Goal: Task Accomplishment & Management: Manage account settings

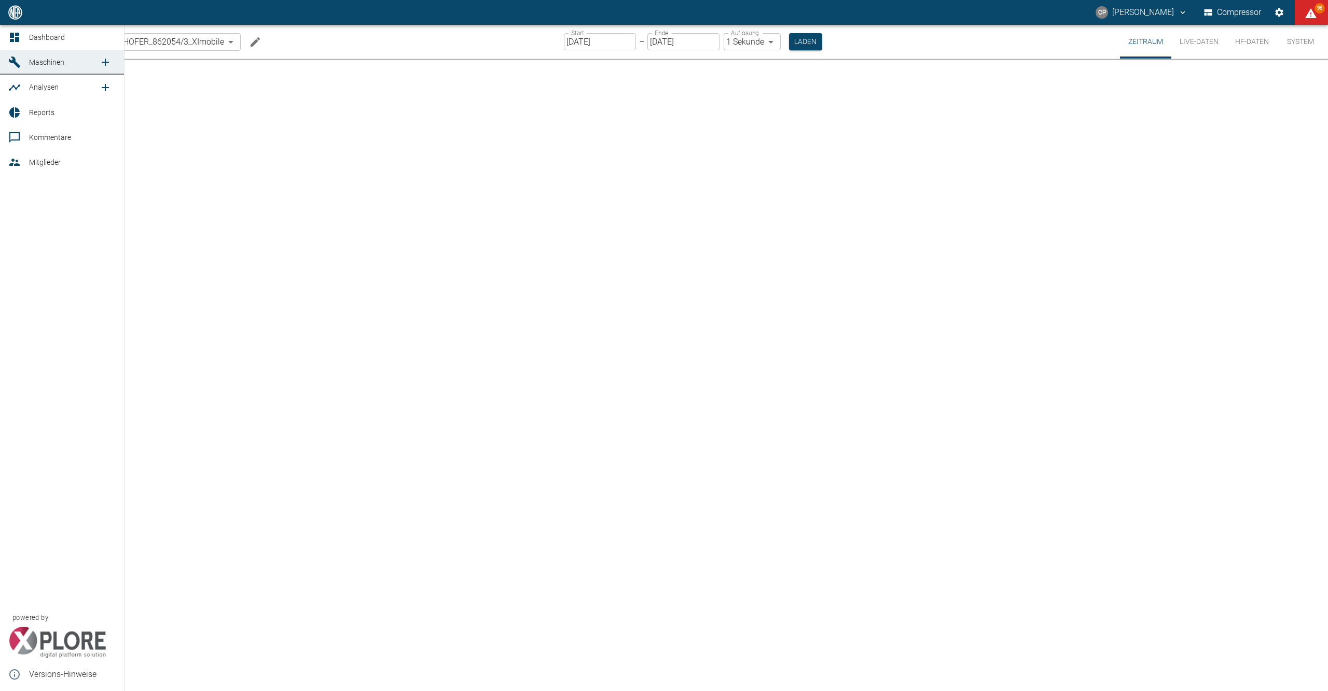
click at [15, 27] on link "Dashboard" at bounding box center [62, 37] width 124 height 25
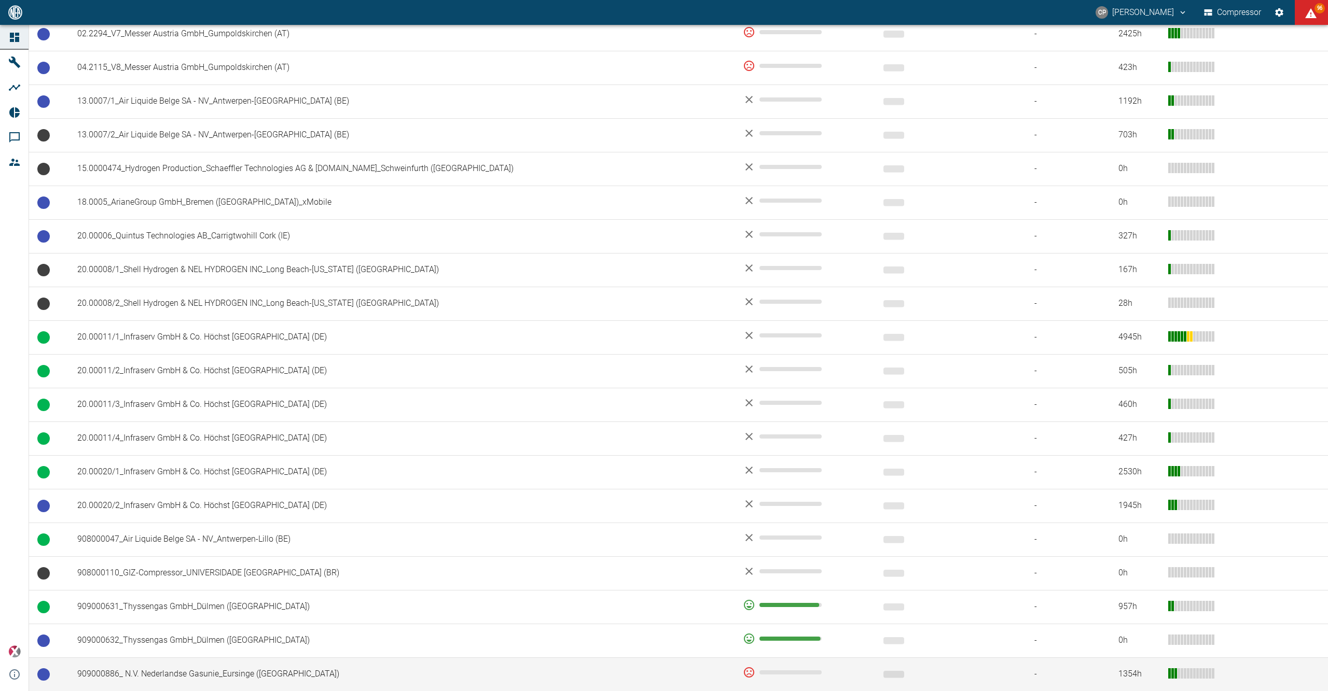
scroll to position [581, 0]
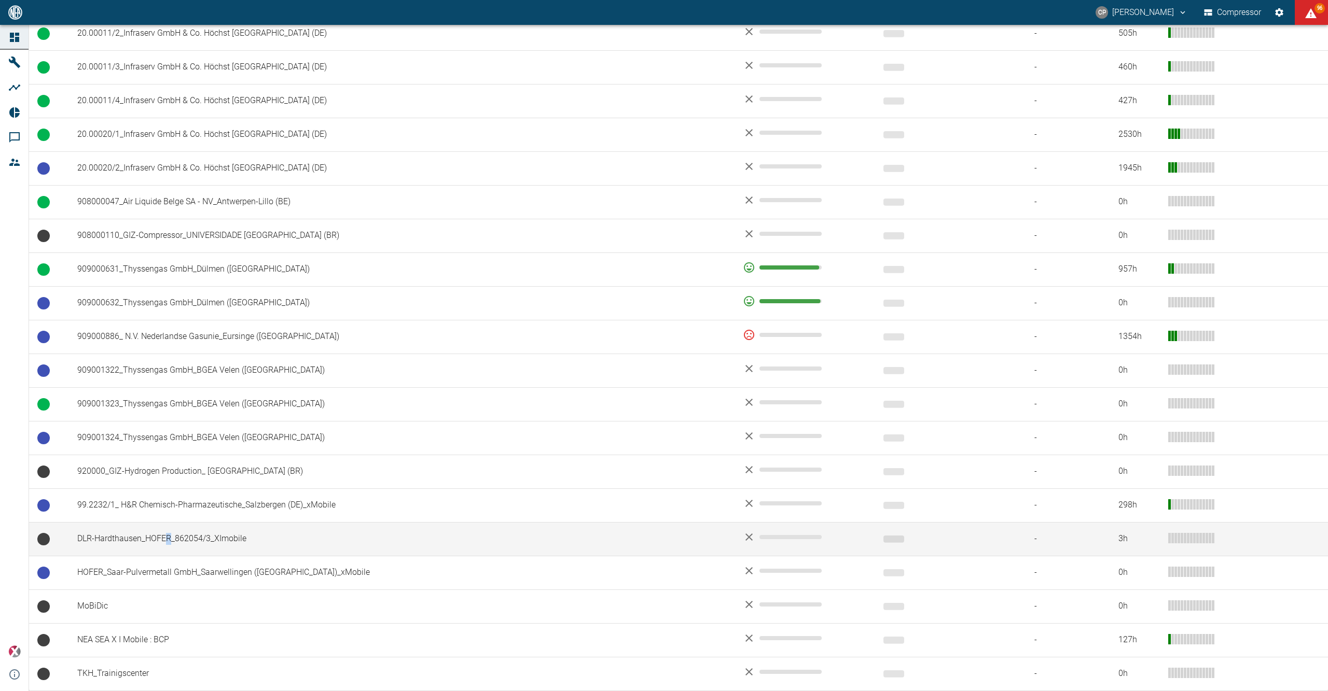
click at [170, 536] on td "DLR-Hardthausen_HOFER_862054/3_XImobile" at bounding box center [401, 539] width 665 height 34
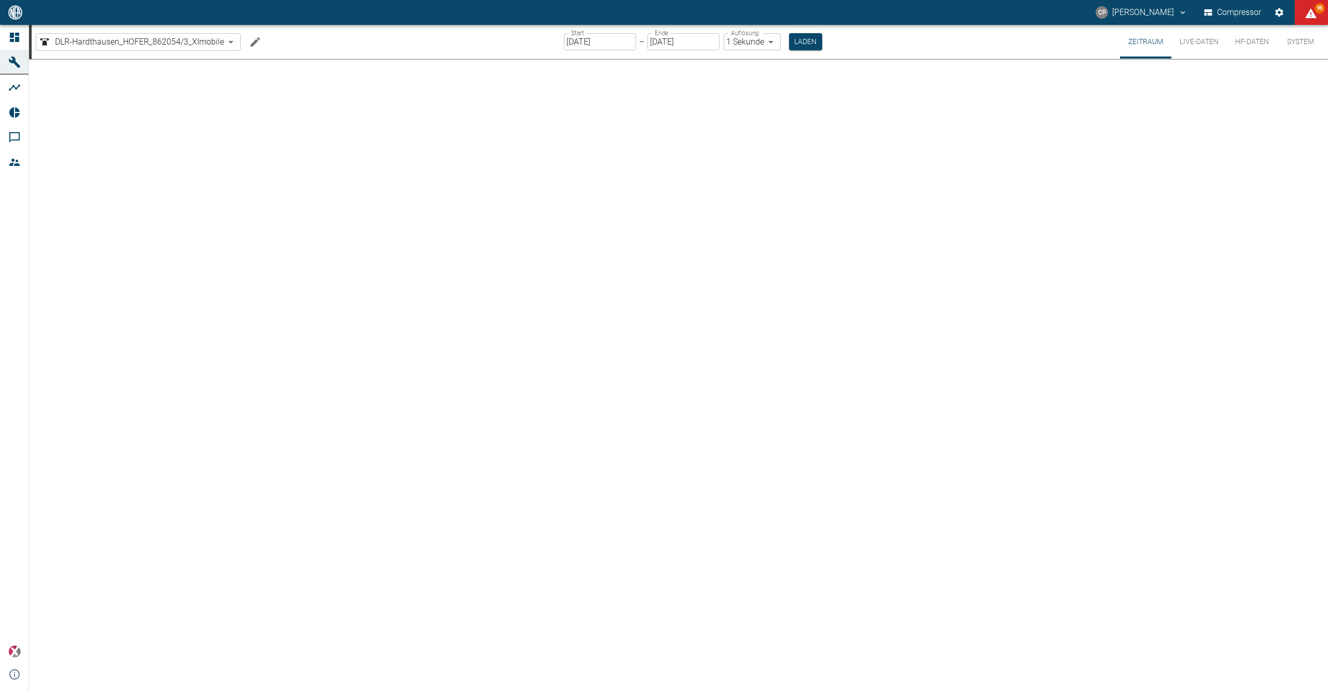
drag, startPoint x: 170, startPoint y: 536, endPoint x: 90, endPoint y: 478, distance: 98.7
click at [90, 478] on div at bounding box center [678, 375] width 1298 height 632
click at [24, 27] on link "Dashboard" at bounding box center [14, 37] width 29 height 25
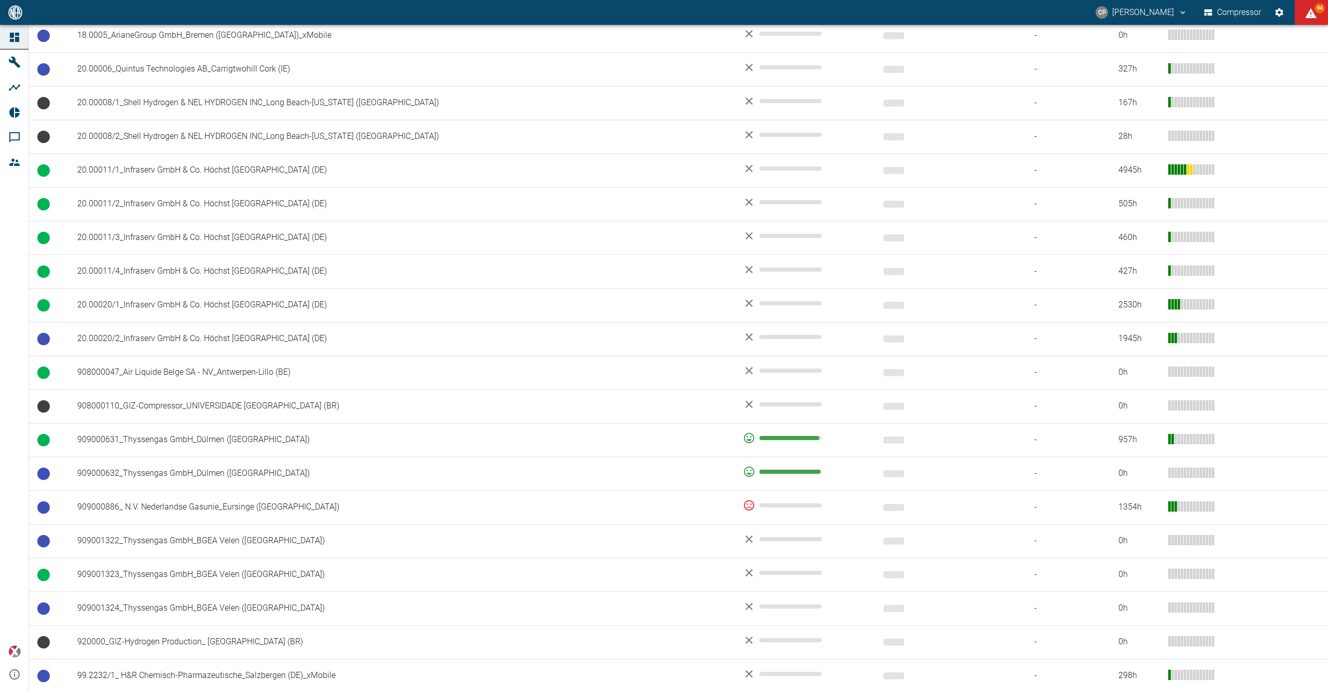
scroll to position [305, 0]
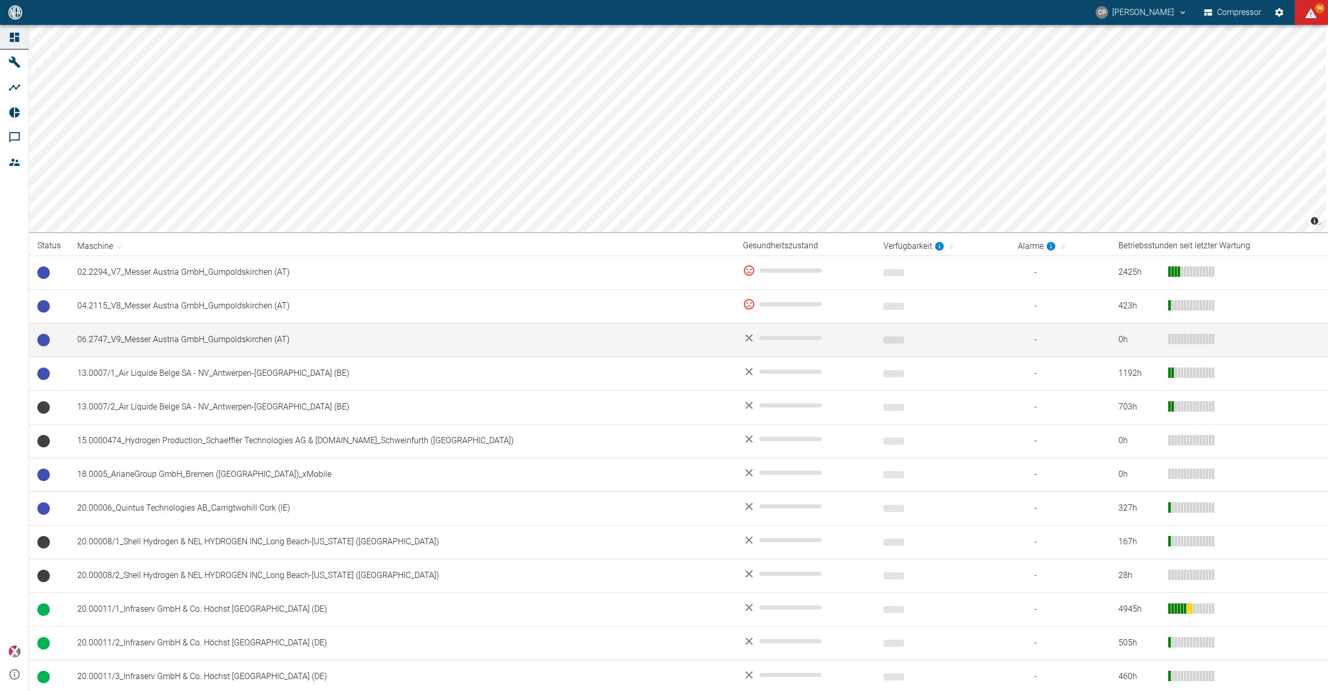
click at [187, 342] on td "06.2747_V9_Messer Austria GmbH_Gumpoldskirchen (AT)" at bounding box center [401, 340] width 665 height 34
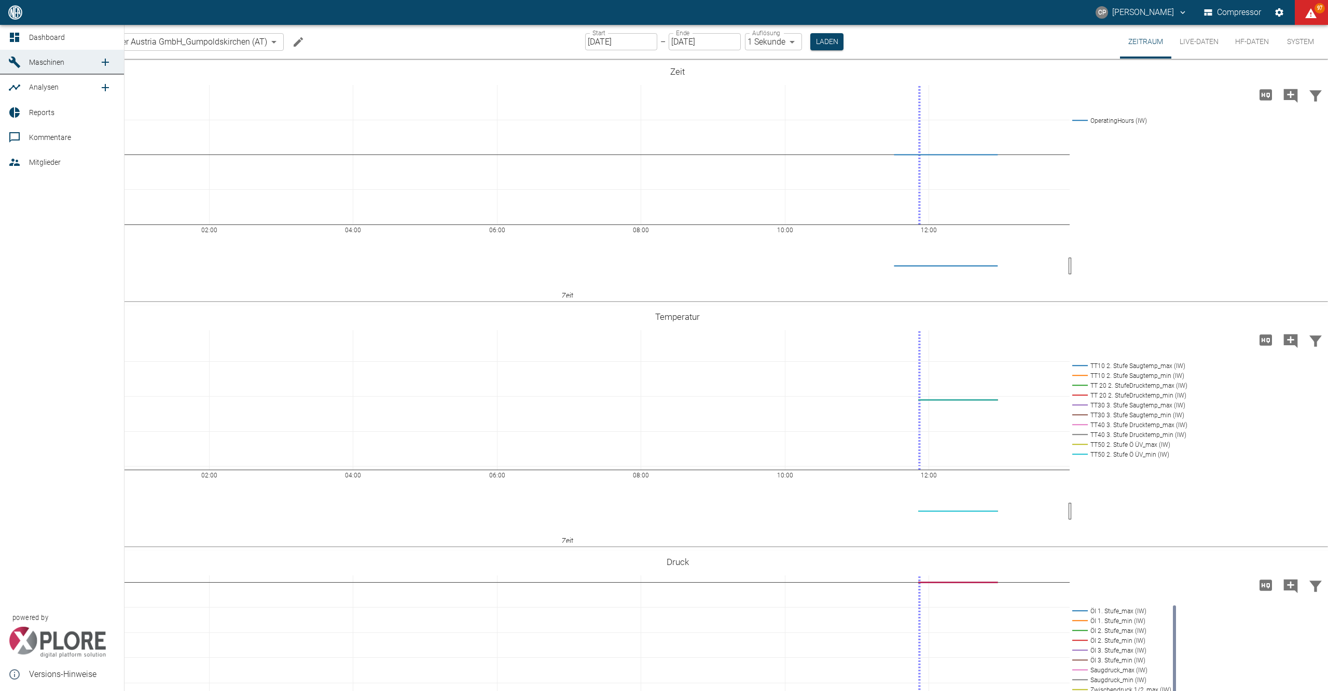
click at [18, 38] on icon at bounding box center [14, 37] width 9 height 9
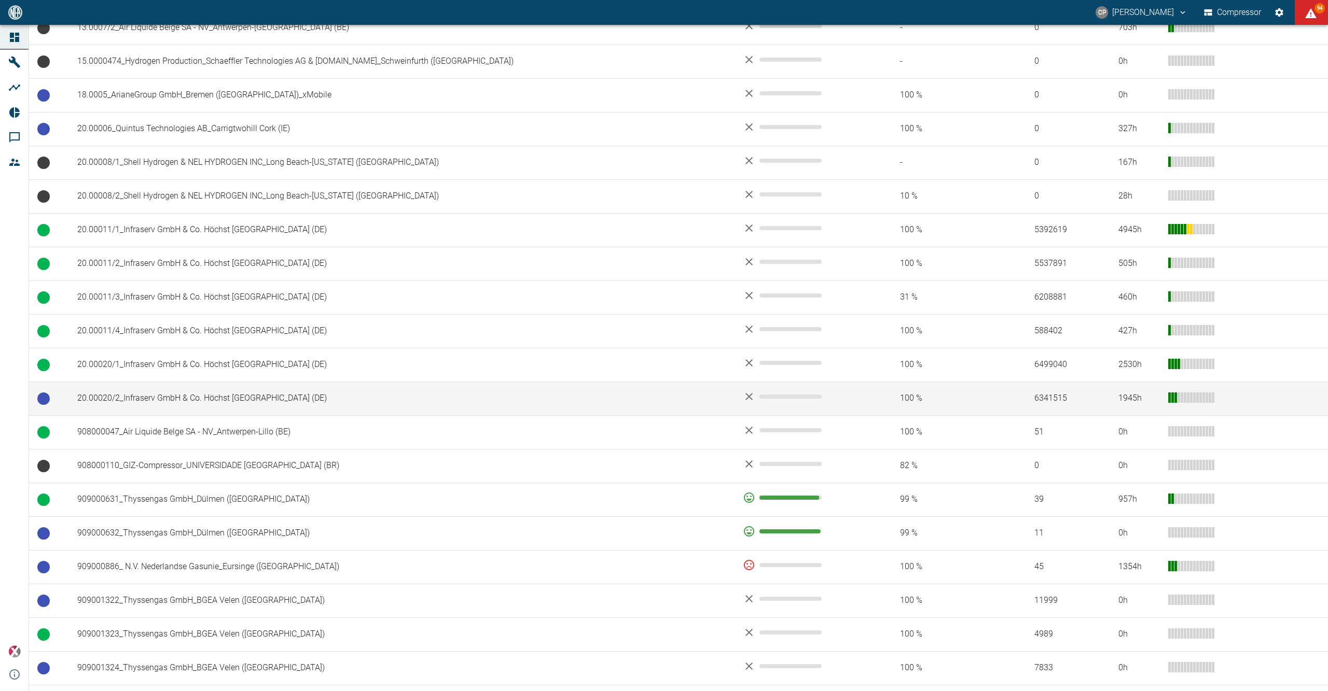
scroll to position [484, 0]
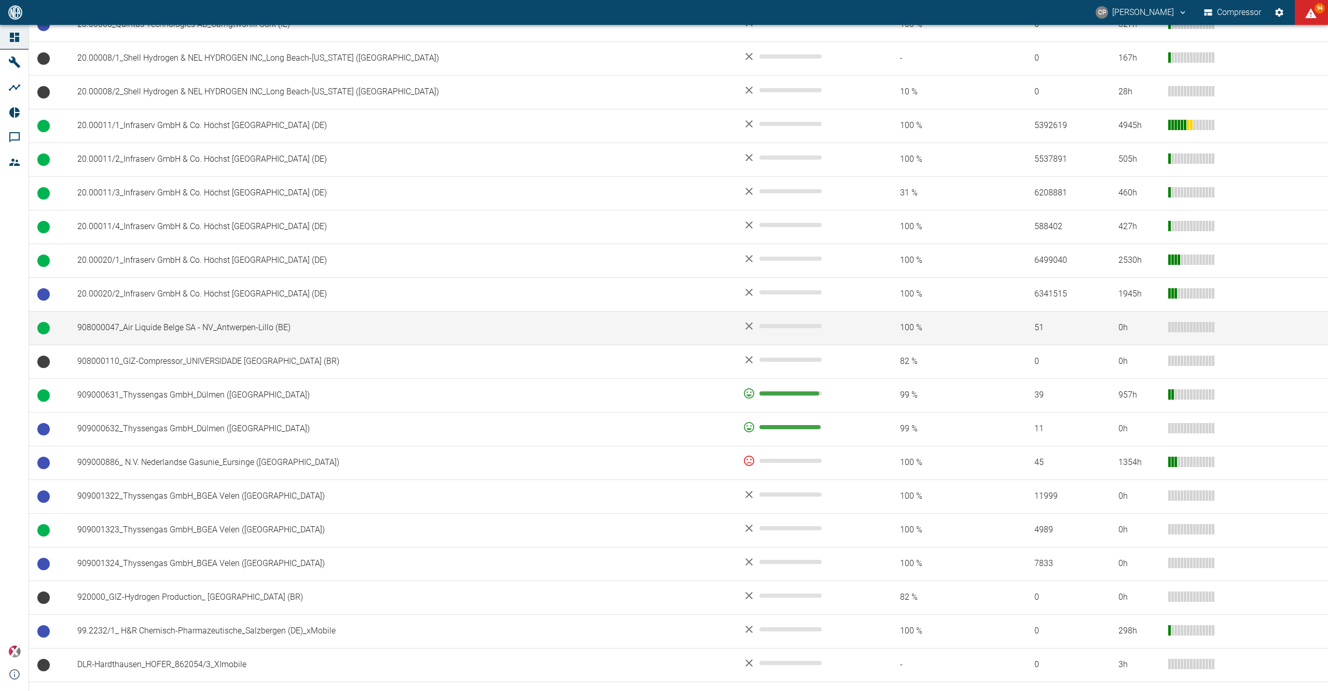
click at [177, 337] on td "908000047_Air Liquide Belge SA - NV_Antwerpen-Lillo (BE)" at bounding box center [401, 328] width 665 height 34
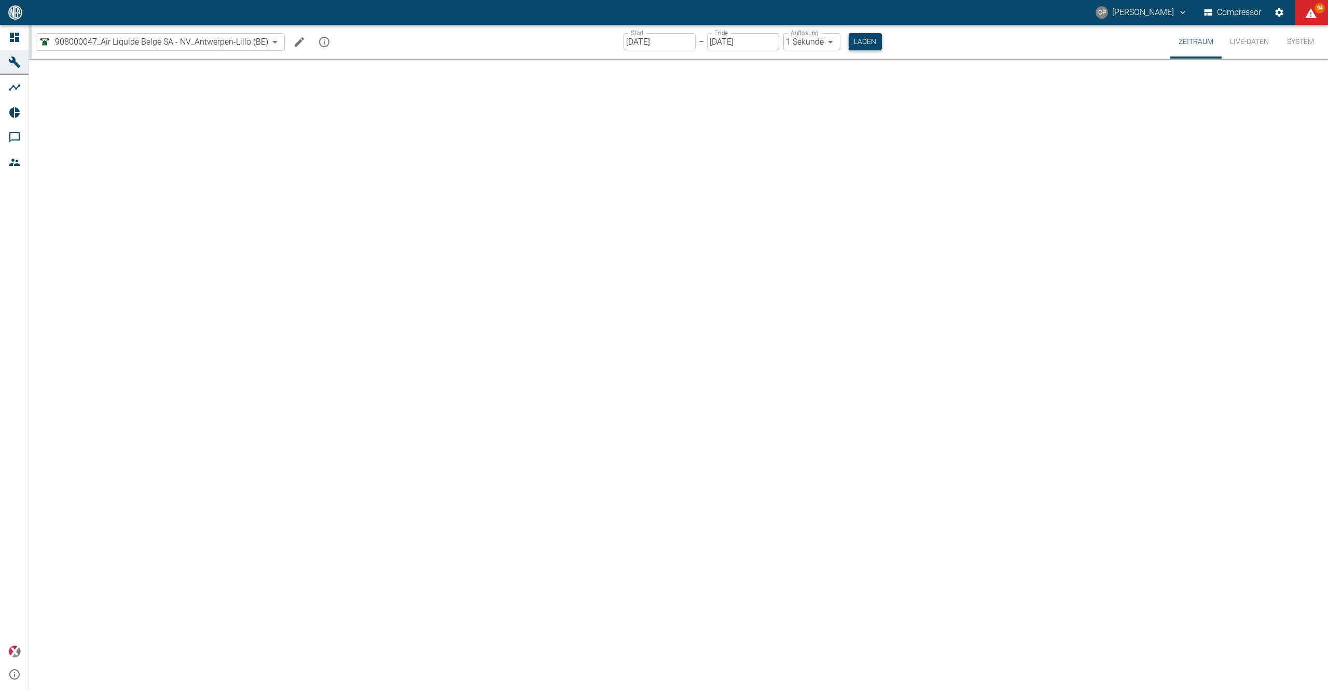
click at [872, 40] on button "Laden" at bounding box center [864, 41] width 33 height 17
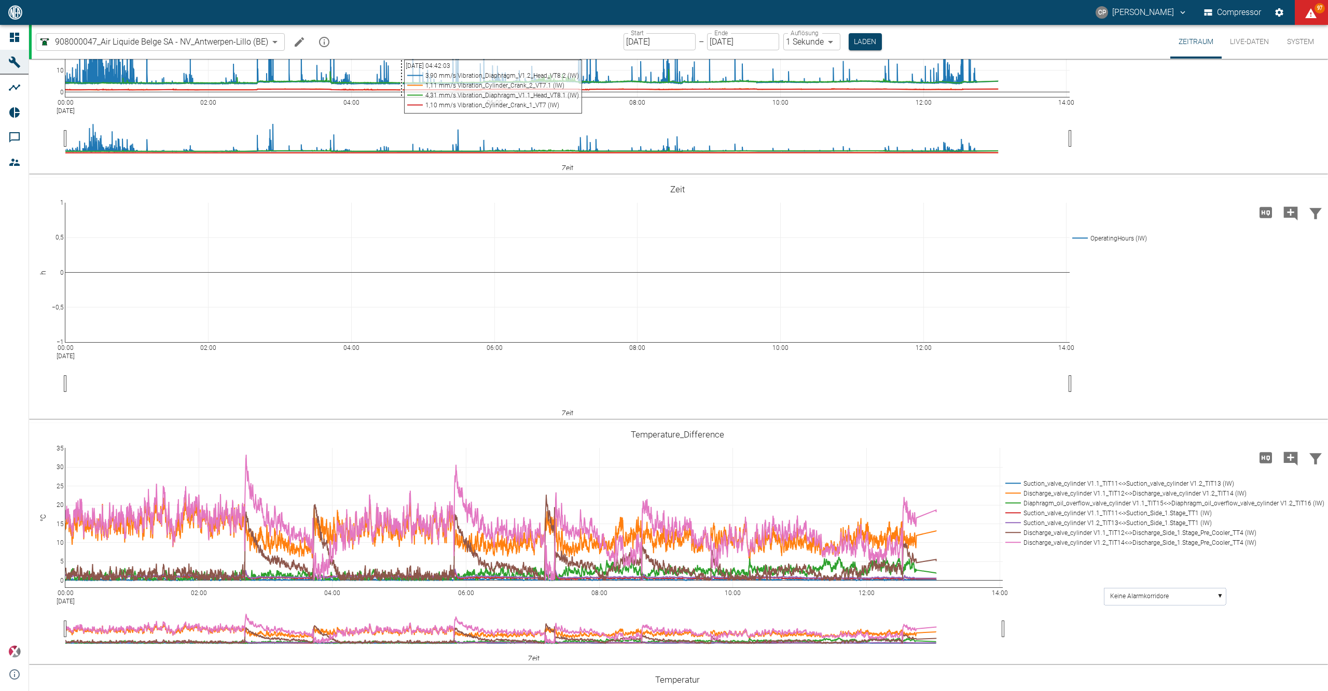
scroll to position [48, 0]
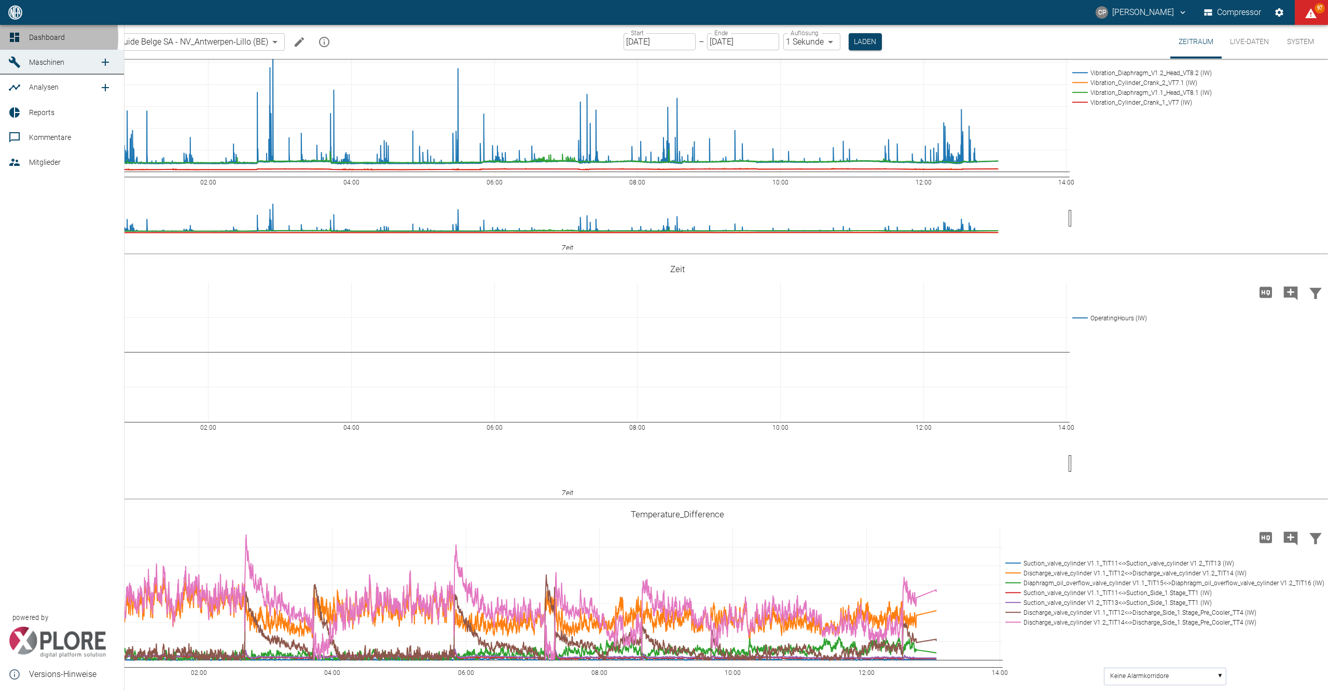
click at [13, 37] on icon at bounding box center [14, 37] width 9 height 9
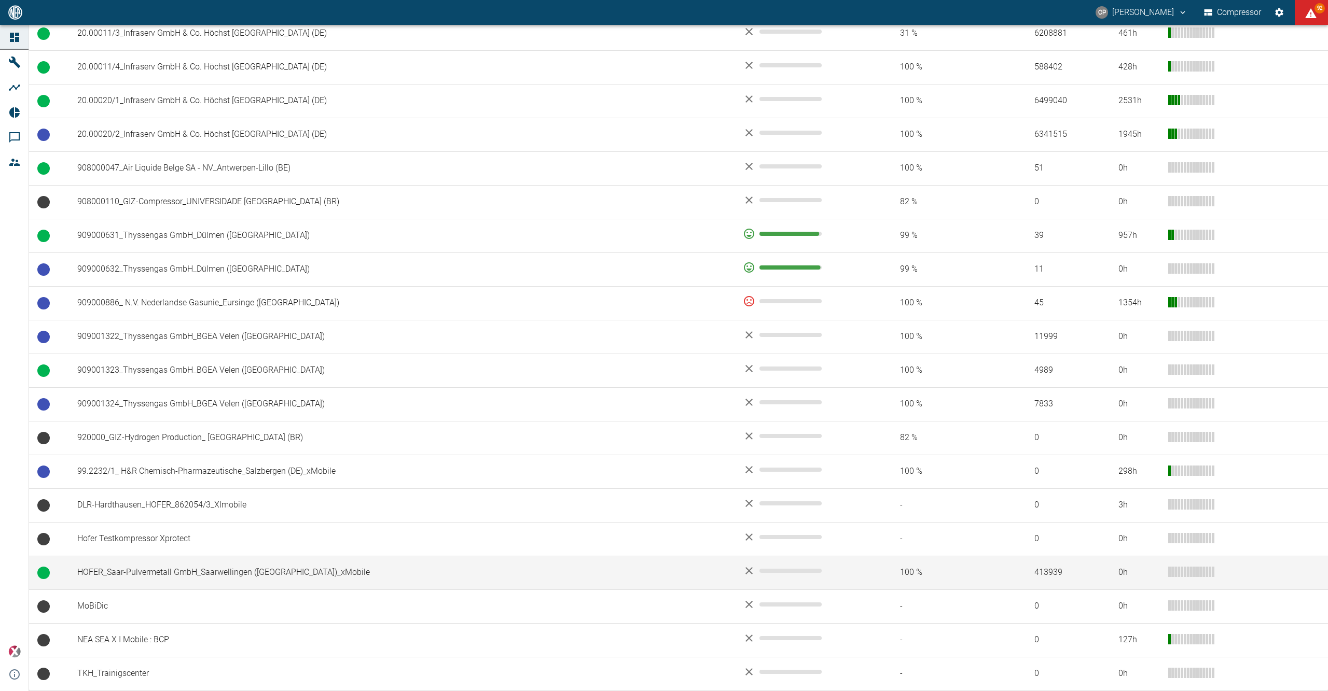
scroll to position [649, 0]
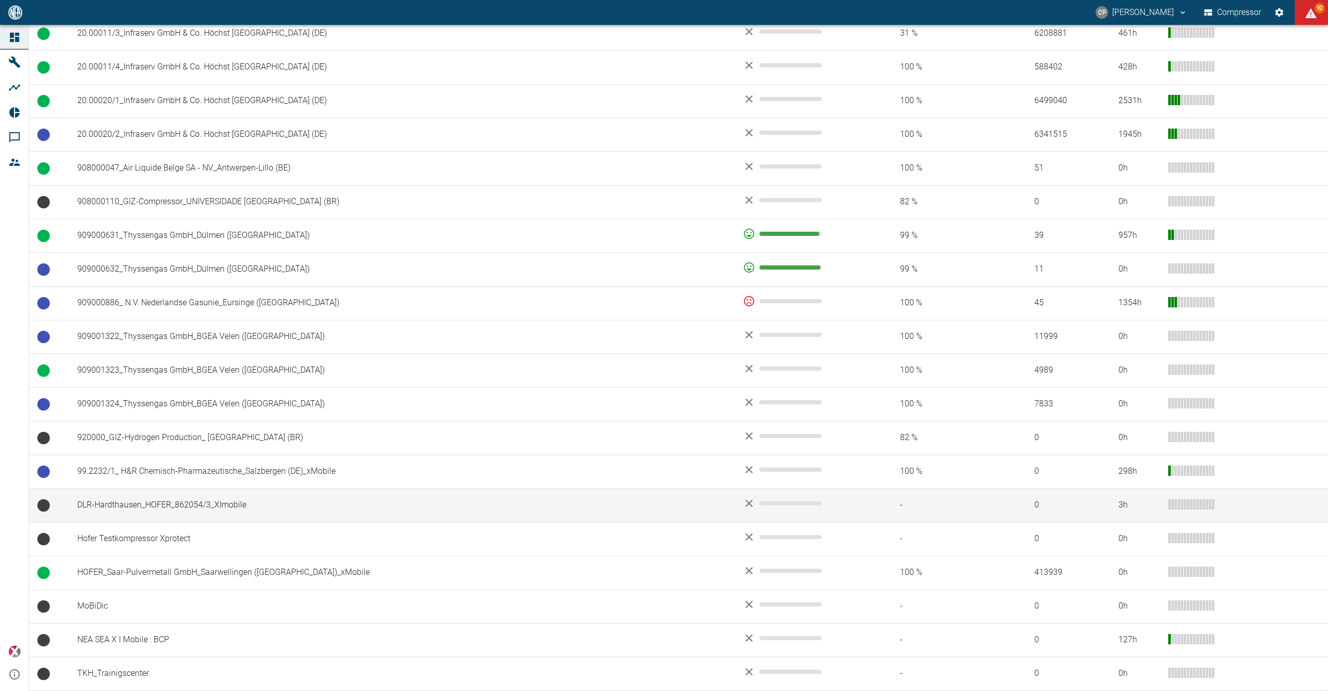
click at [160, 505] on td "DLR-Hardthausen_HOFER_862054/3_XImobile" at bounding box center [401, 505] width 665 height 34
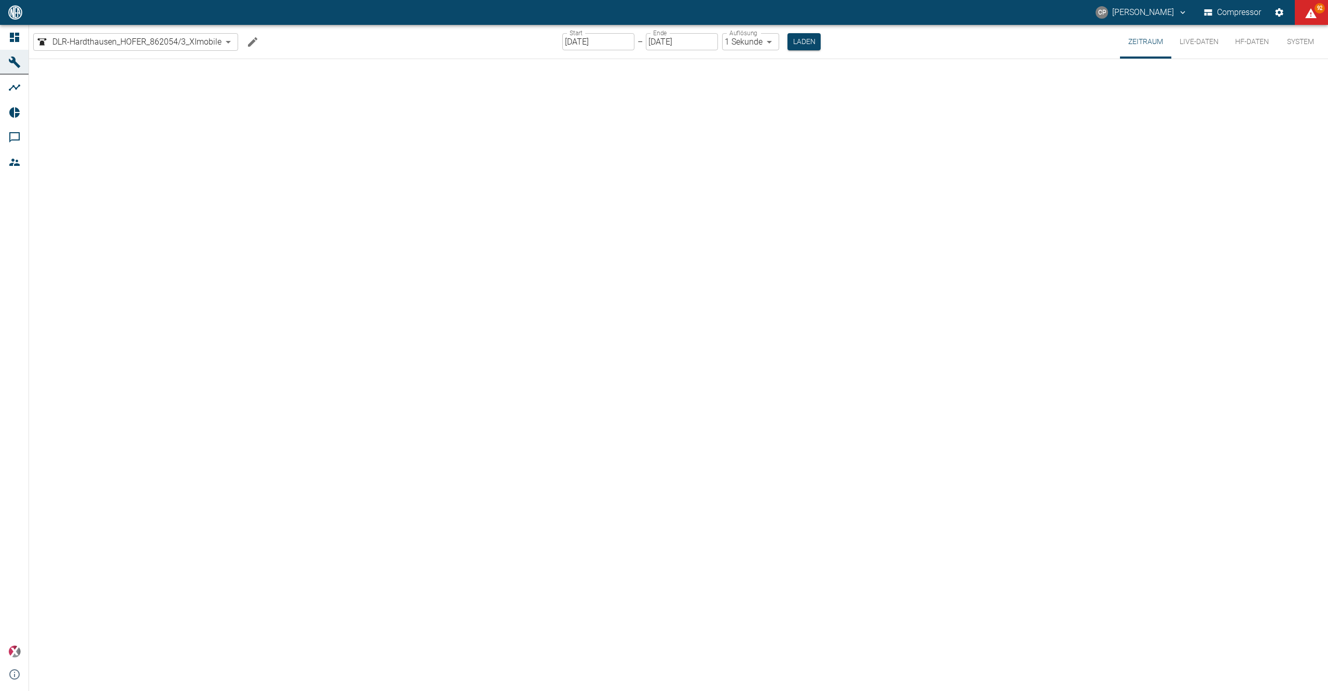
click at [17, 33] on icon at bounding box center [14, 37] width 9 height 9
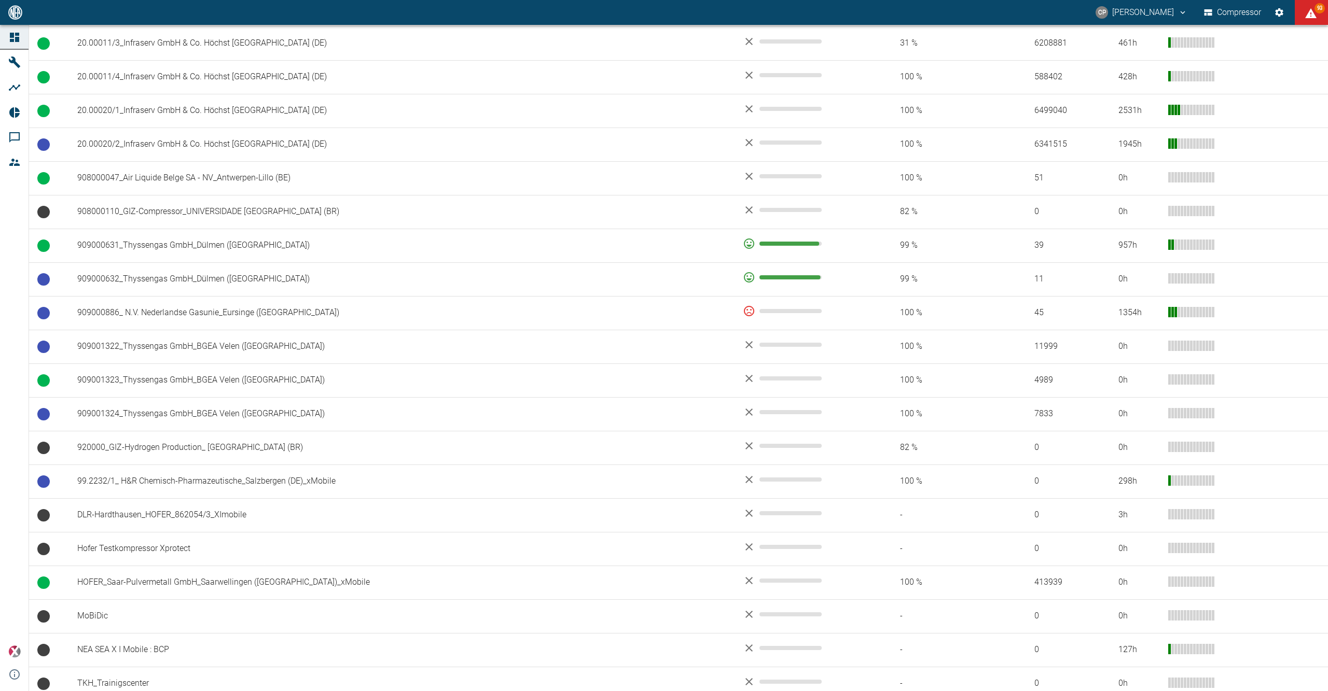
scroll to position [649, 0]
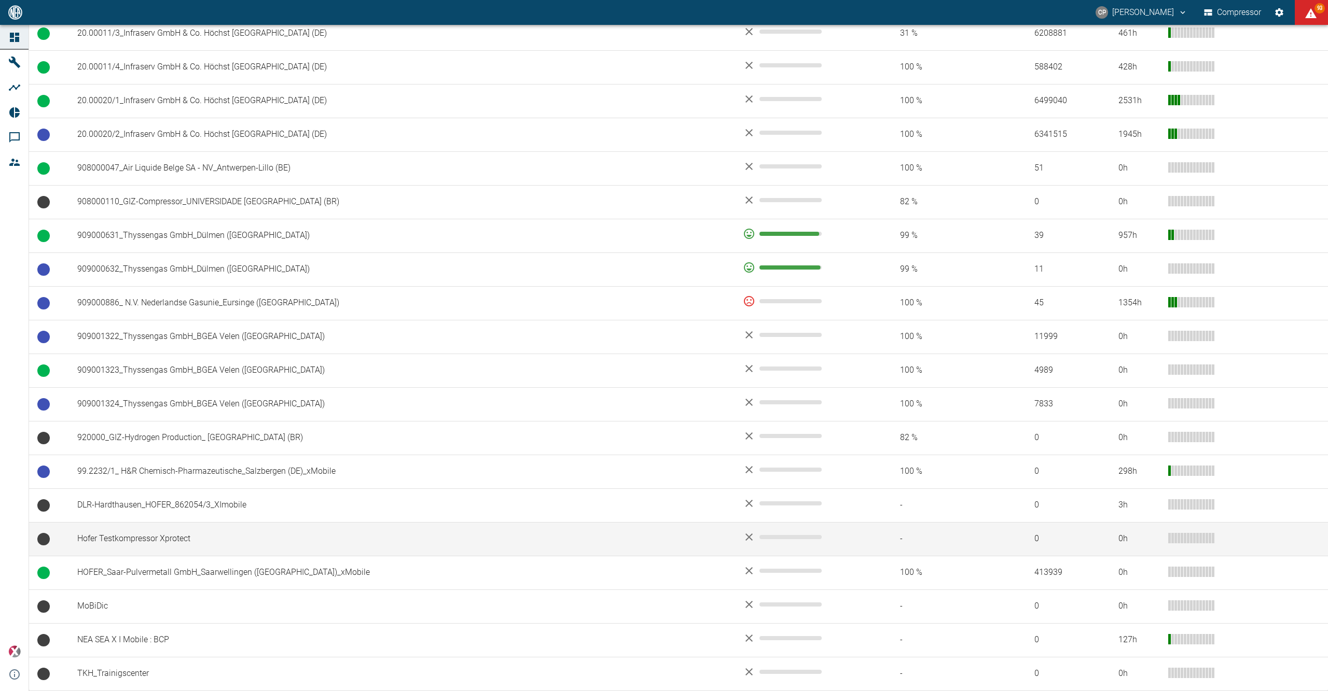
click at [142, 540] on td "Hofer Testkompressor Xprotect" at bounding box center [401, 539] width 665 height 34
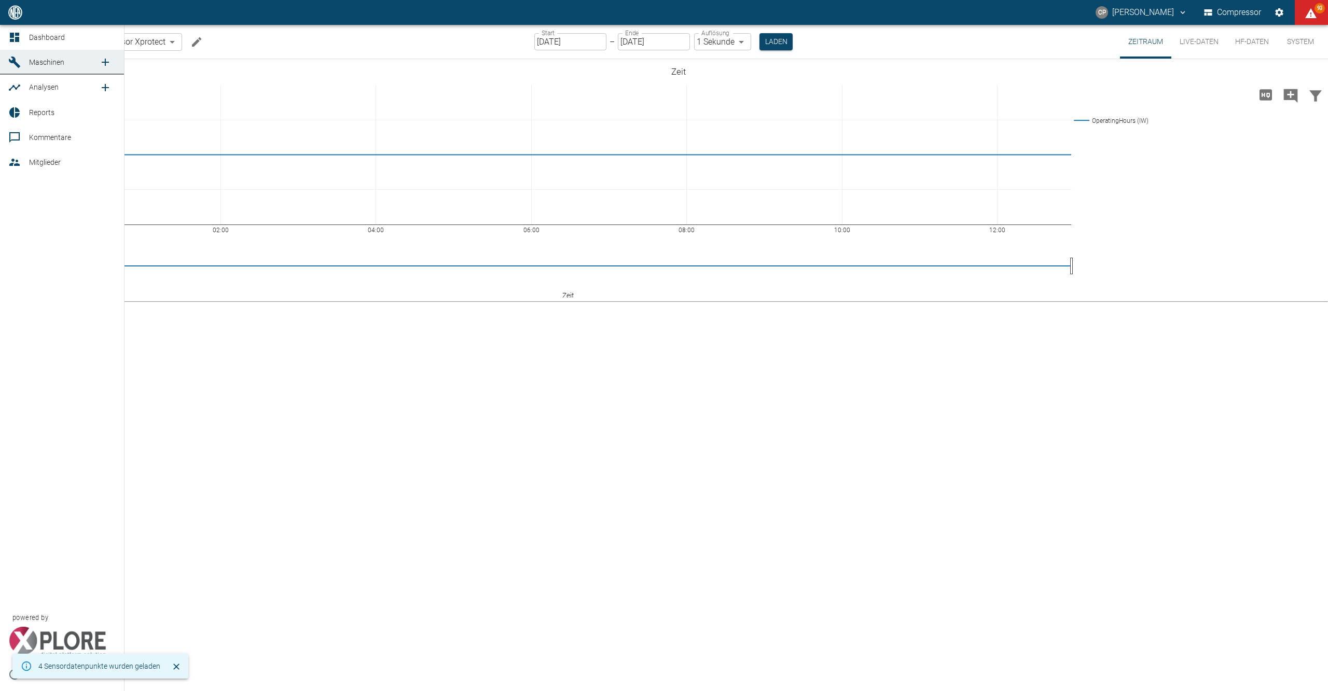
click at [39, 29] on link "Dashboard" at bounding box center [62, 37] width 124 height 25
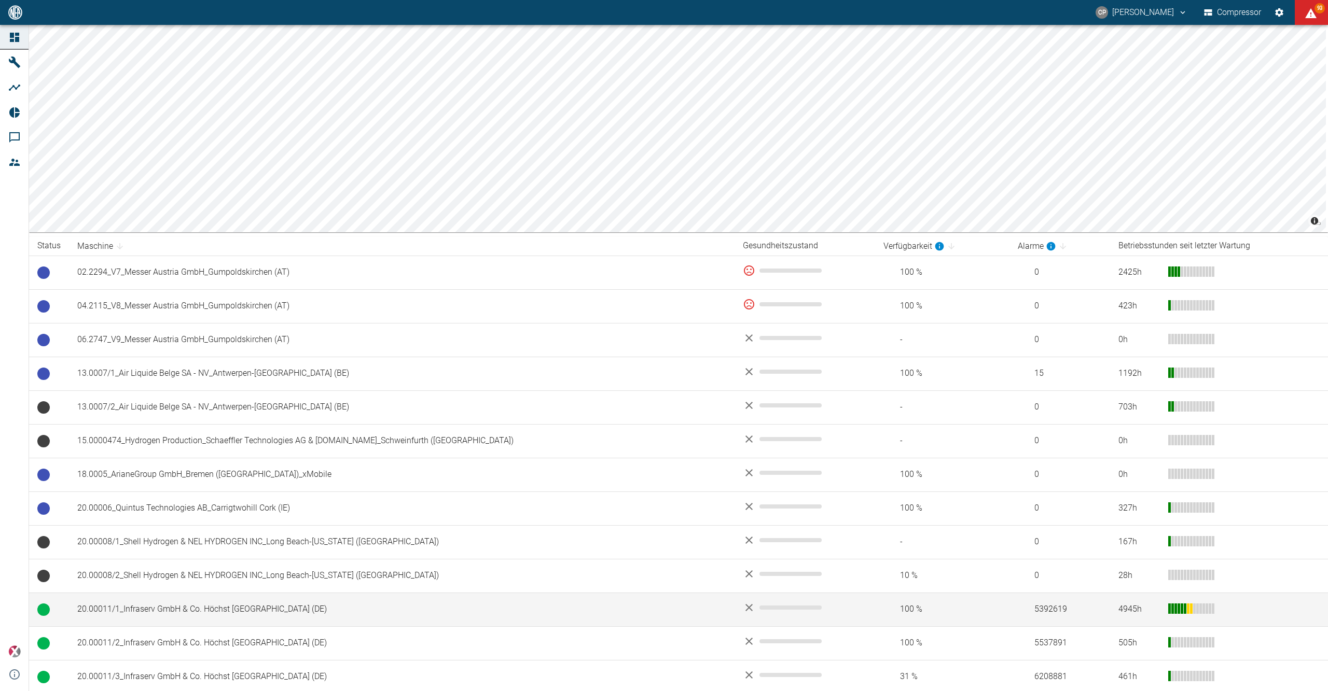
scroll to position [649, 0]
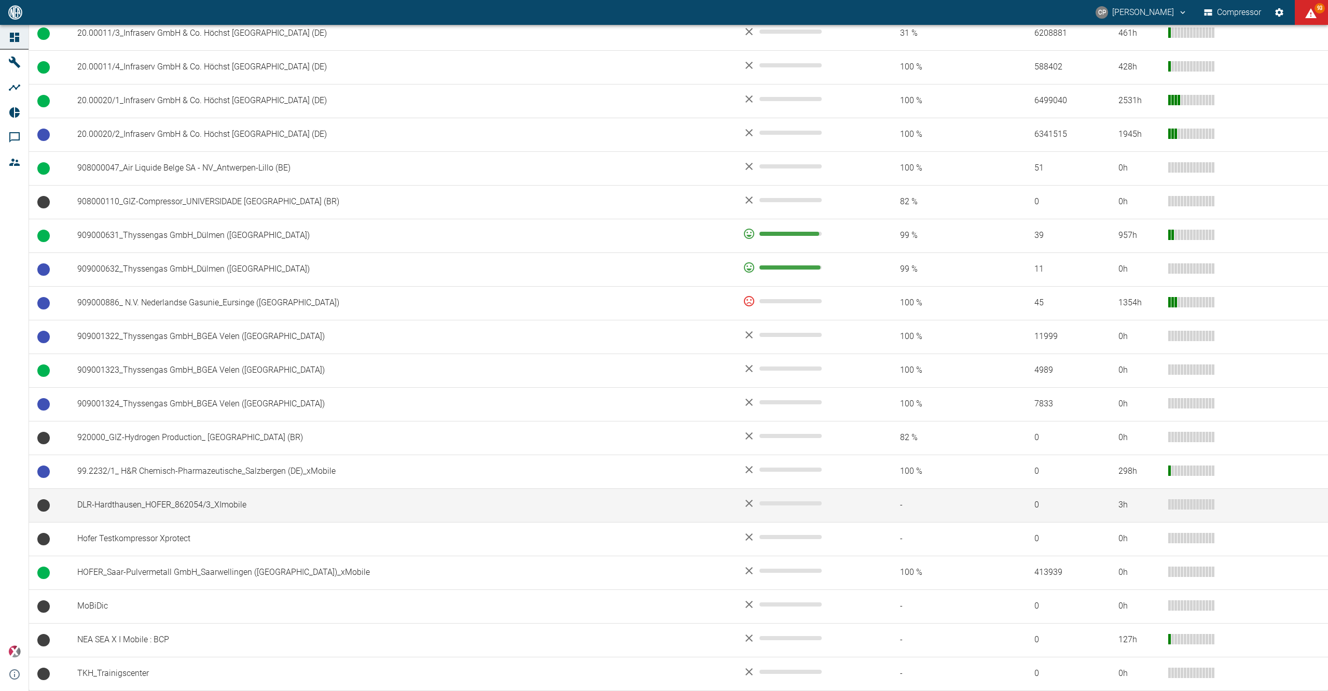
click at [197, 507] on td "DLR-Hardthausen_HOFER_862054/3_XImobile" at bounding box center [401, 505] width 665 height 34
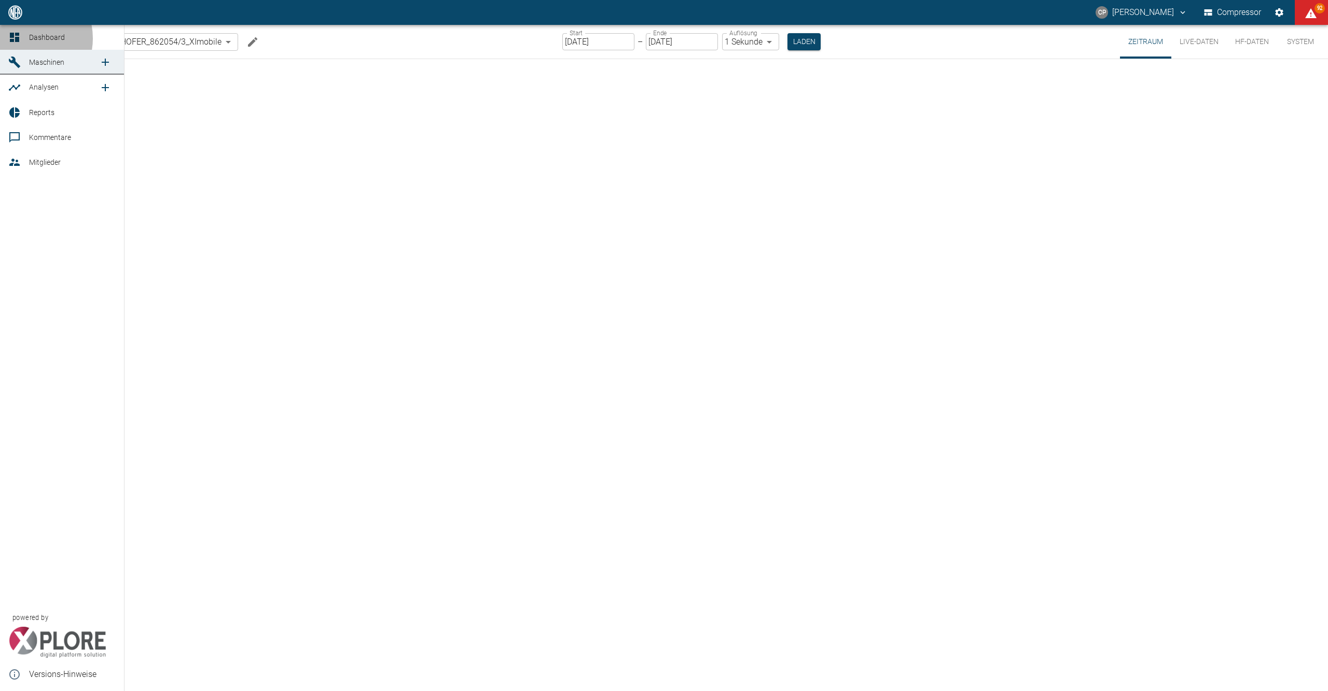
click at [22, 38] on div at bounding box center [16, 37] width 16 height 12
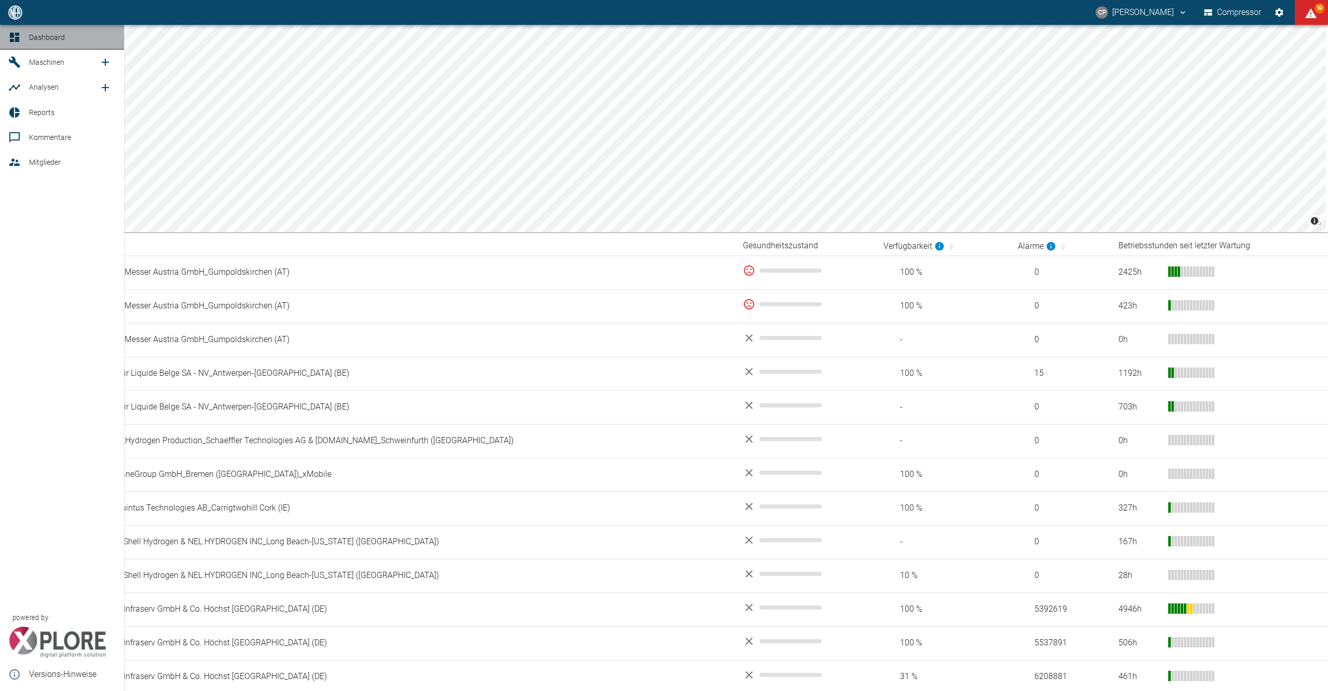
click at [27, 41] on link "Dashboard" at bounding box center [62, 37] width 124 height 25
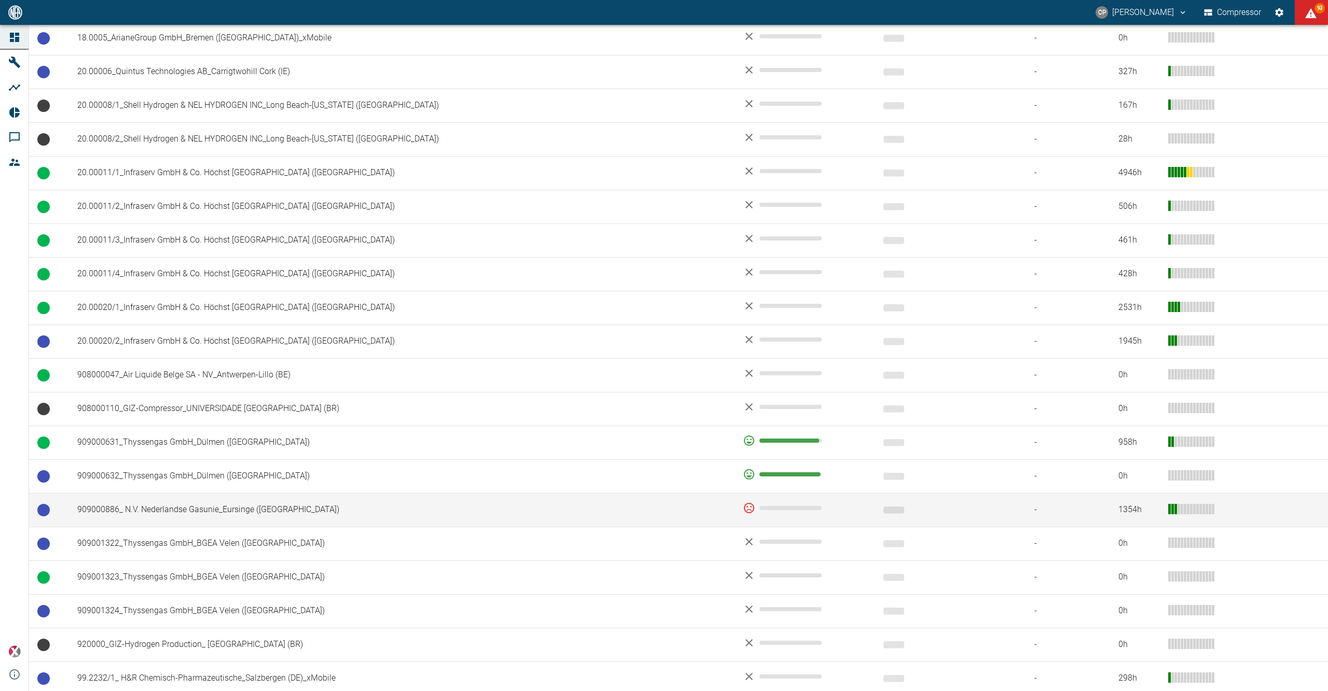
scroll to position [622, 0]
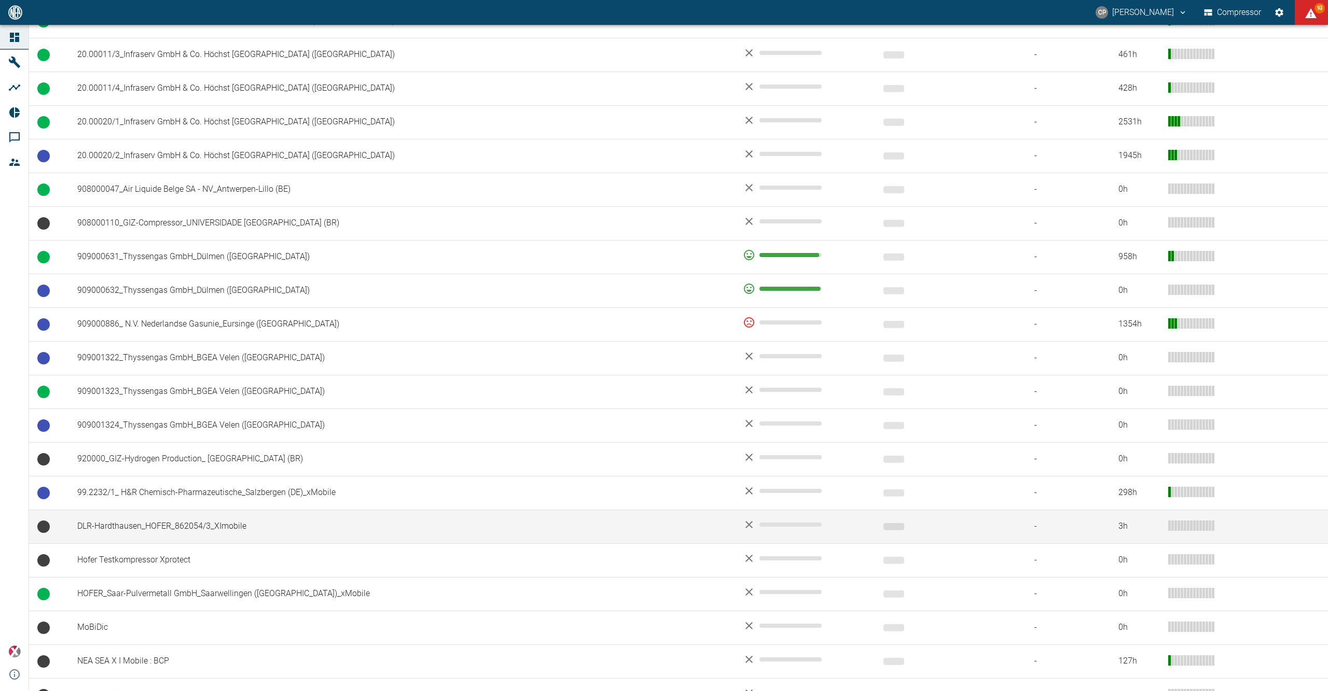
click at [110, 534] on td "DLR-Hardthausen_HOFER_862054/3_XImobile" at bounding box center [401, 527] width 665 height 34
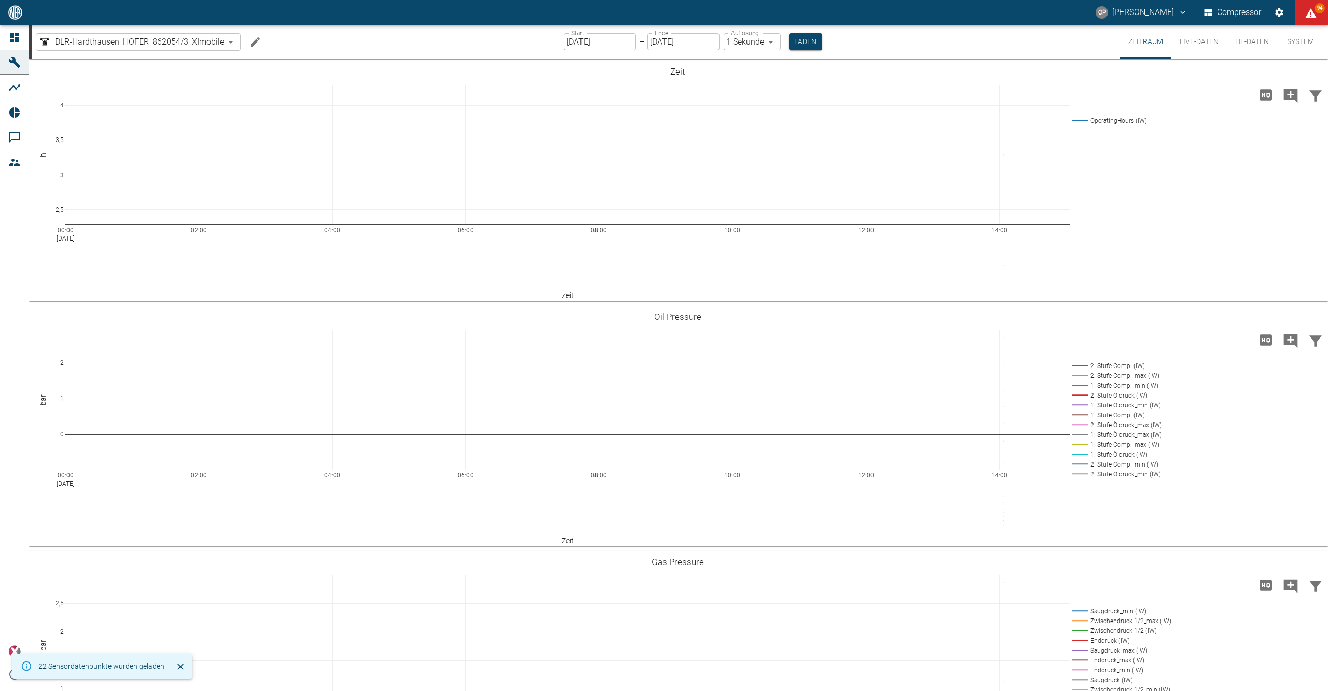
click at [27, 36] on link "Dashboard" at bounding box center [14, 37] width 29 height 25
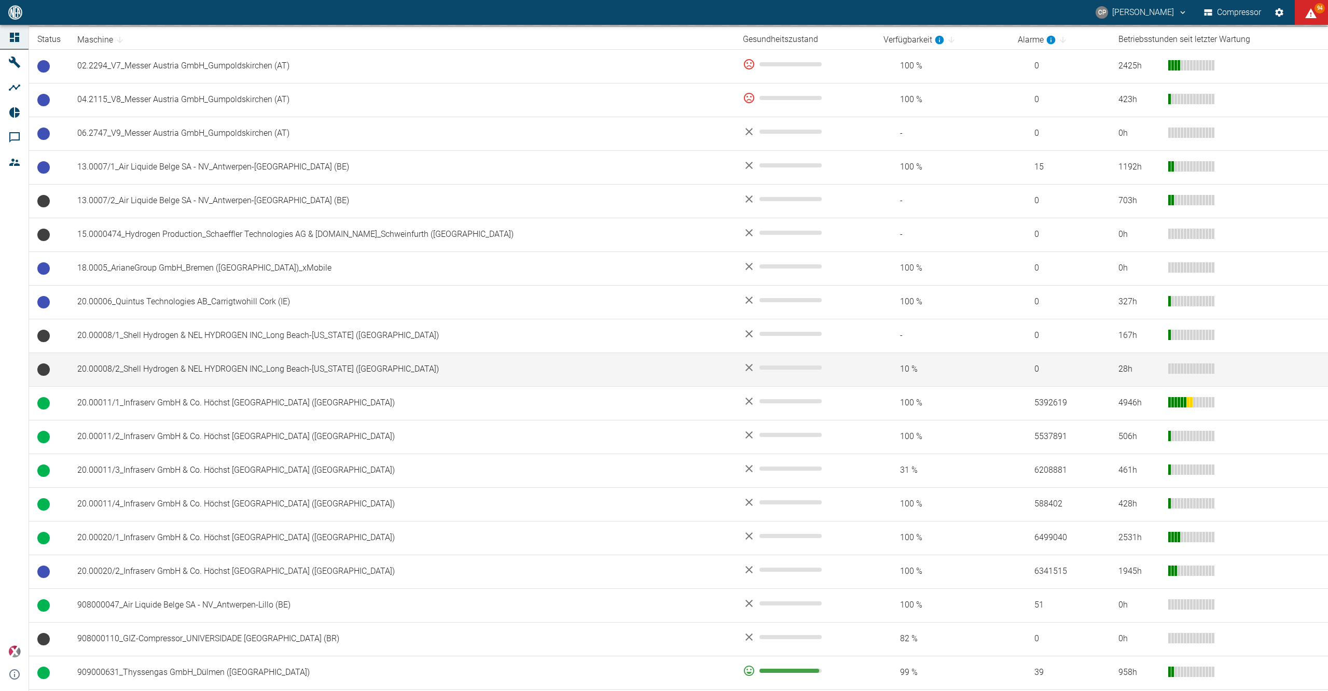
scroll to position [207, 0]
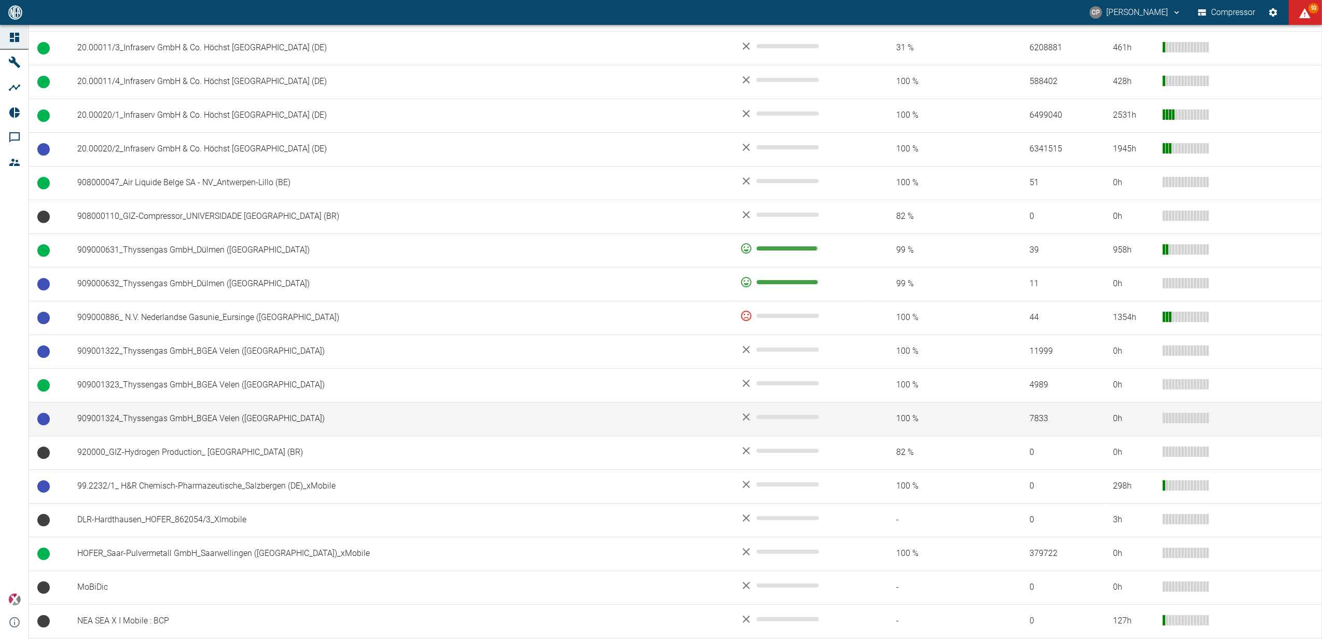
scroll to position [634, 0]
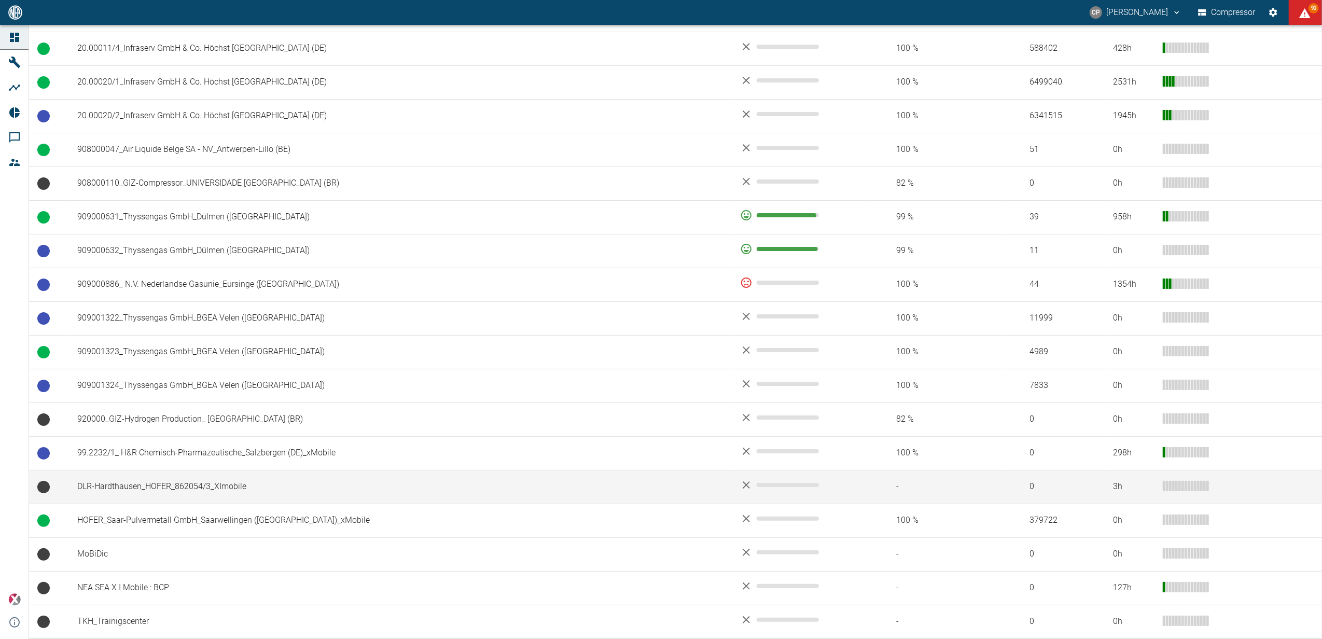
click at [168, 478] on td "DLR-Hardthausen_HOFER_862054/3_XImobile" at bounding box center [400, 487] width 663 height 34
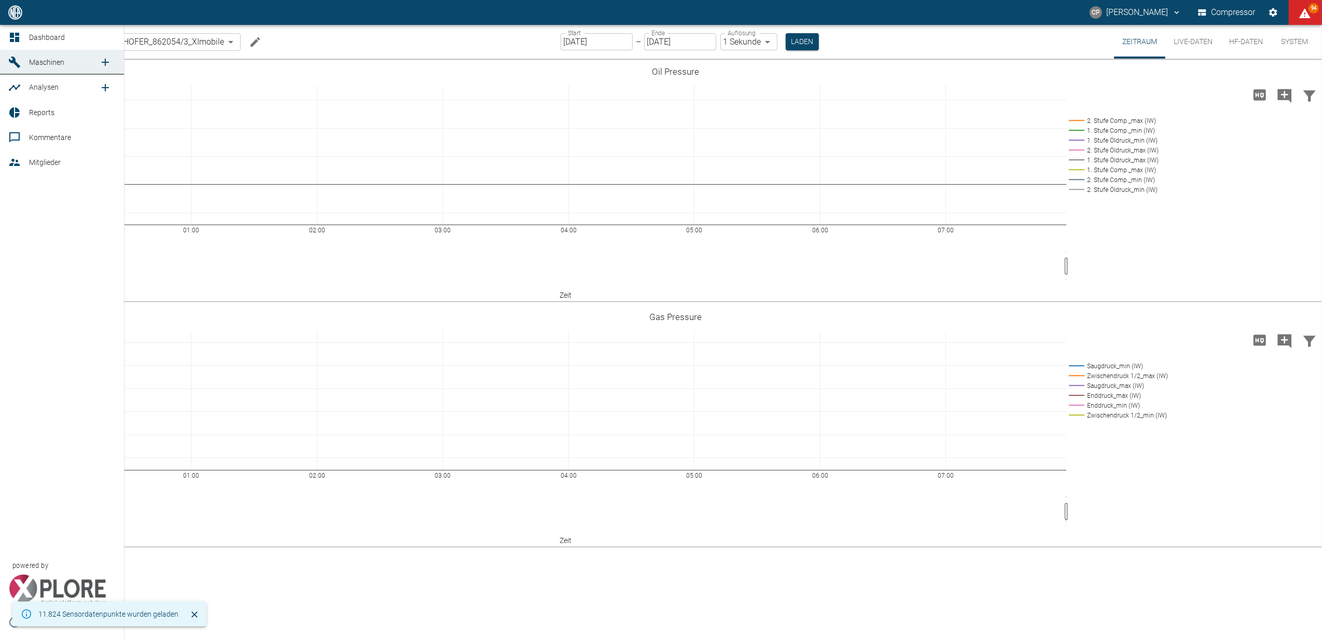
click at [15, 30] on link "Dashboard" at bounding box center [62, 37] width 124 height 25
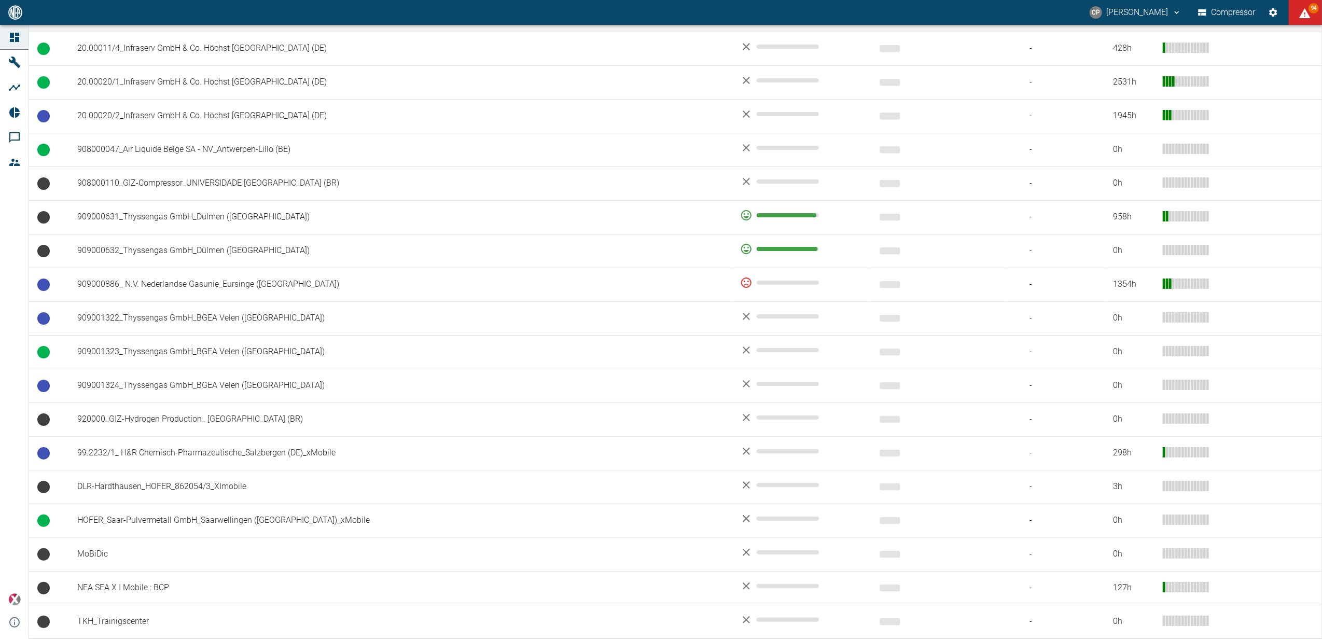
scroll to position [634, 0]
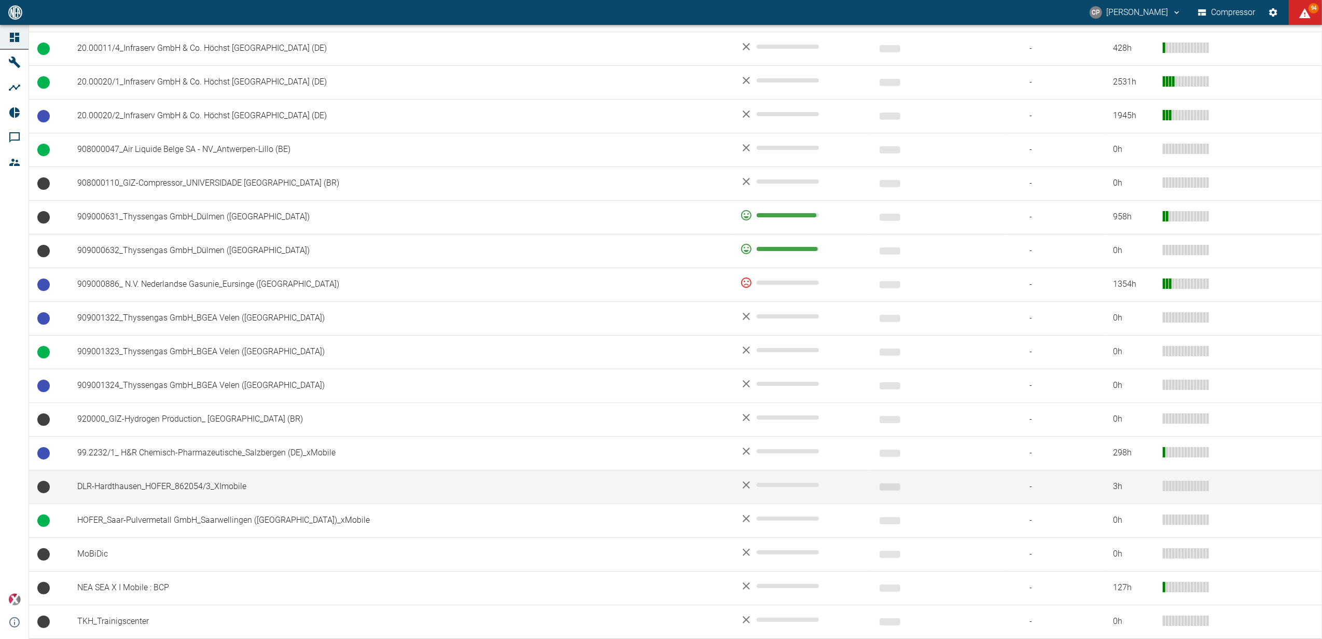
click at [206, 486] on td "DLR-Hardthausen_HOFER_862054/3_XImobile" at bounding box center [400, 487] width 663 height 34
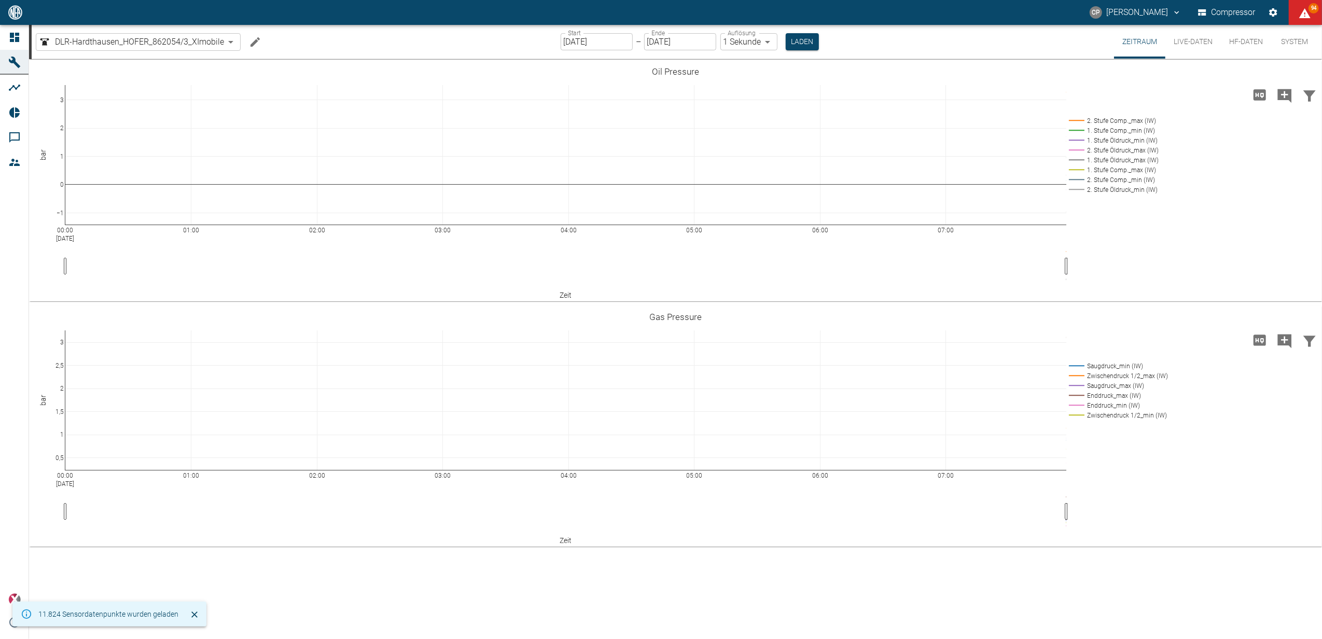
click at [1188, 36] on button "Live-Daten" at bounding box center [1192, 42] width 55 height 34
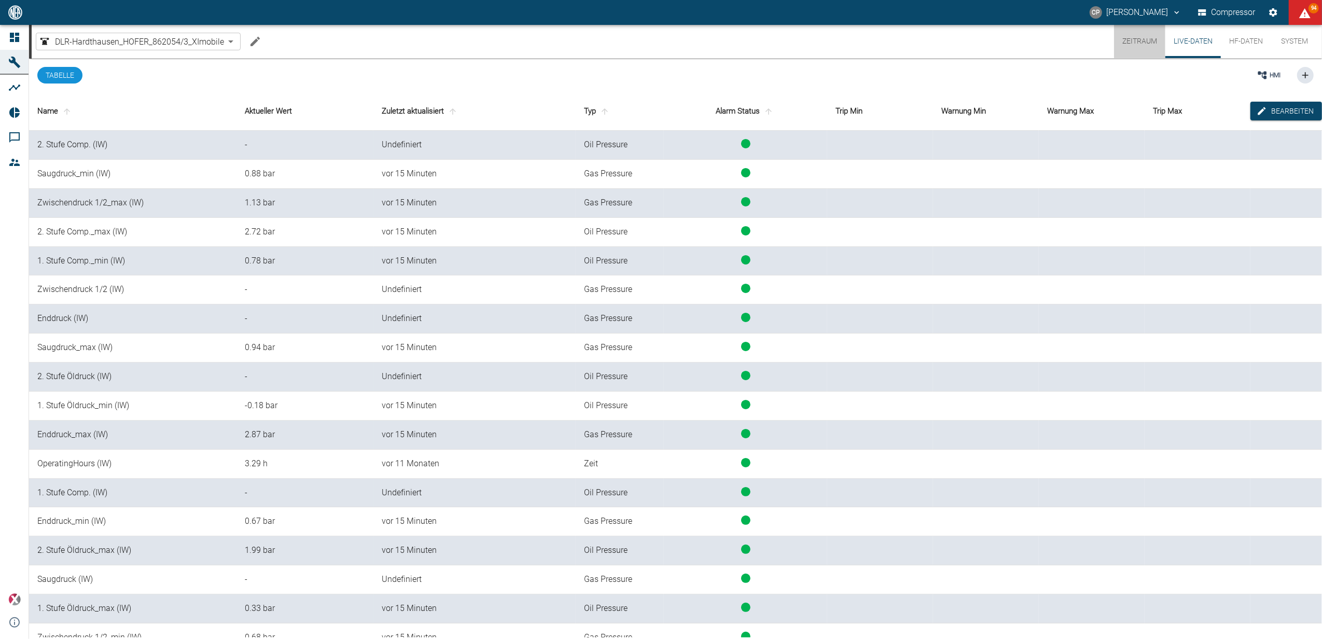
click at [1134, 34] on button "Zeitraum" at bounding box center [1139, 41] width 51 height 33
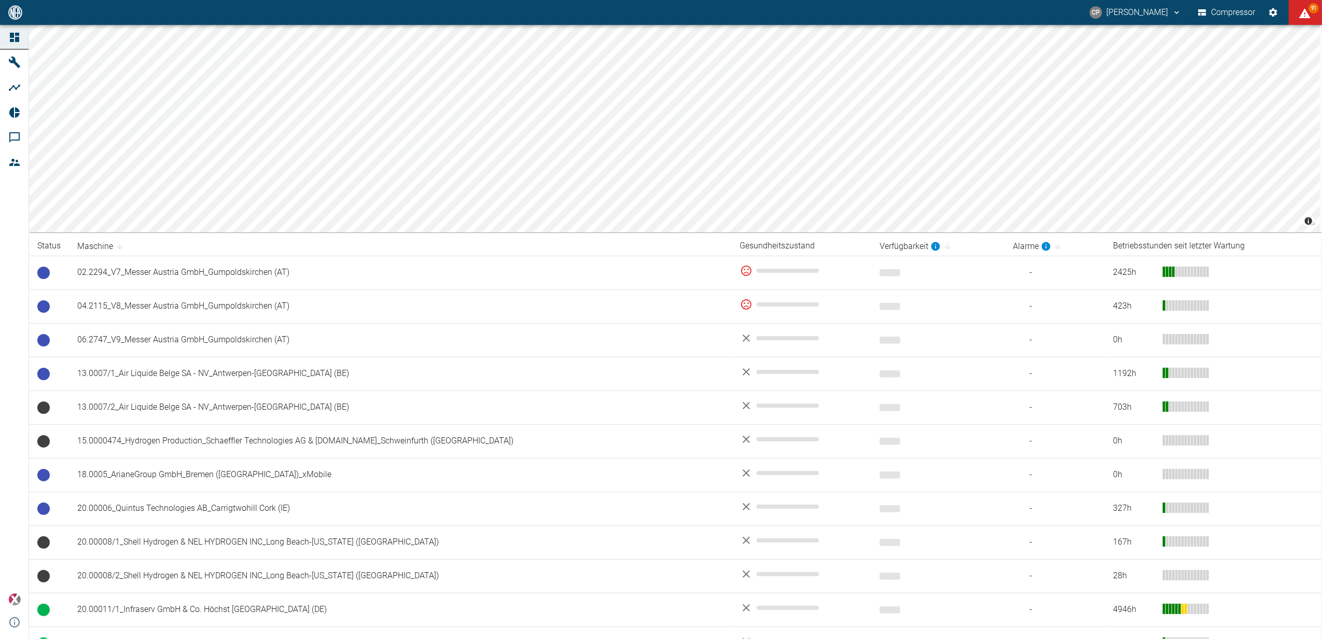
scroll to position [702, 0]
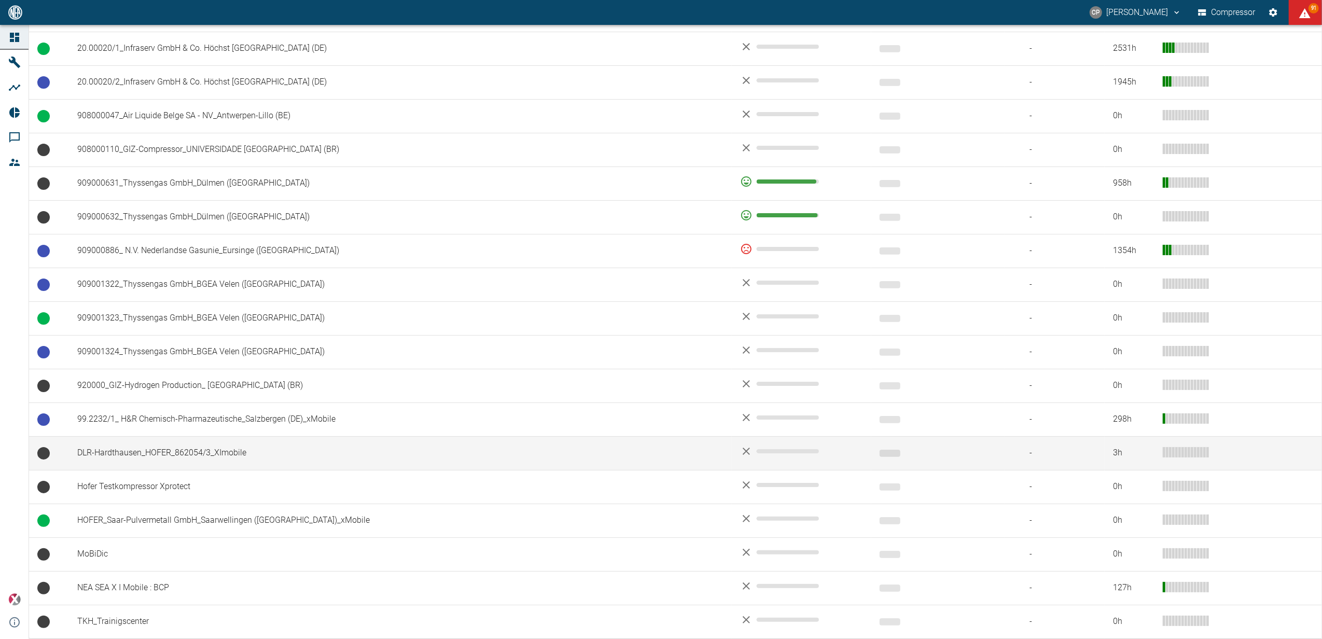
click at [142, 453] on td "DLR-Hardthausen_HOFER_862054/3_XImobile" at bounding box center [400, 453] width 663 height 34
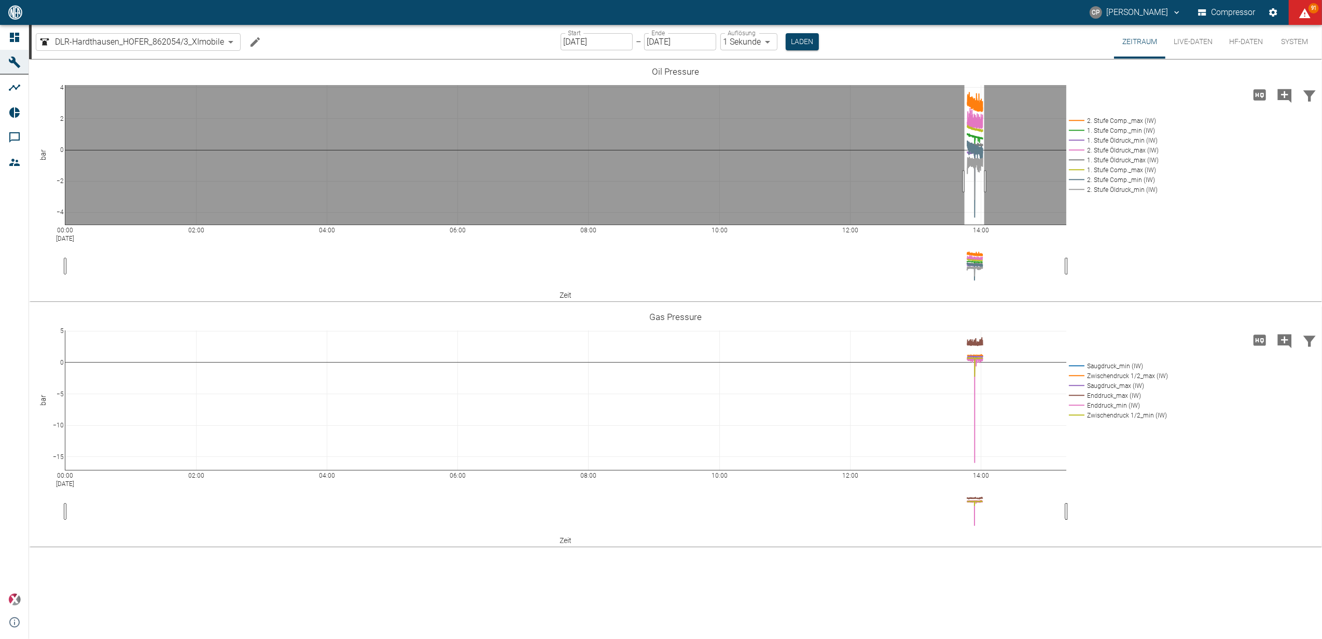
drag, startPoint x: 965, startPoint y: 181, endPoint x: 984, endPoint y: 181, distance: 19.7
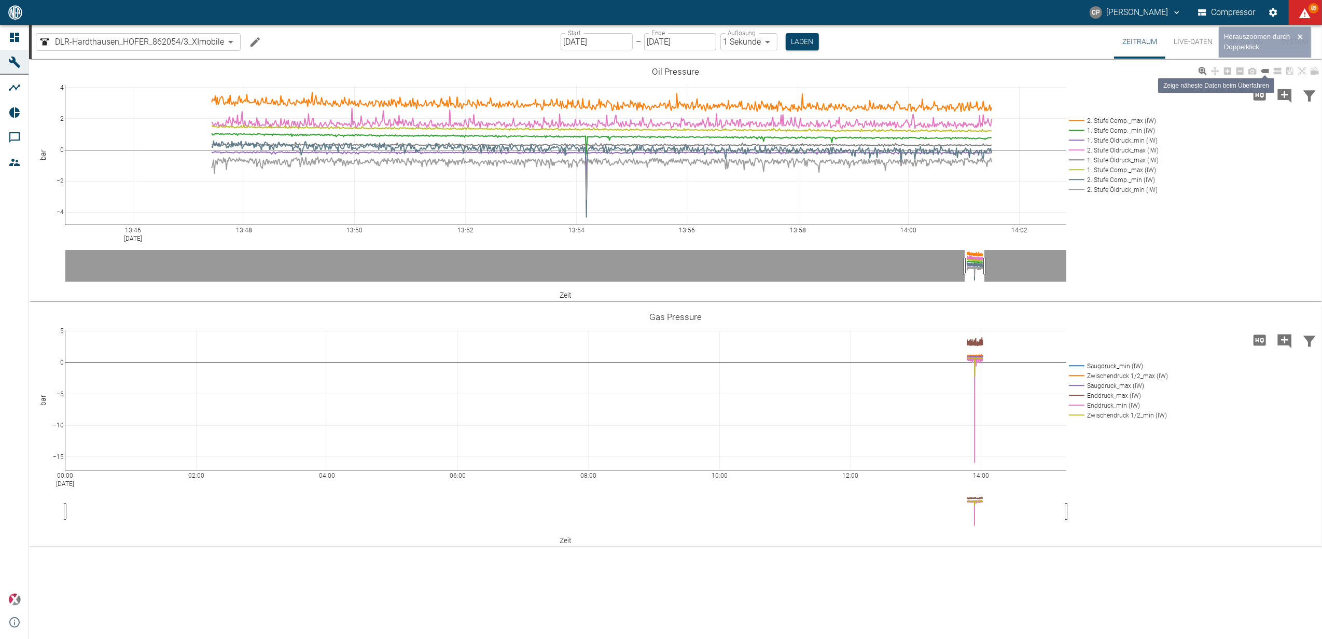
click at [1266, 73] on icon at bounding box center [1265, 71] width 8 height 4
click at [1193, 38] on button "Live-Daten" at bounding box center [1192, 42] width 55 height 34
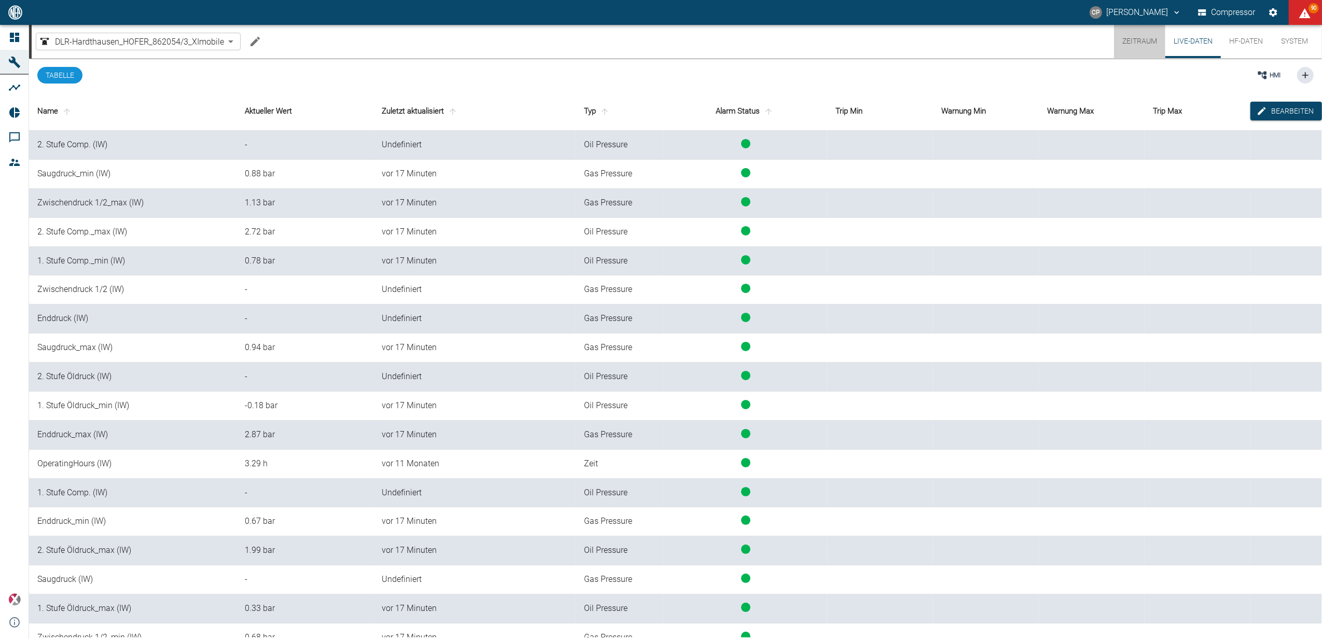
click at [1139, 41] on button "Zeitraum" at bounding box center [1139, 41] width 51 height 33
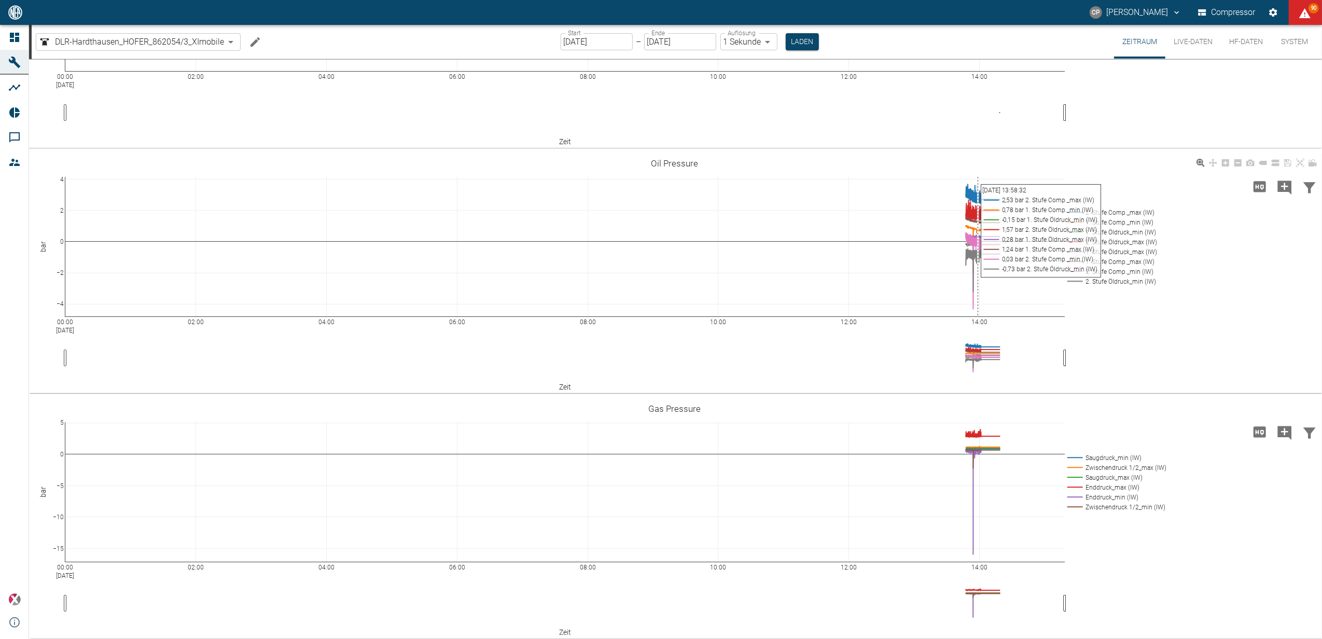
scroll to position [157, 0]
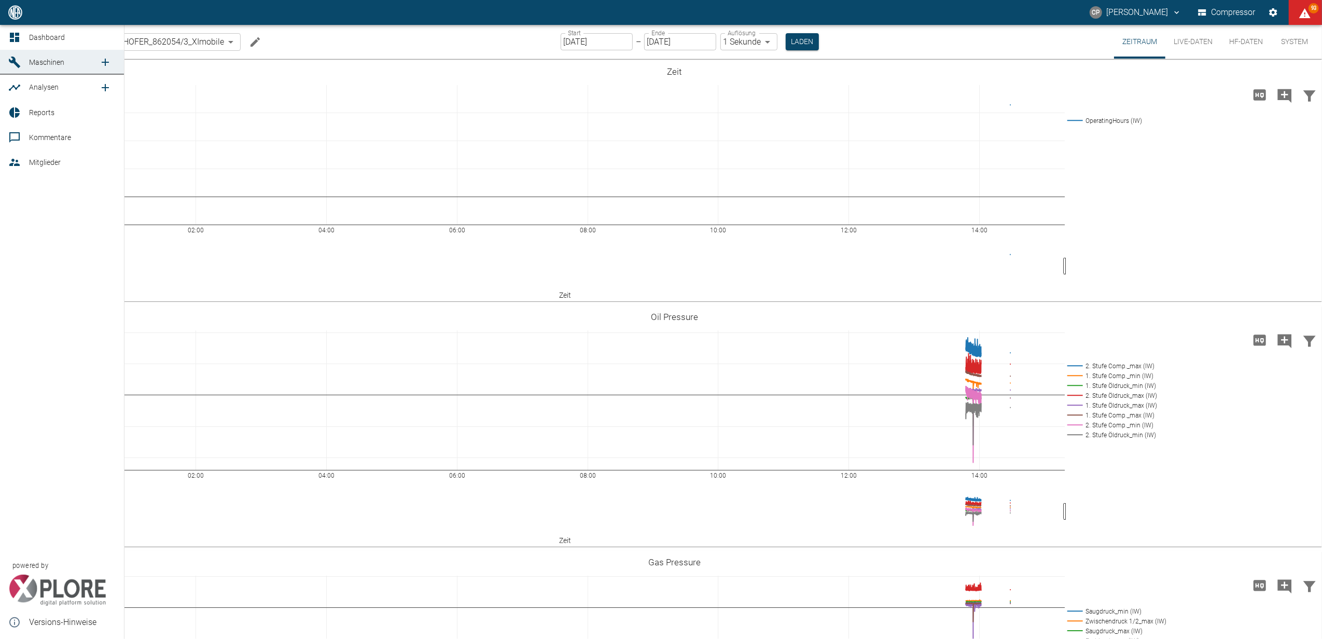
click at [17, 43] on icon at bounding box center [14, 37] width 12 height 12
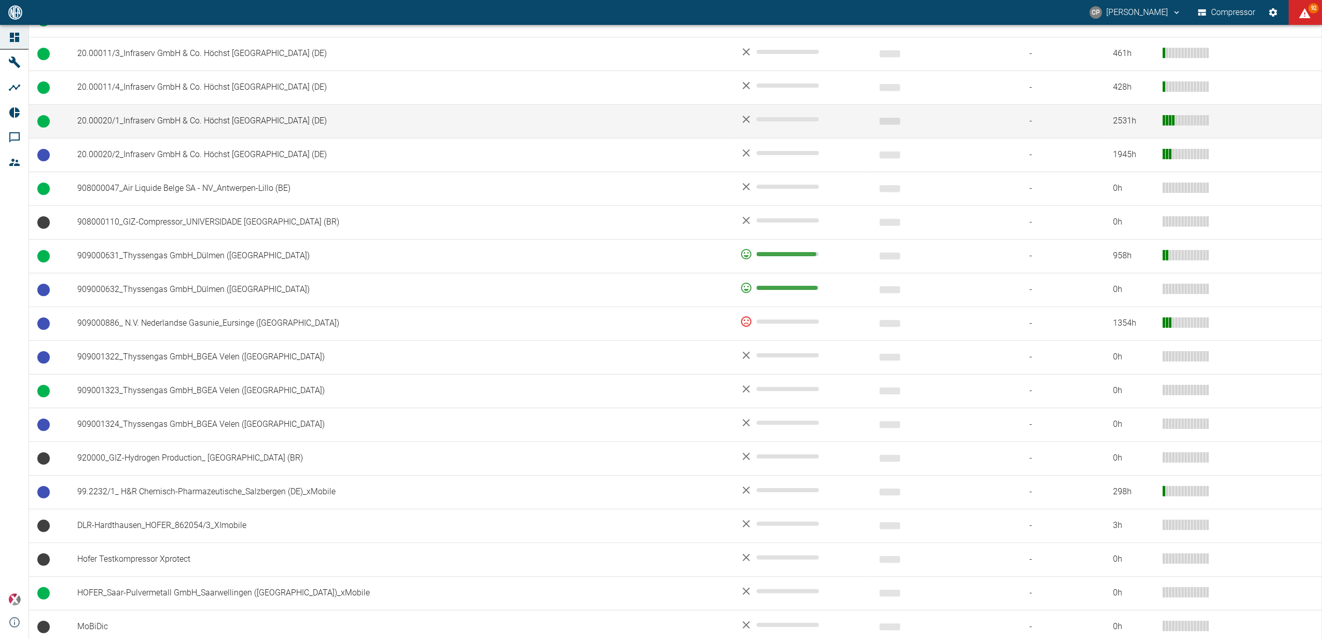
scroll to position [691, 0]
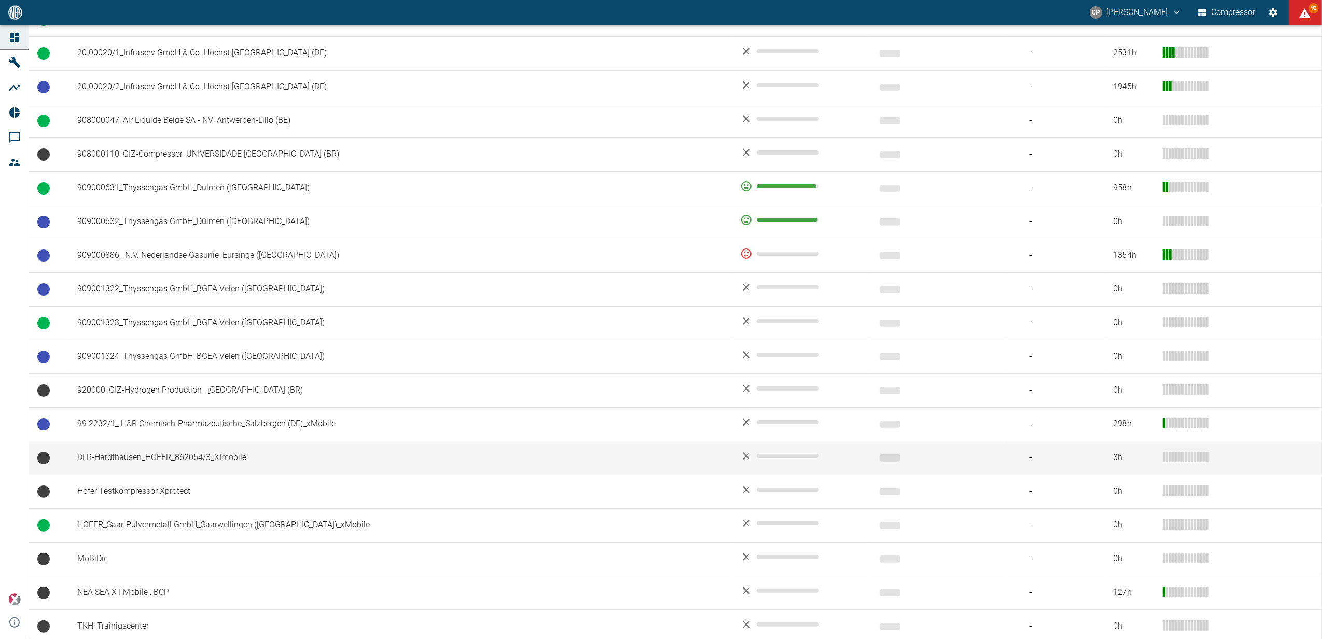
click at [229, 460] on td "DLR-Hardthausen_HOFER_862054/3_XImobile" at bounding box center [400, 458] width 663 height 34
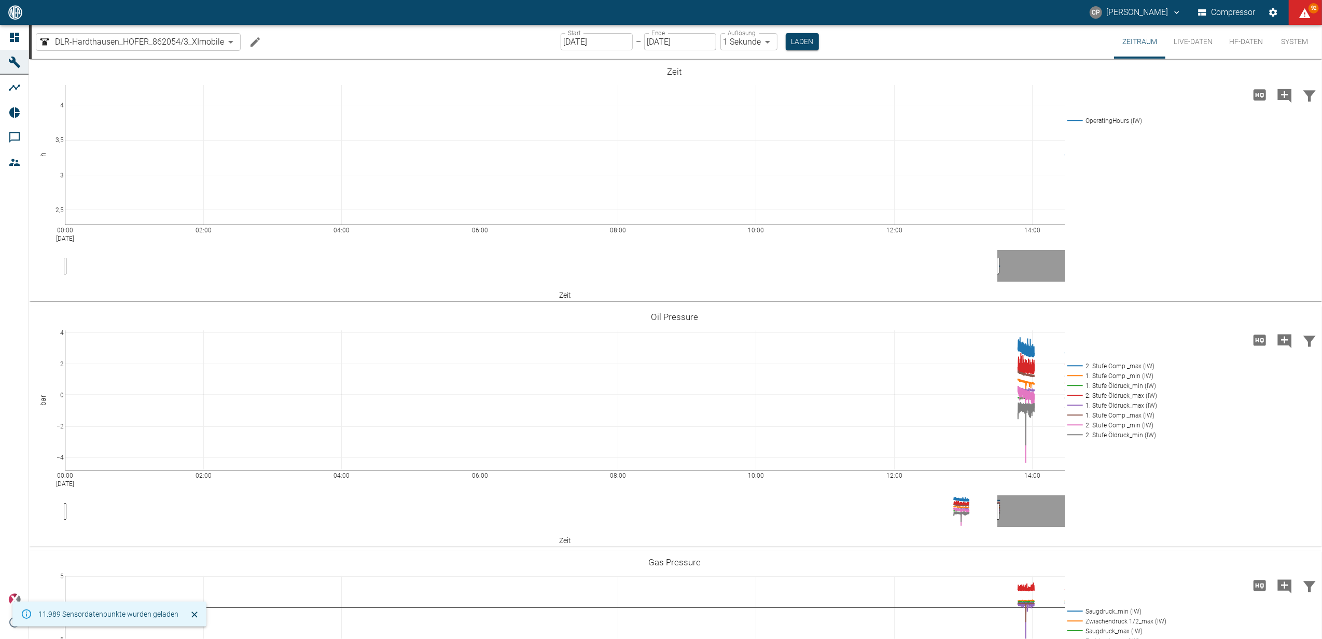
click at [1183, 42] on button "Live-Daten" at bounding box center [1192, 42] width 55 height 34
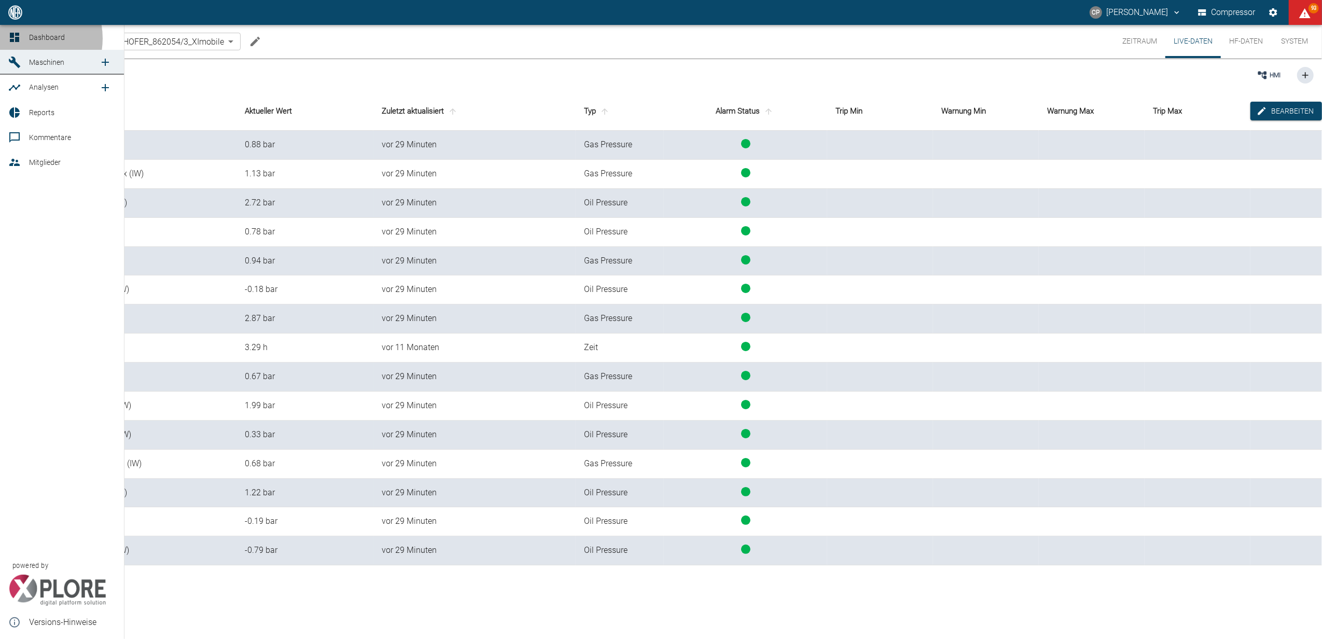
click at [23, 38] on div at bounding box center [16, 37] width 16 height 12
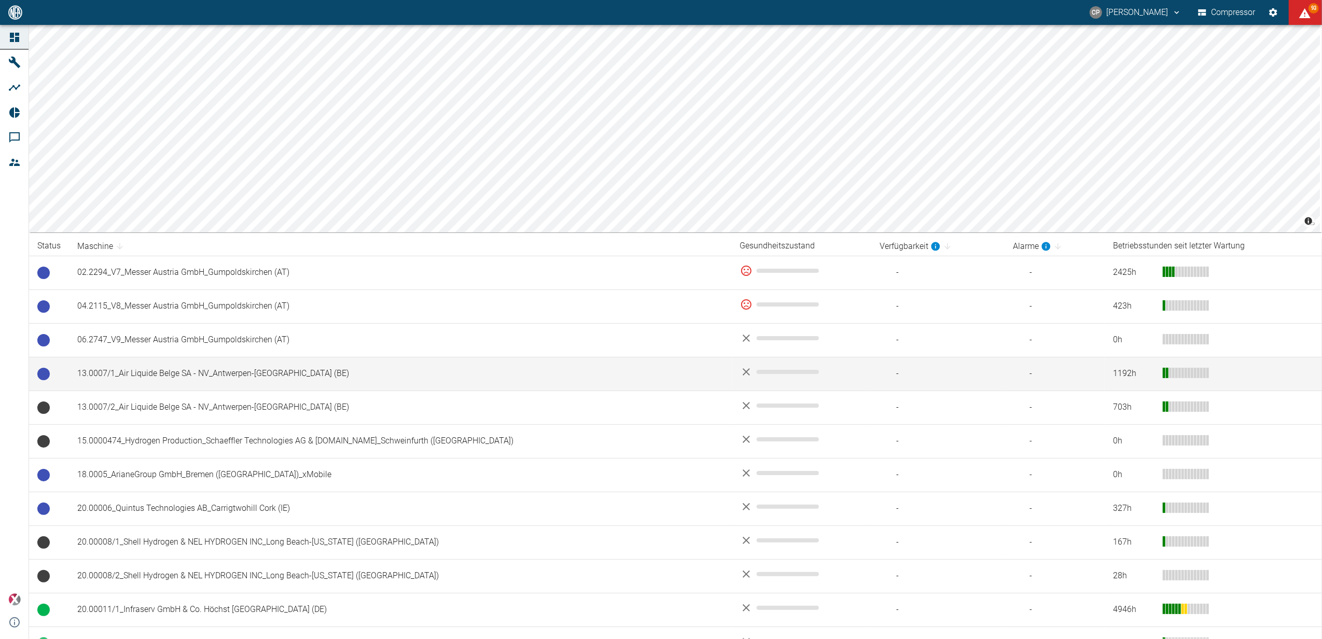
click at [367, 373] on td "13.0007/1_Air Liquide Belge SA - NV_Antwerpen-[GEOGRAPHIC_DATA] (BE)" at bounding box center [400, 374] width 663 height 34
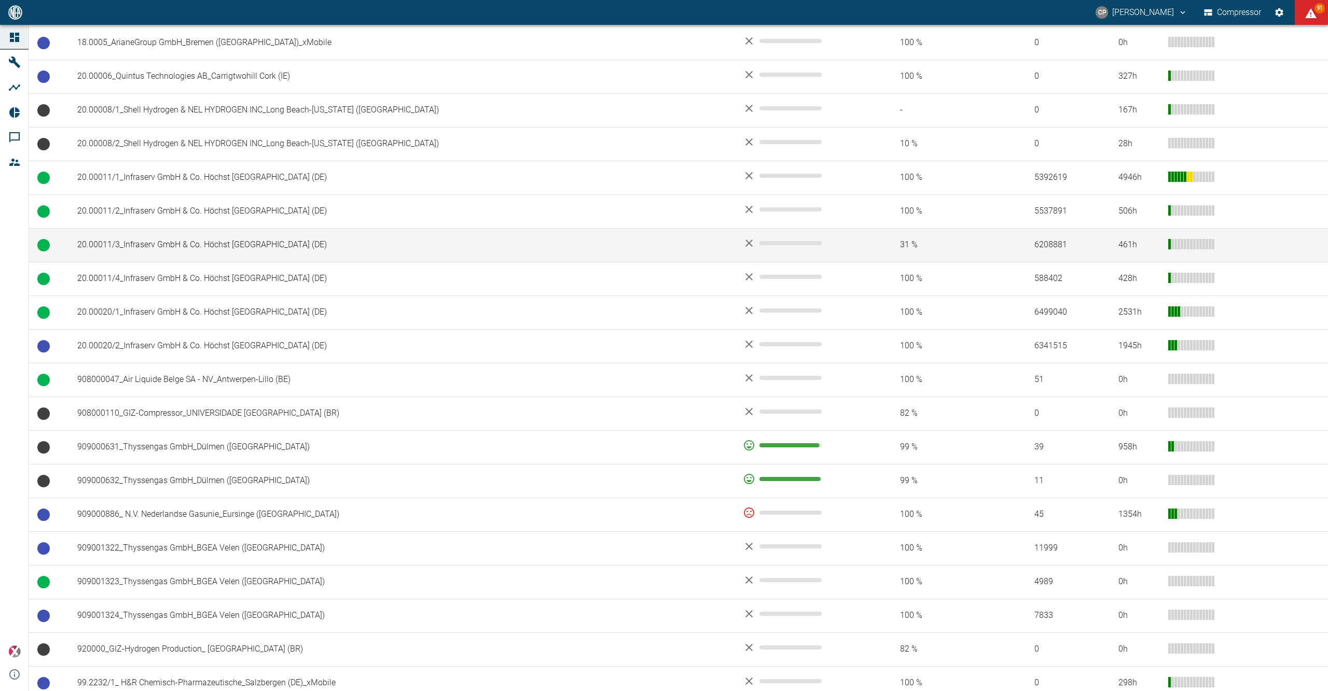
scroll to position [649, 0]
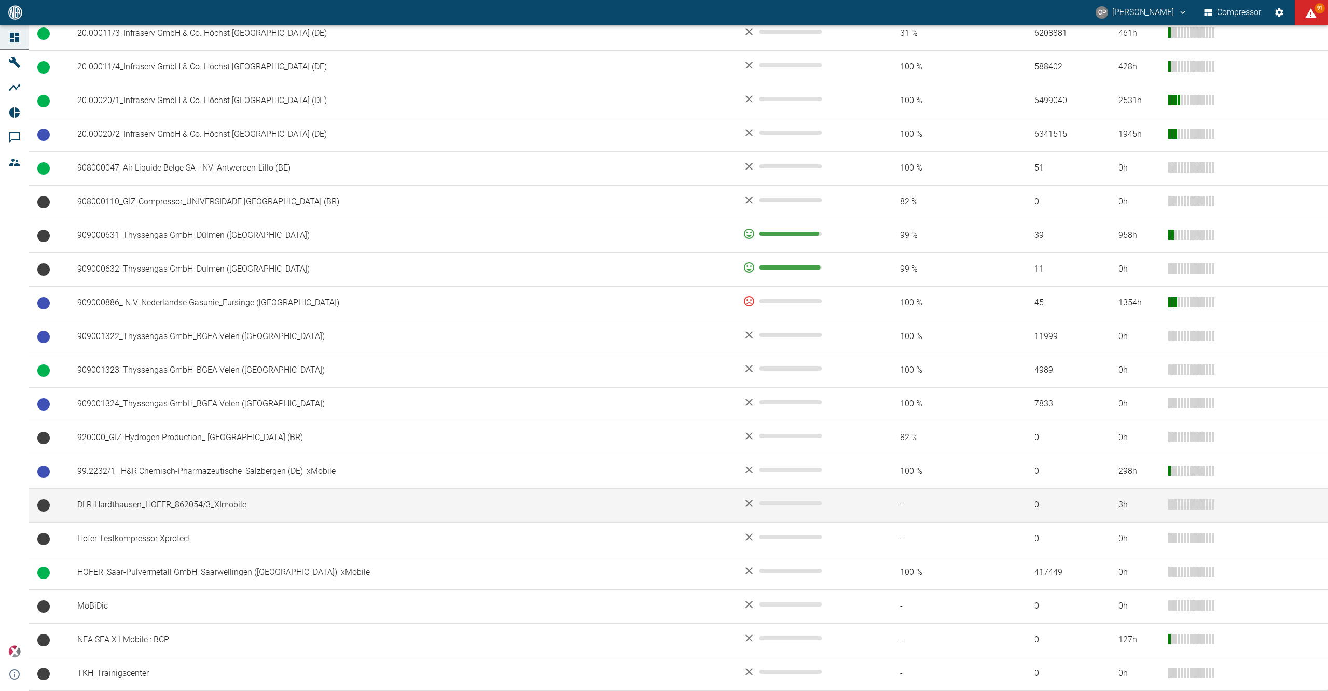
click at [151, 499] on td "DLR-Hardthausen_HOFER_862054/3_XImobile" at bounding box center [401, 505] width 665 height 34
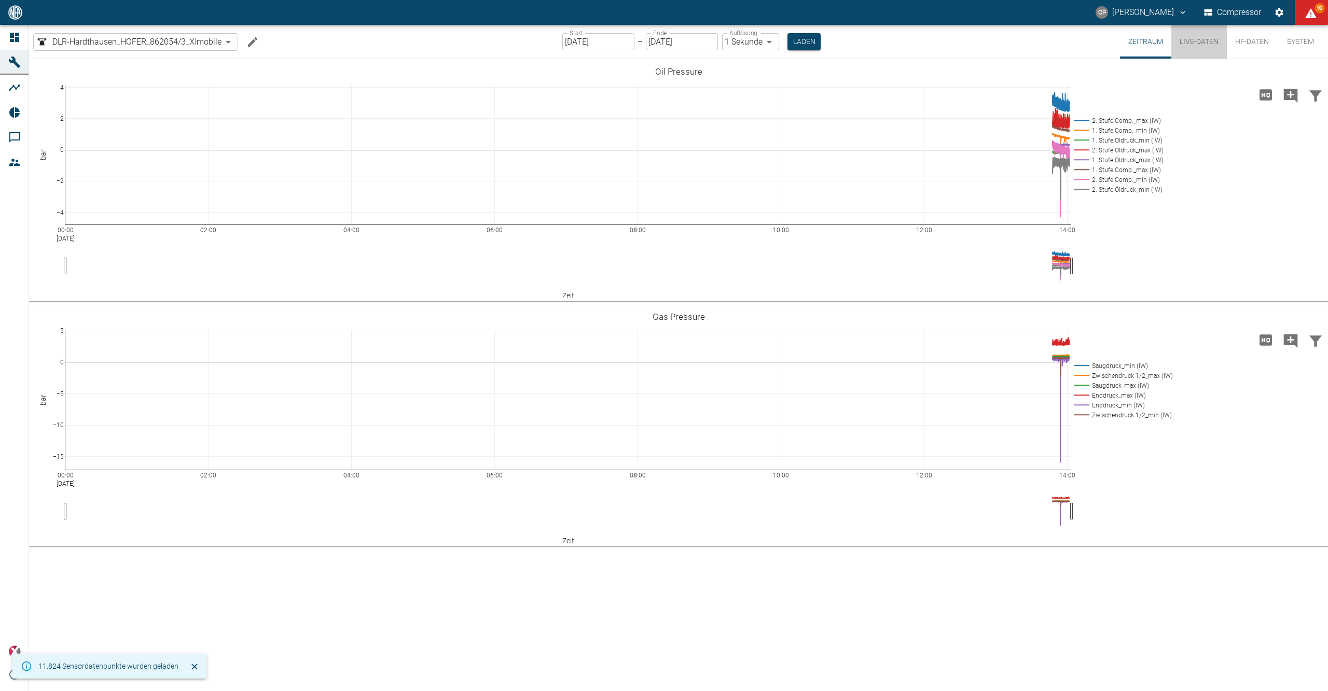
click at [1200, 37] on button "Live-Daten" at bounding box center [1198, 42] width 55 height 34
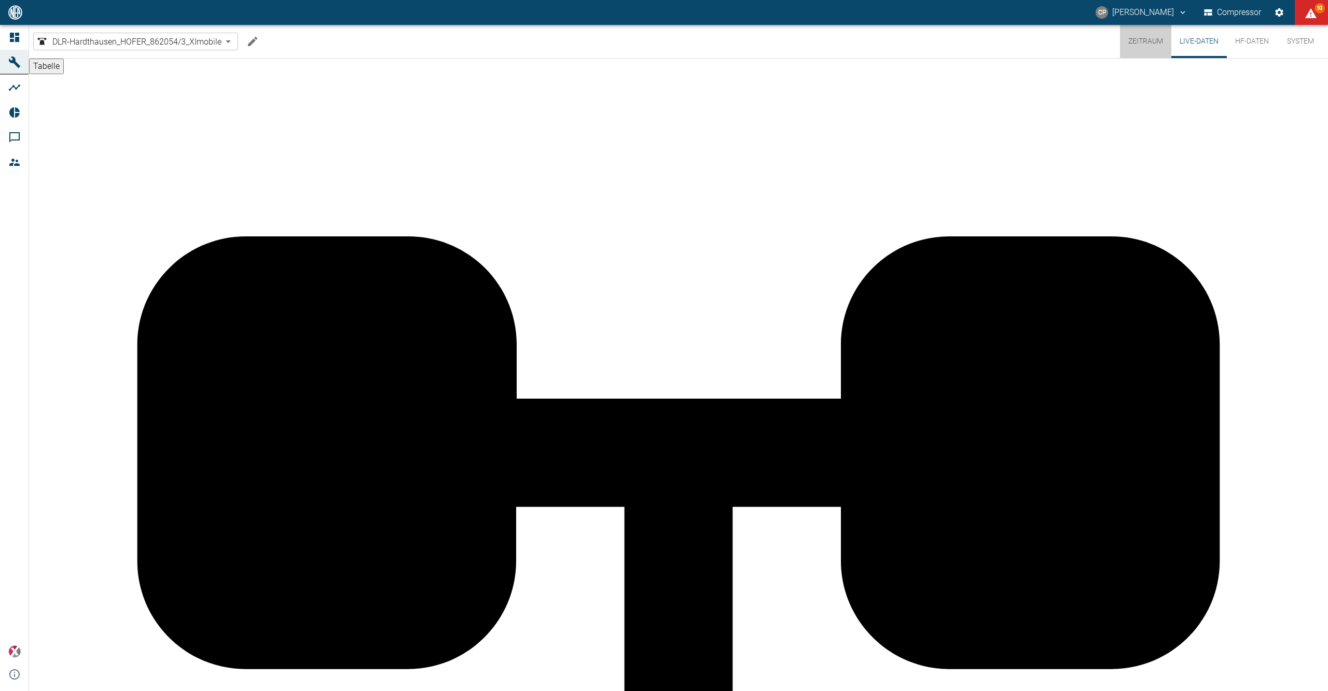
click at [1146, 33] on button "Zeitraum" at bounding box center [1145, 41] width 51 height 33
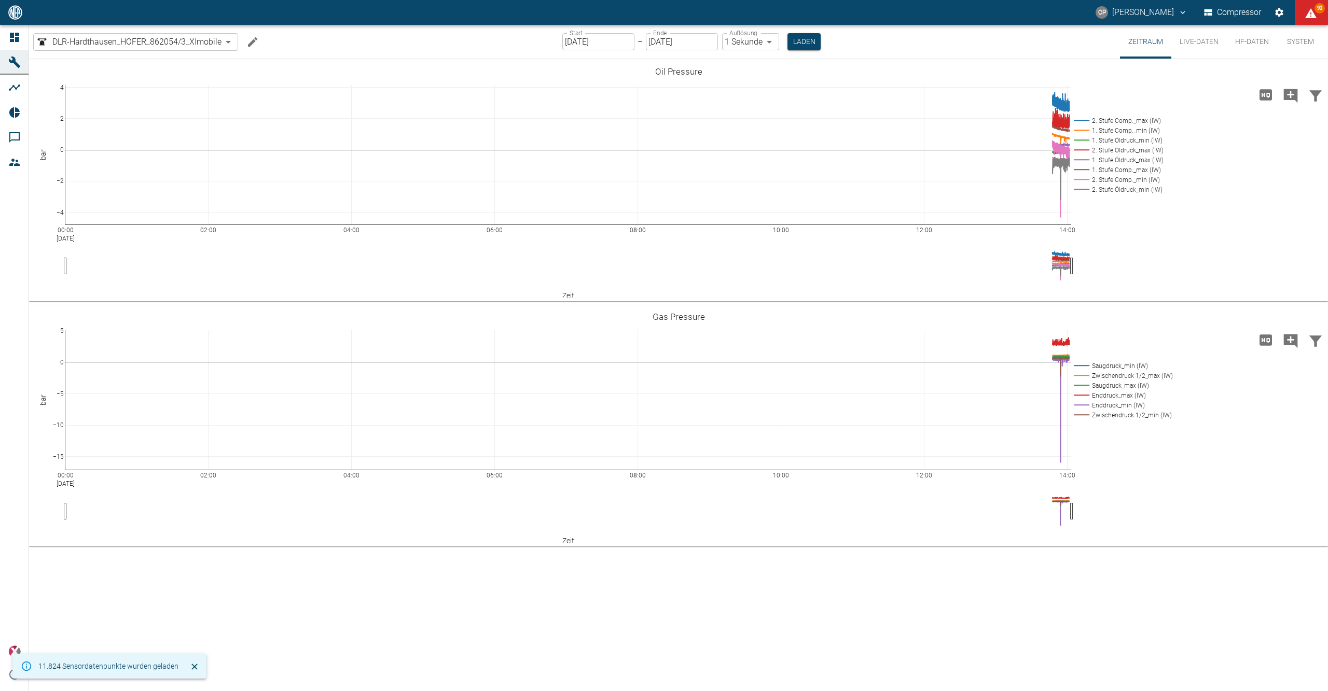
click at [19, 31] on icon at bounding box center [14, 37] width 12 height 12
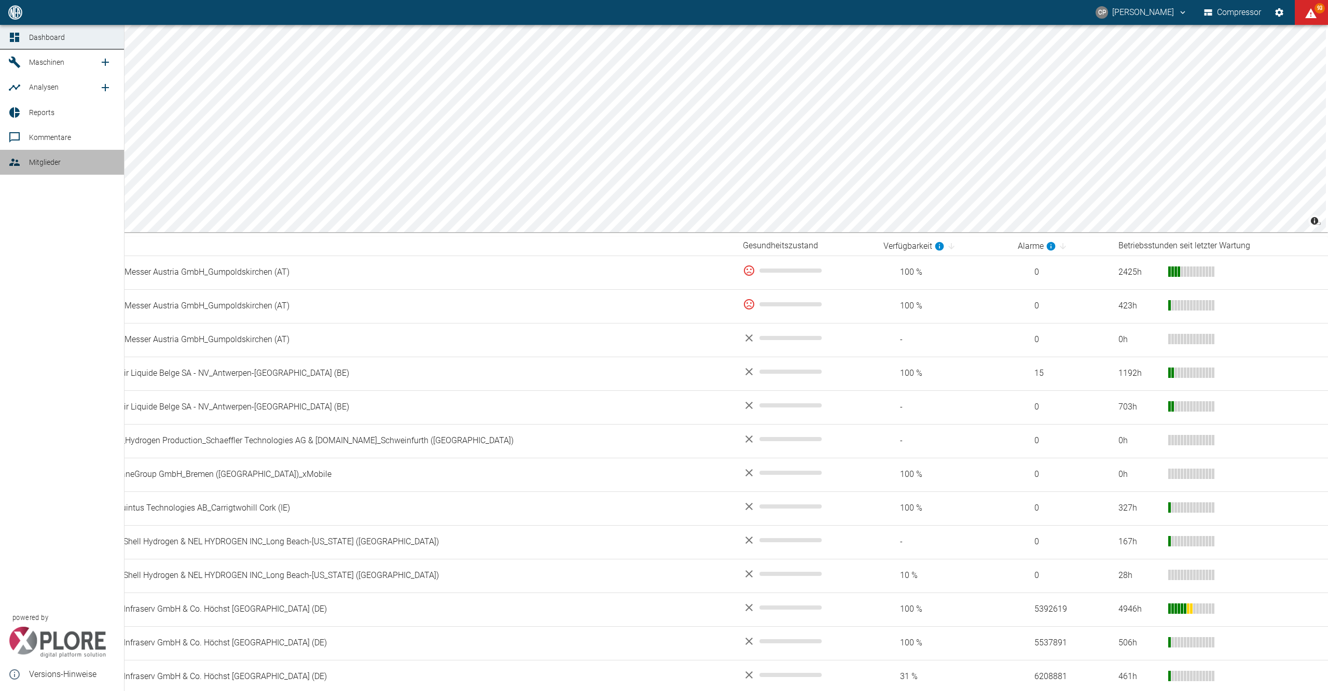
click at [25, 165] on link "Mitglieder" at bounding box center [62, 162] width 124 height 25
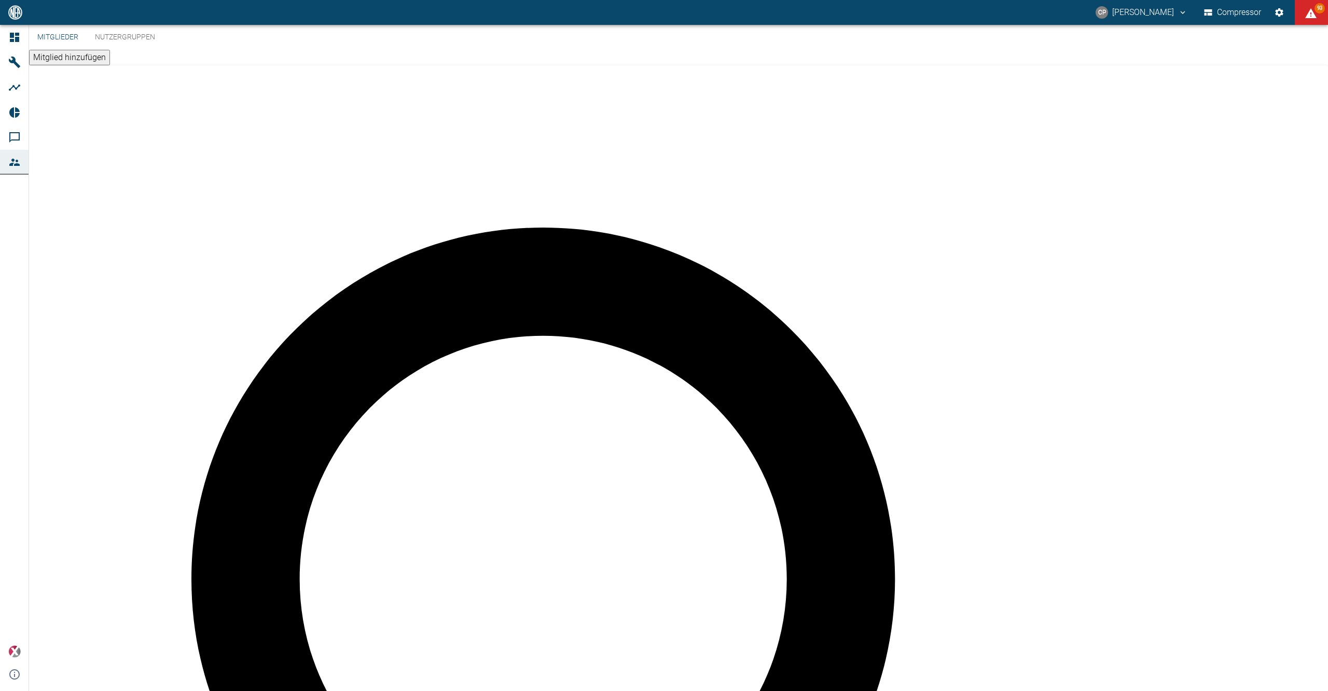
click at [156, 50] on button "Nutzergruppen" at bounding box center [125, 37] width 77 height 25
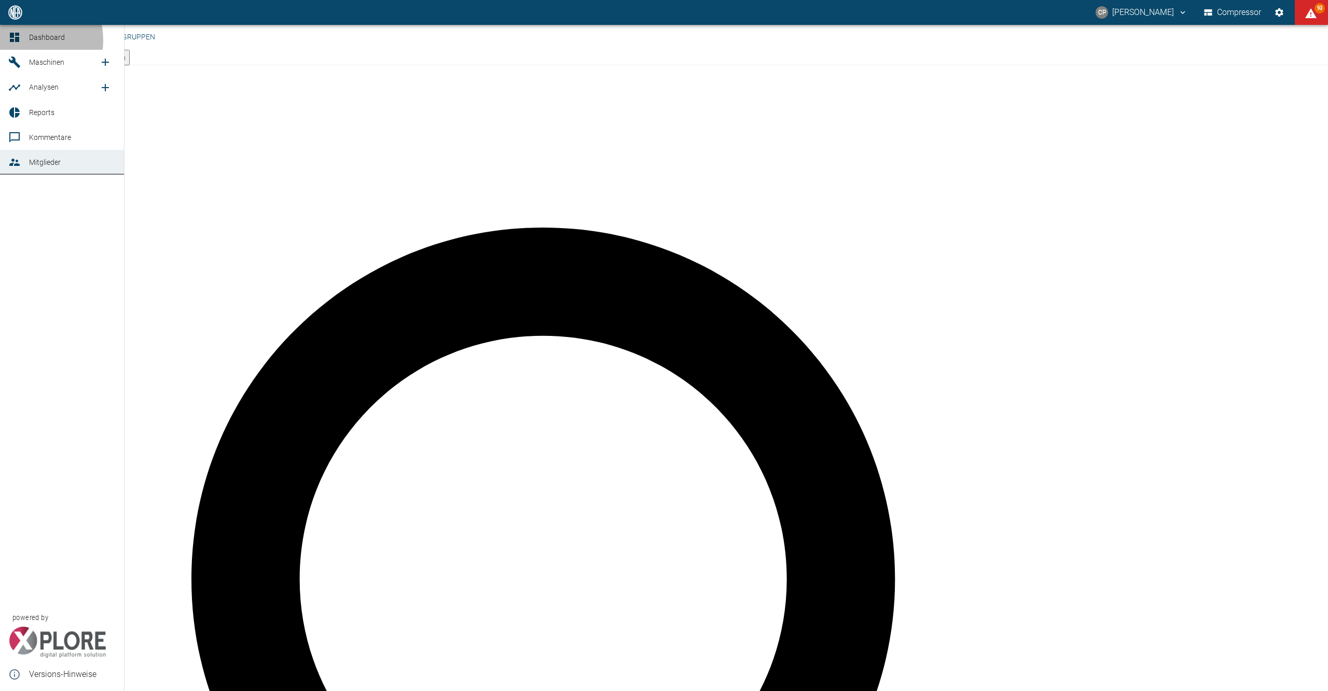
click at [21, 40] on div at bounding box center [16, 37] width 16 height 12
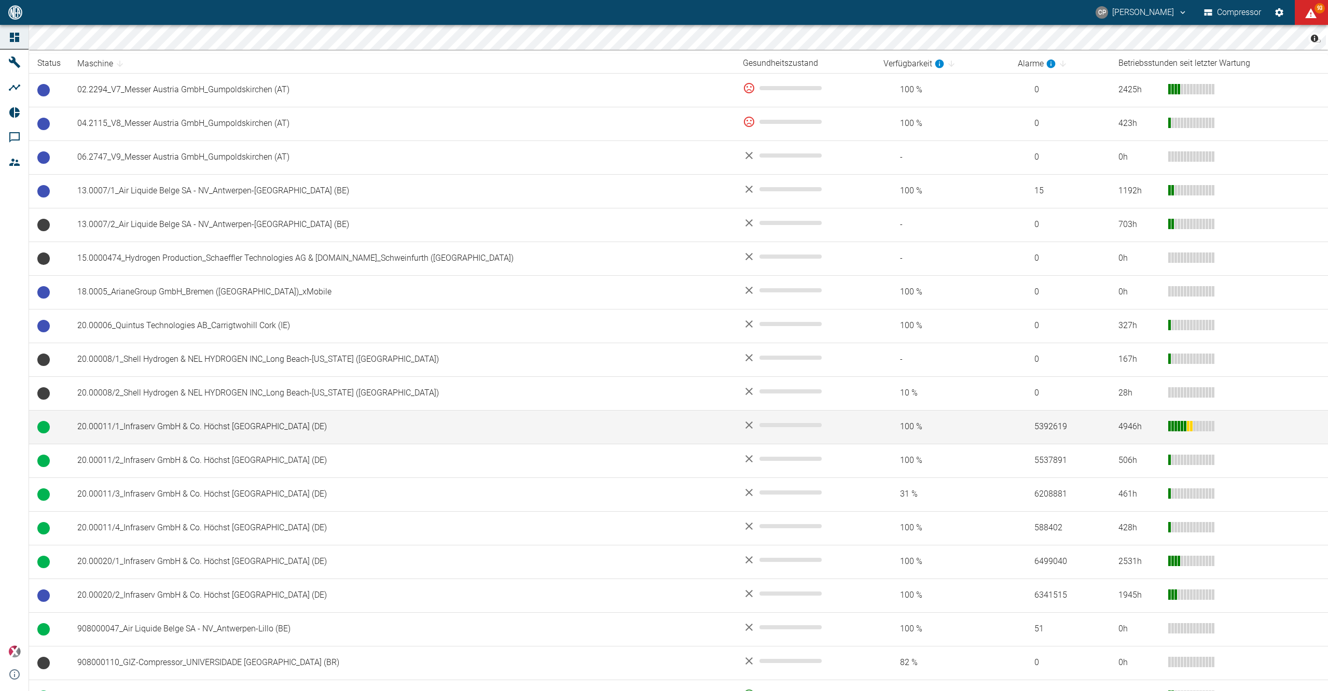
scroll to position [649, 0]
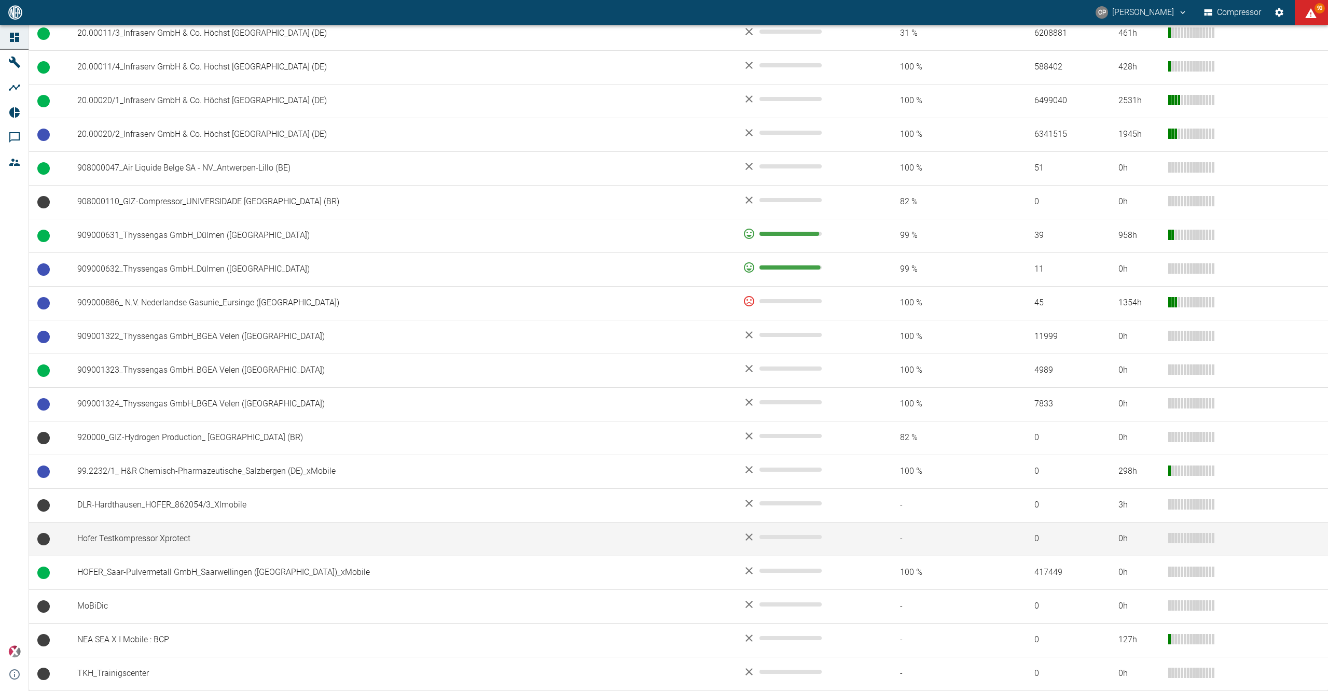
click at [208, 541] on td "Hofer Testkompressor Xprotect" at bounding box center [401, 539] width 665 height 34
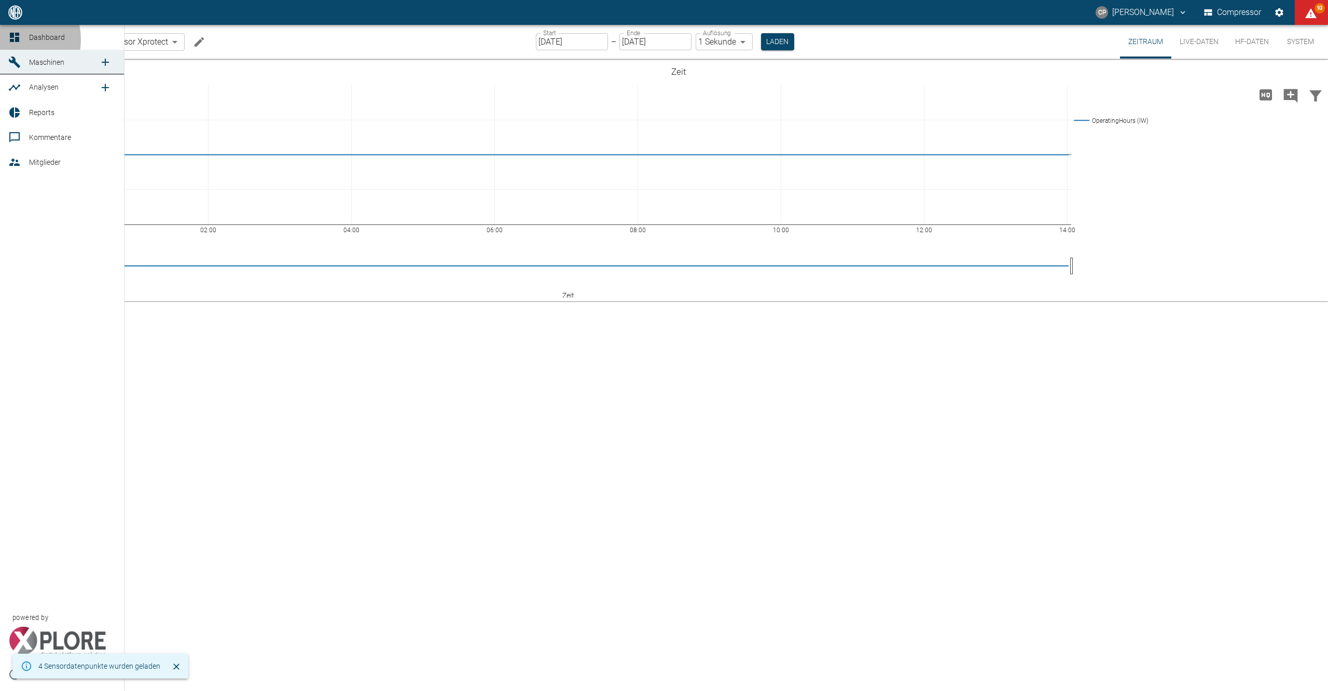
click at [9, 38] on icon at bounding box center [14, 37] width 12 height 12
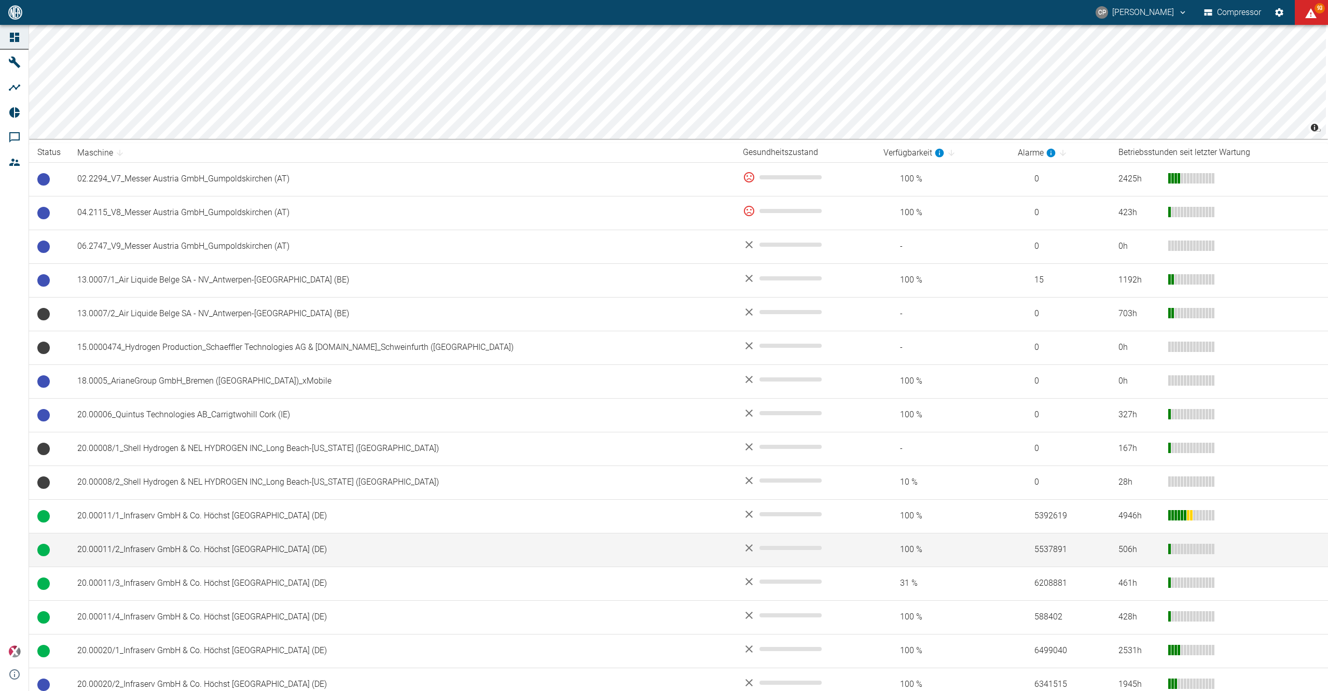
scroll to position [69, 0]
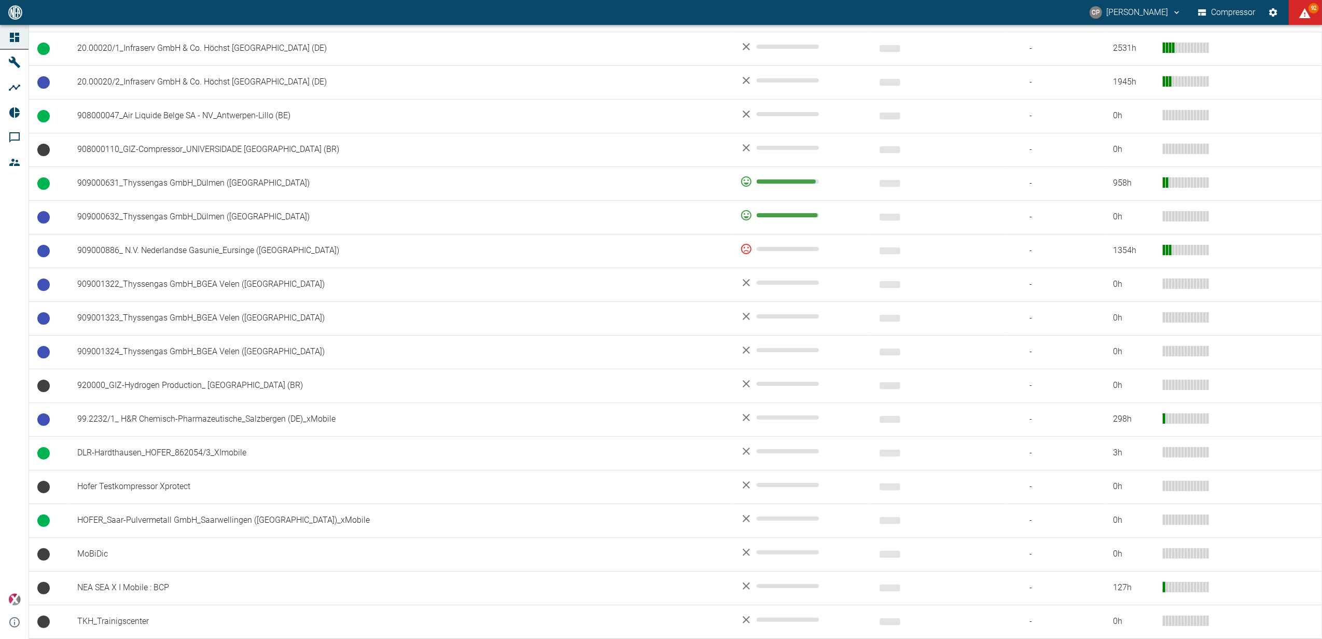
scroll to position [770, 0]
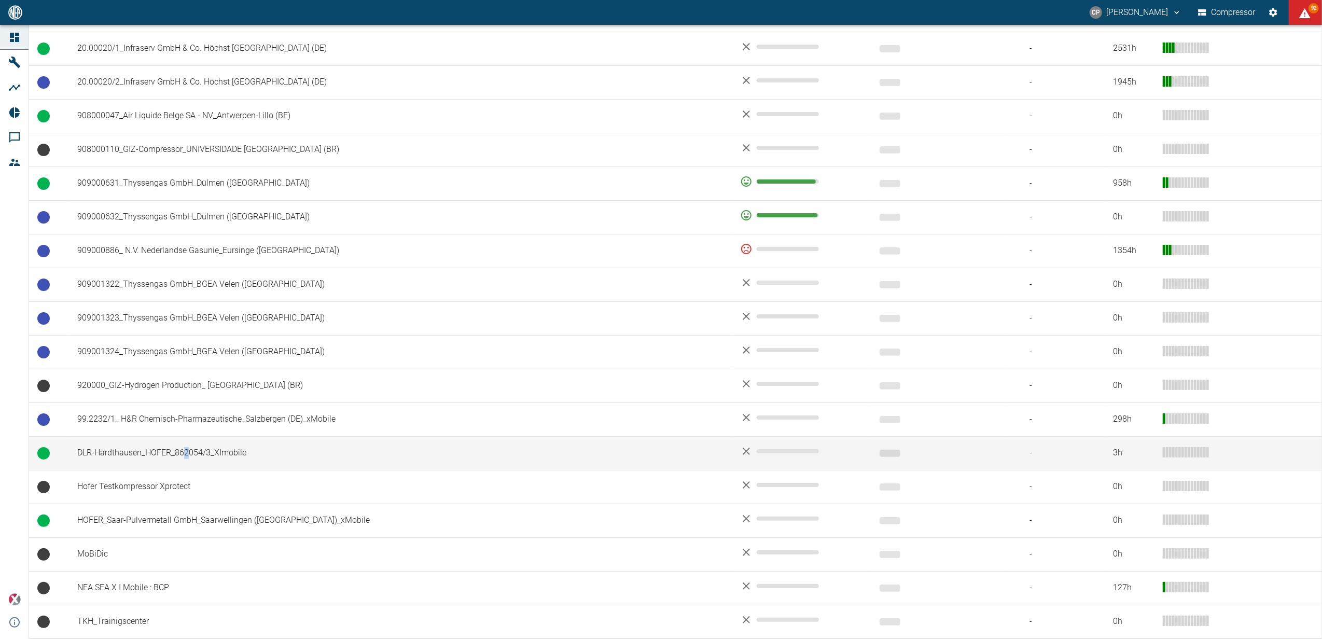
click at [187, 460] on td "DLR-Hardthausen_HOFER_862054/3_XImobile" at bounding box center [400, 453] width 663 height 34
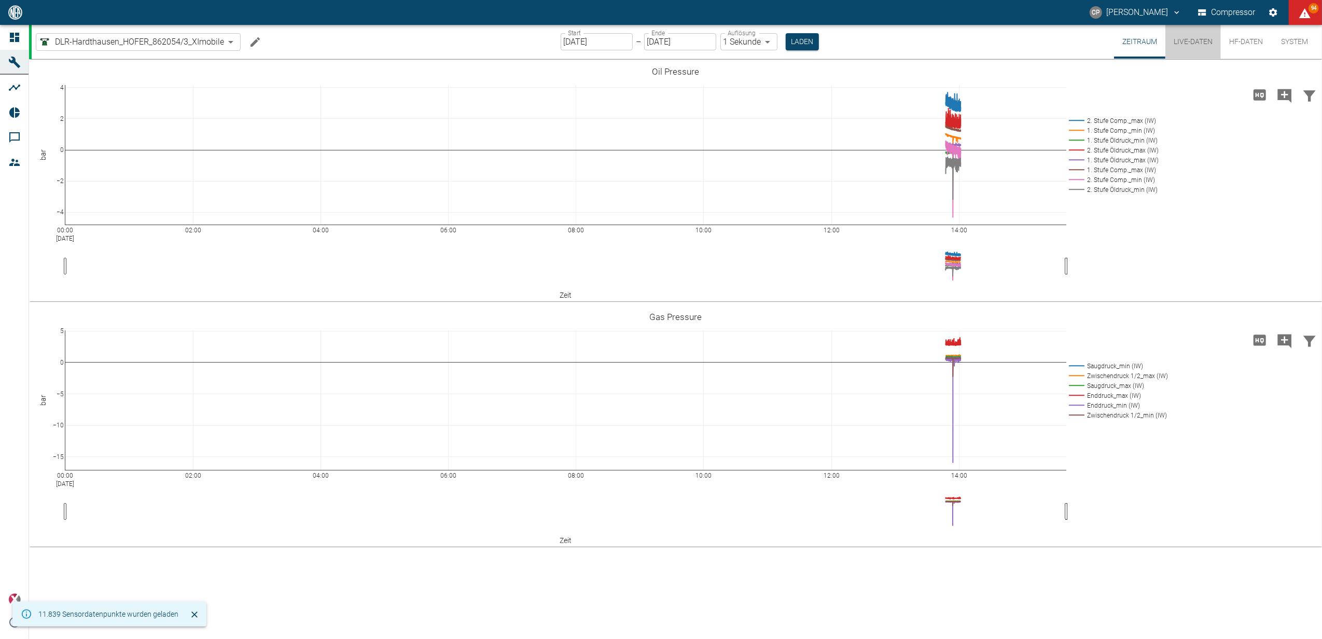
click at [1208, 38] on button "Live-Daten" at bounding box center [1192, 42] width 55 height 34
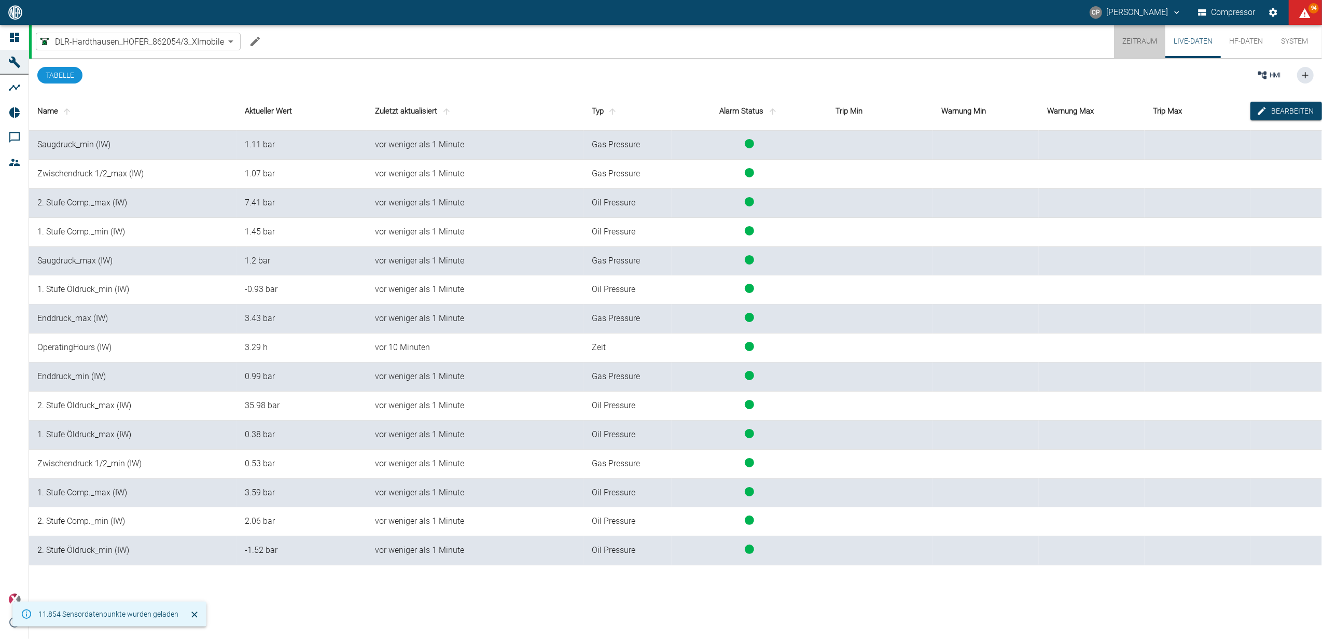
click at [1149, 38] on button "Zeitraum" at bounding box center [1139, 41] width 51 height 33
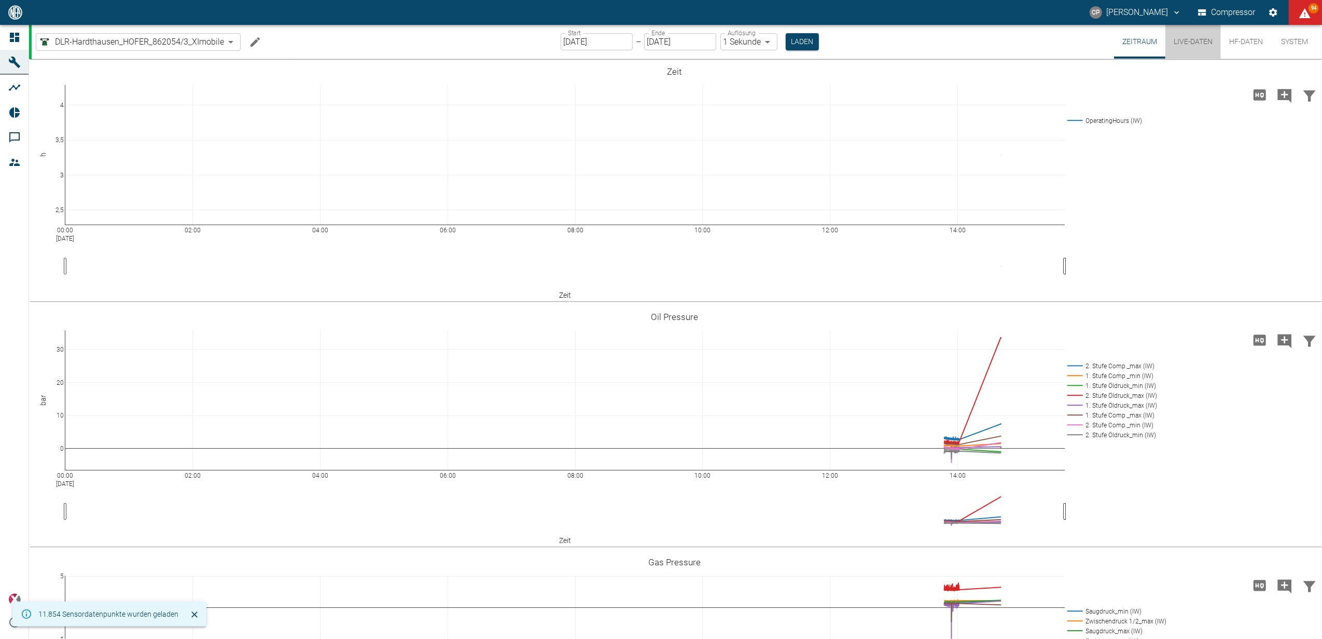
click at [1205, 44] on button "Live-Daten" at bounding box center [1192, 42] width 55 height 34
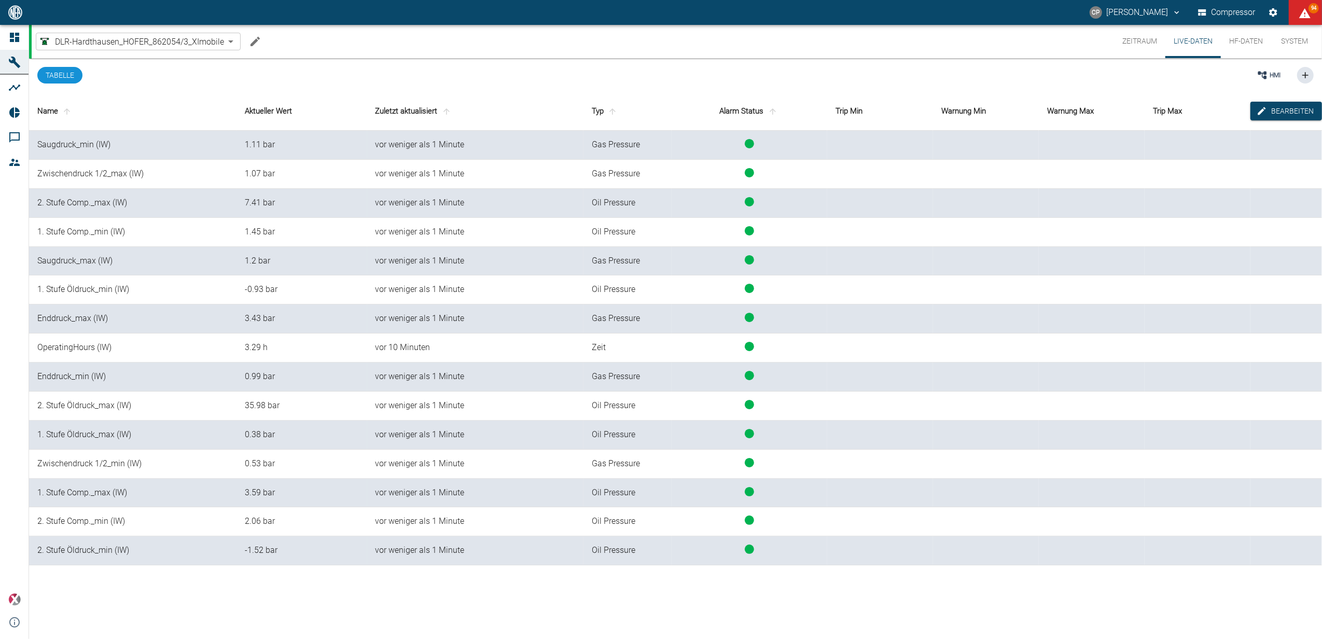
click at [1137, 40] on button "Zeitraum" at bounding box center [1139, 41] width 51 height 33
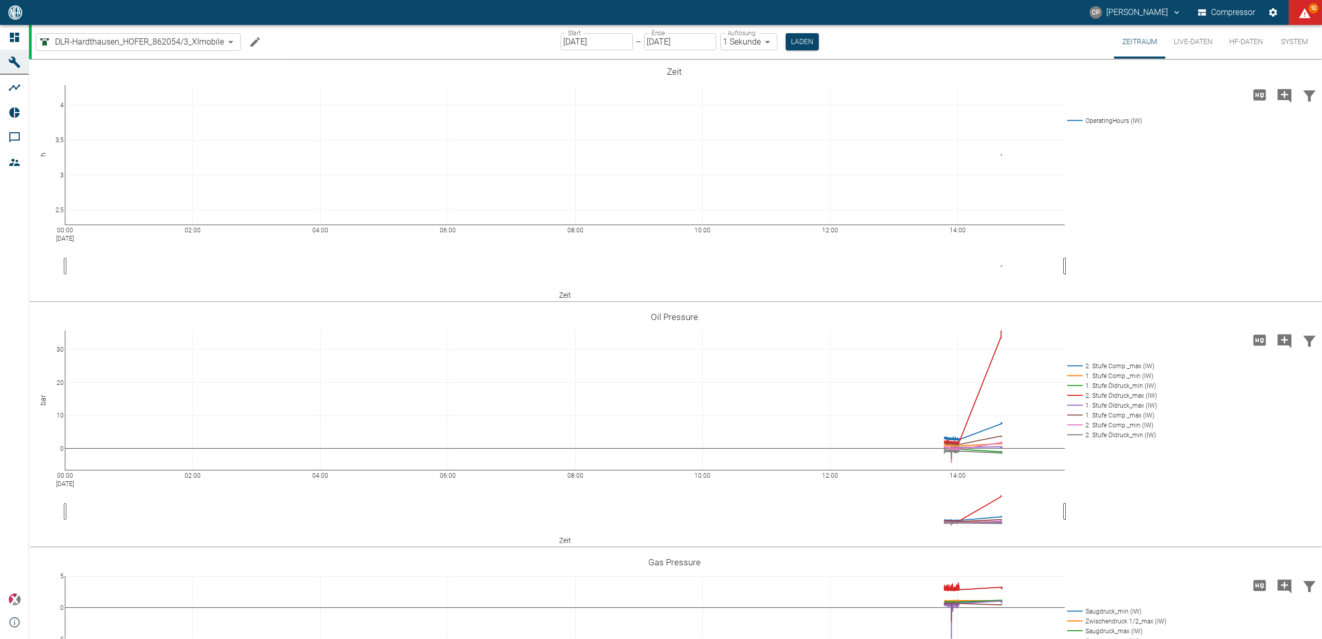
click at [1191, 45] on button "Live-Daten" at bounding box center [1192, 42] width 55 height 34
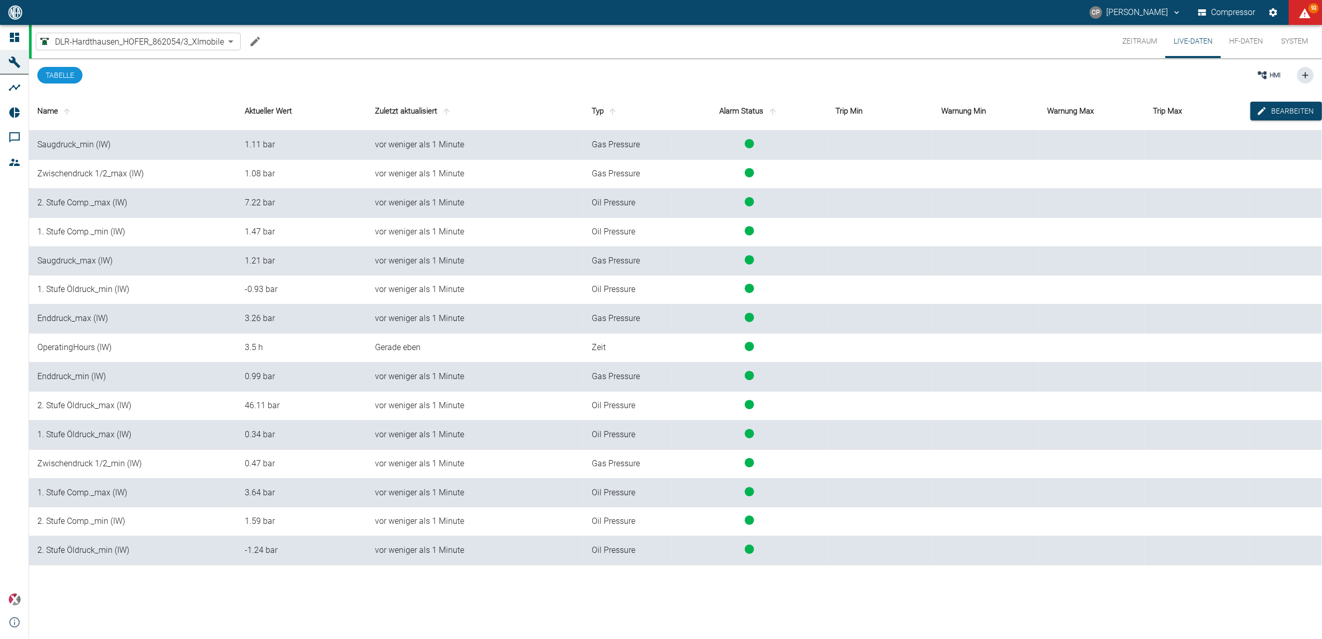
click at [16, 39] on icon at bounding box center [14, 37] width 9 height 9
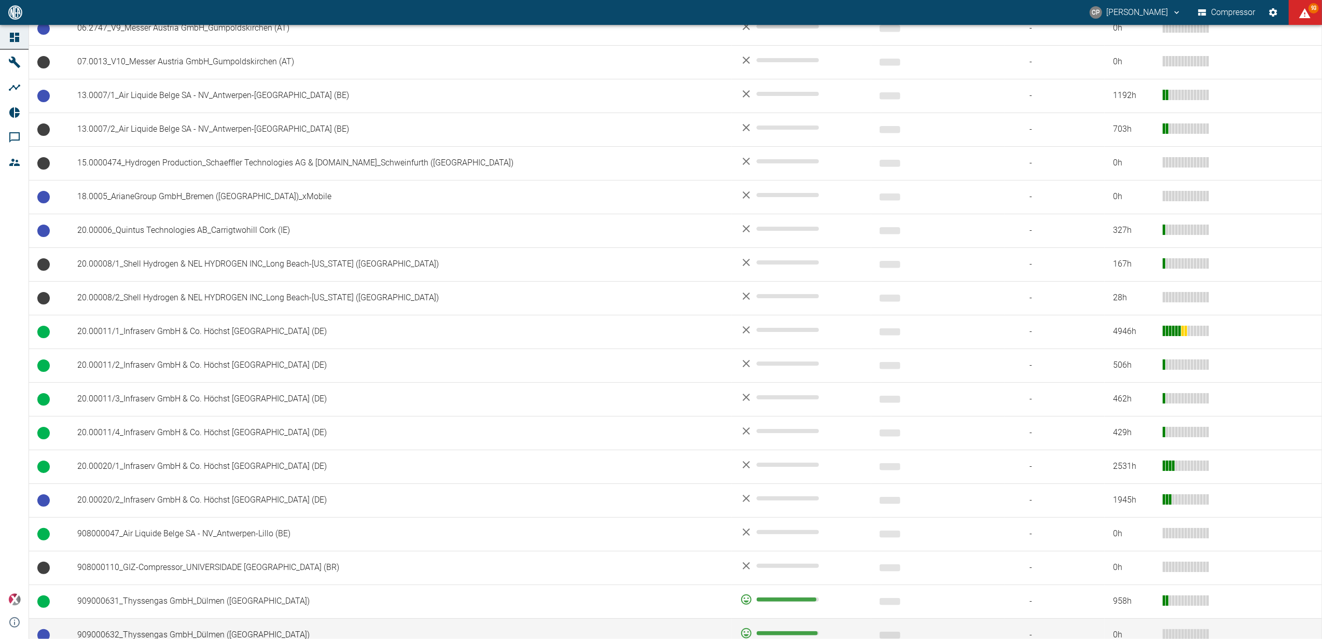
scroll to position [770, 0]
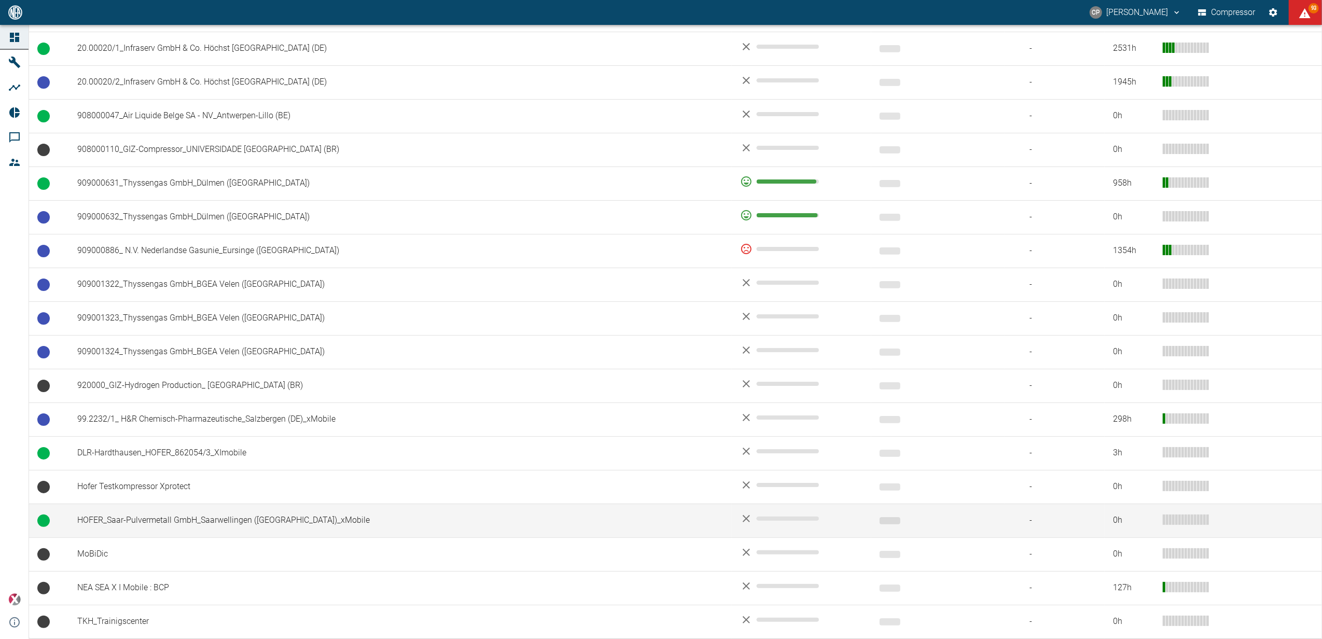
click at [175, 519] on td "HOFER_Saar-Pulvermetall GmbH_Saarwellingen ([GEOGRAPHIC_DATA])_xMobile" at bounding box center [400, 521] width 663 height 34
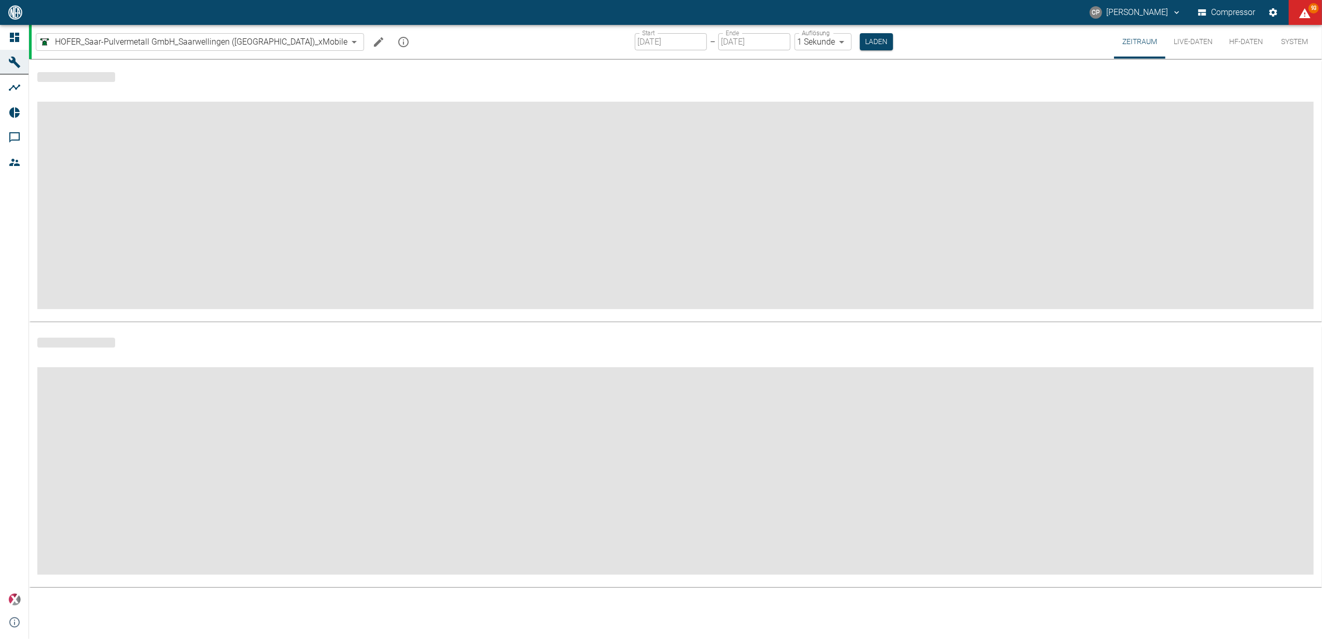
click at [18, 33] on icon at bounding box center [14, 37] width 9 height 9
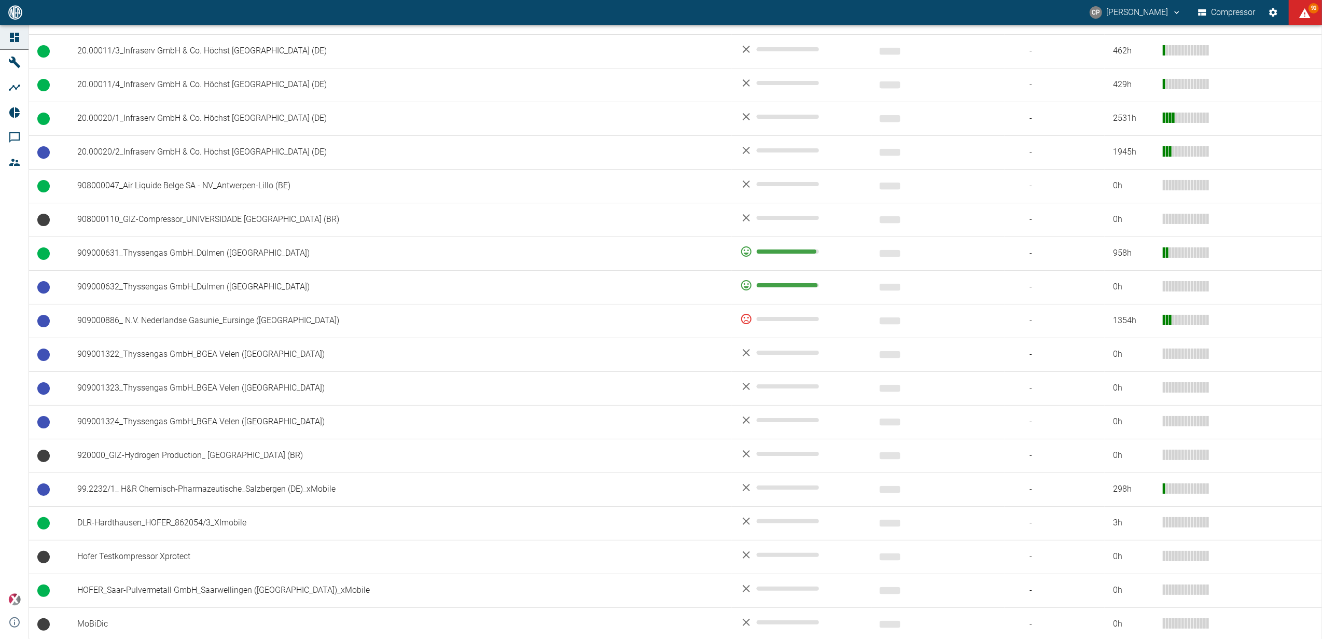
scroll to position [770, 0]
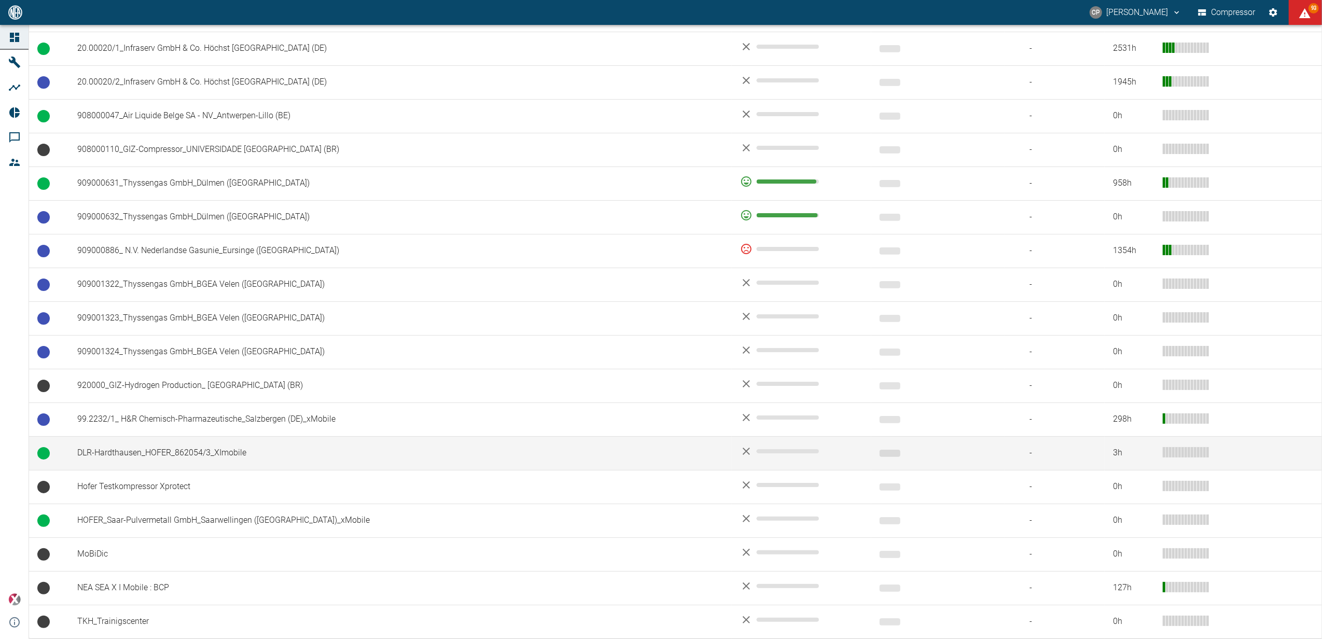
click at [124, 453] on td "DLR-Hardthausen_HOFER_862054/3_XImobile" at bounding box center [400, 453] width 663 height 34
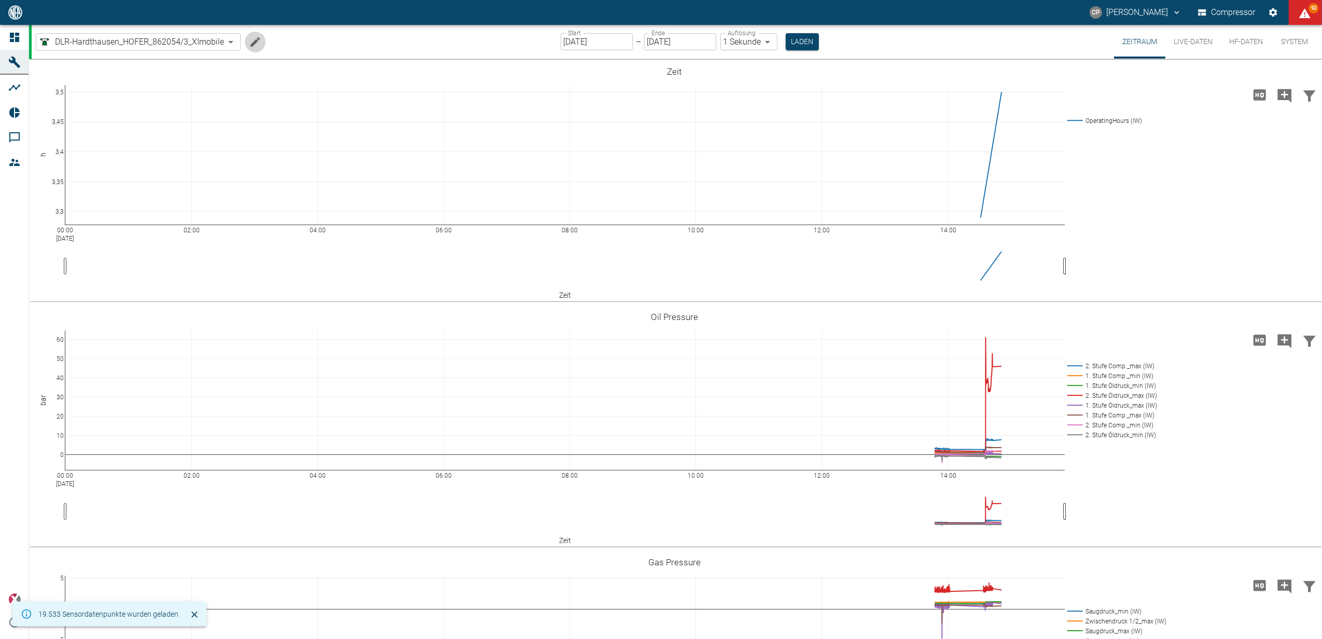
click at [251, 45] on icon "Machine bearbeiten" at bounding box center [254, 41] width 9 height 9
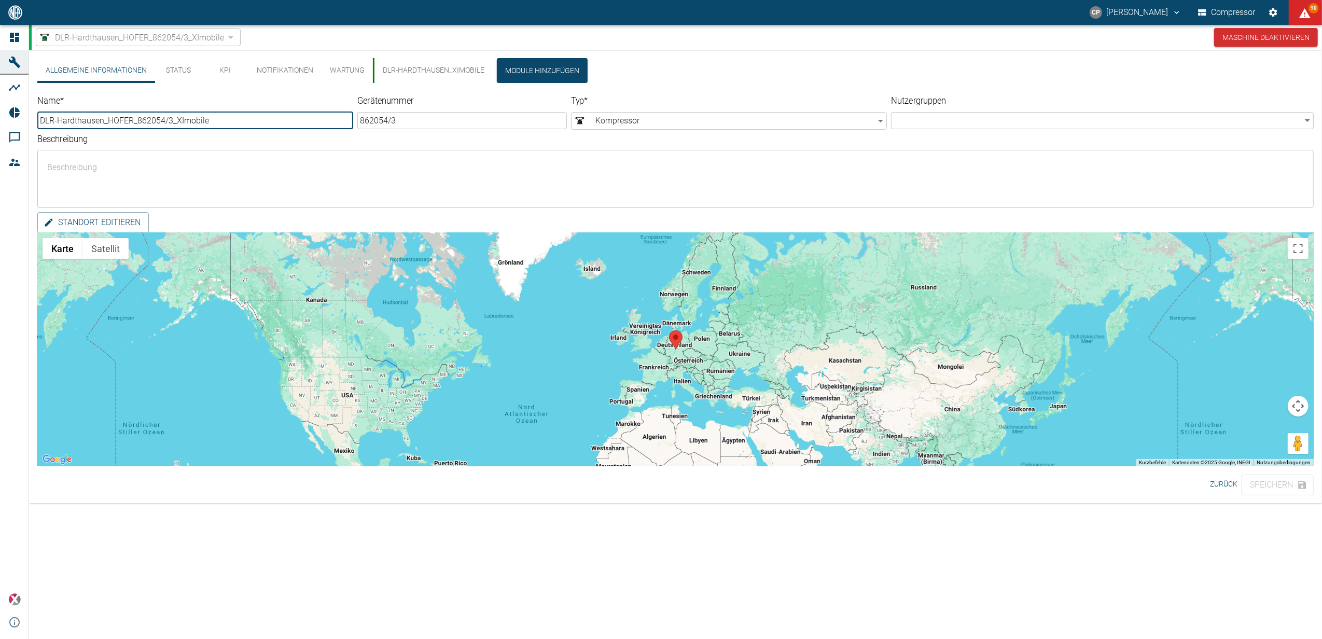
click at [191, 67] on button "Status" at bounding box center [178, 70] width 47 height 25
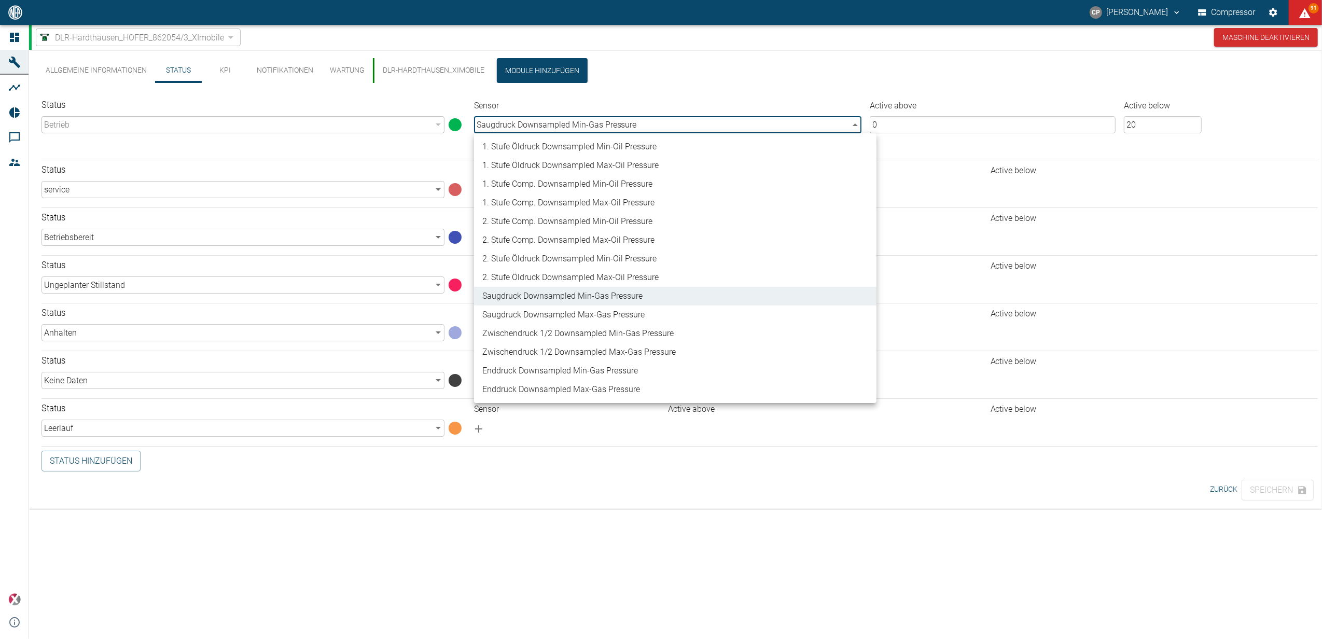
click at [847, 127] on body "[PERSON_NAME] Compressor 91 Dashboard Maschinen Analysen Reports Kommentare Mit…" at bounding box center [661, 319] width 1322 height 639
click at [668, 272] on li "2. Stufe Öldruck Downsampled Max - Oil Pressure" at bounding box center [675, 277] width 402 height 19
type input "b7f61107-df10-4365-b4d5-3fad98c32e7a"
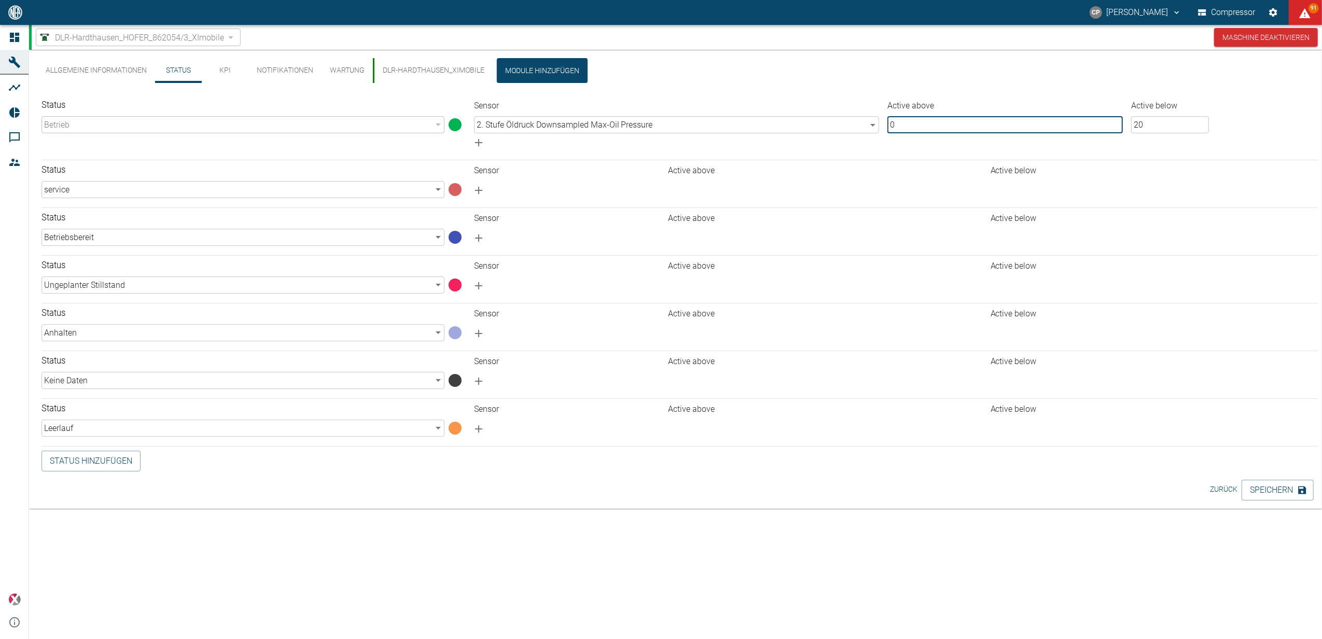
click at [928, 127] on input "0" at bounding box center [1004, 124] width 235 height 17
type input "10"
type input "600"
click at [1282, 497] on button "Speichern" at bounding box center [1277, 490] width 72 height 21
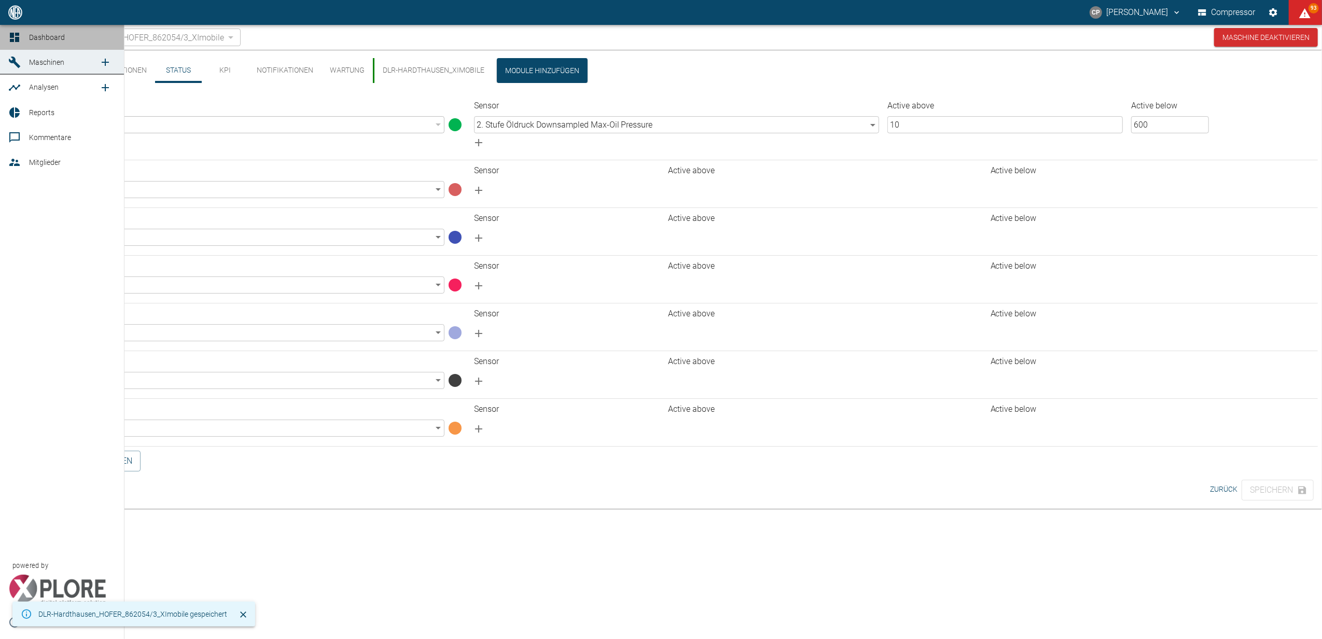
click at [25, 34] on link "Dashboard" at bounding box center [62, 37] width 124 height 25
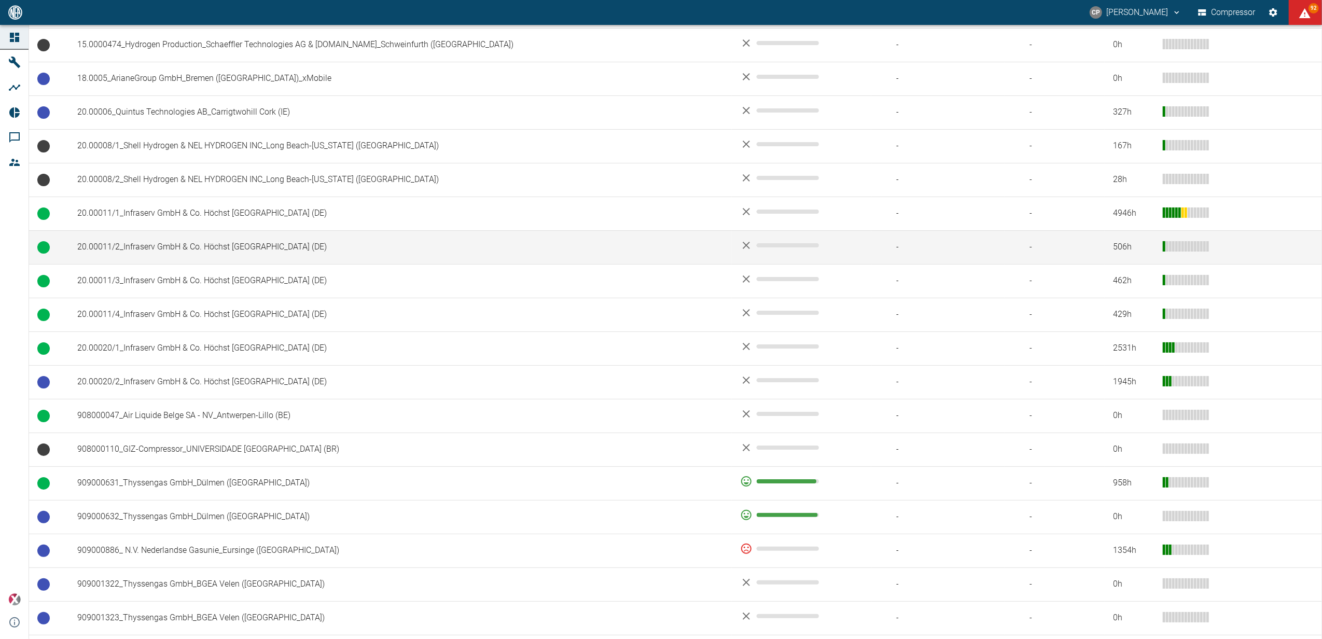
scroll to position [484, 0]
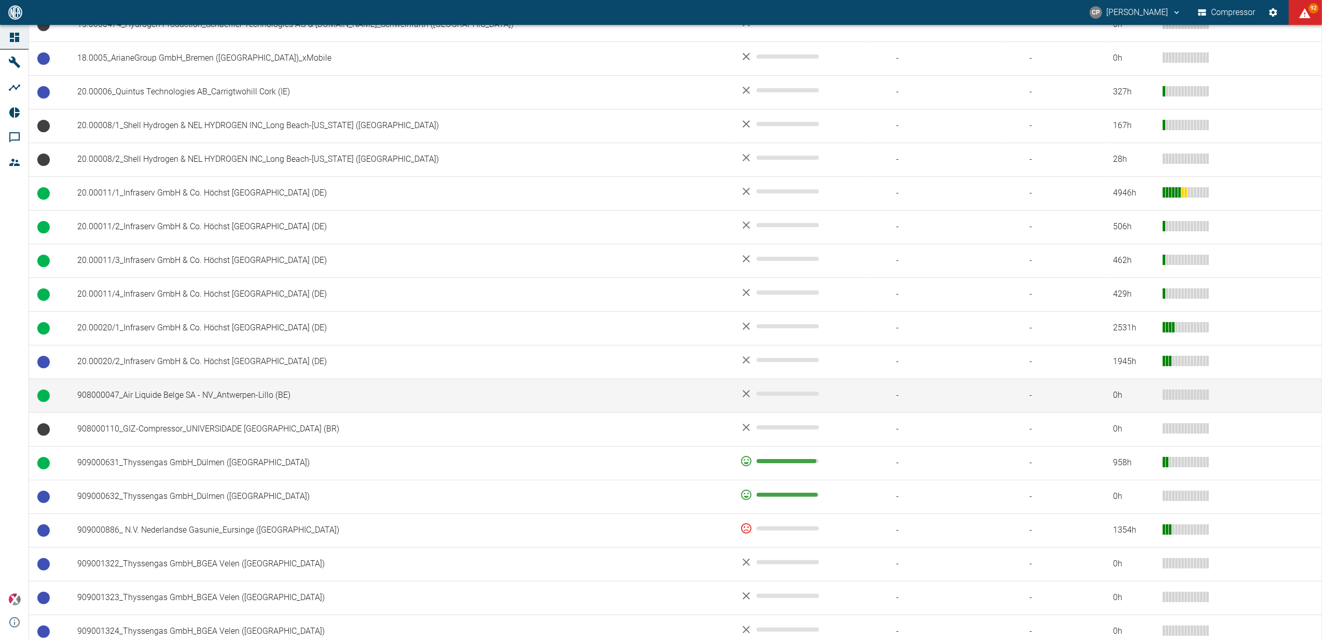
click at [241, 399] on td "908000047_Air Liquide Belge SA - NV_Antwerpen-Lillo (BE)" at bounding box center [400, 396] width 663 height 34
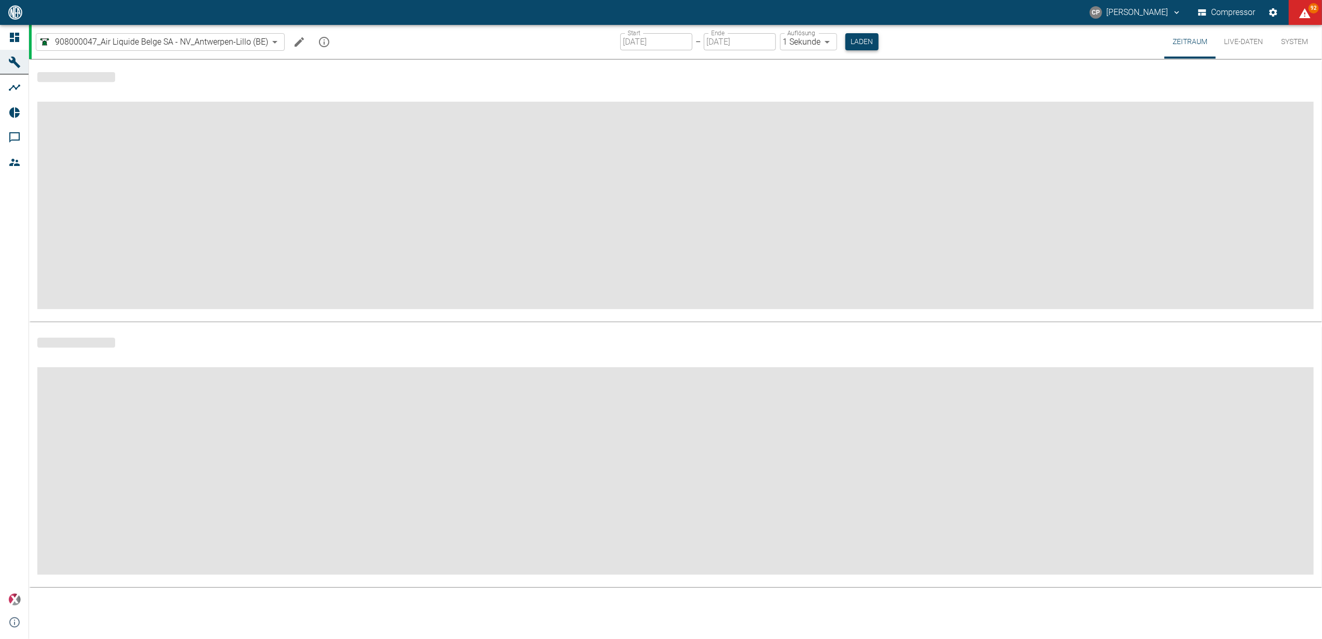
click at [870, 44] on button "Laden" at bounding box center [861, 41] width 33 height 17
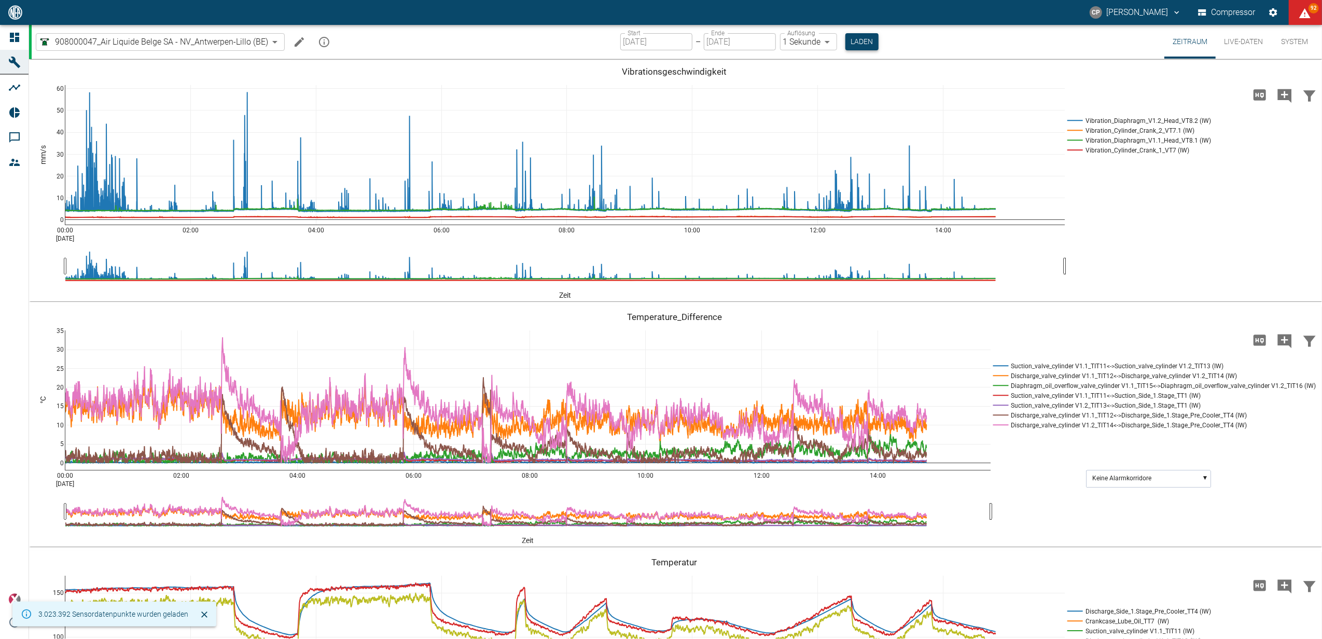
click at [870, 44] on button "Laden" at bounding box center [861, 41] width 33 height 17
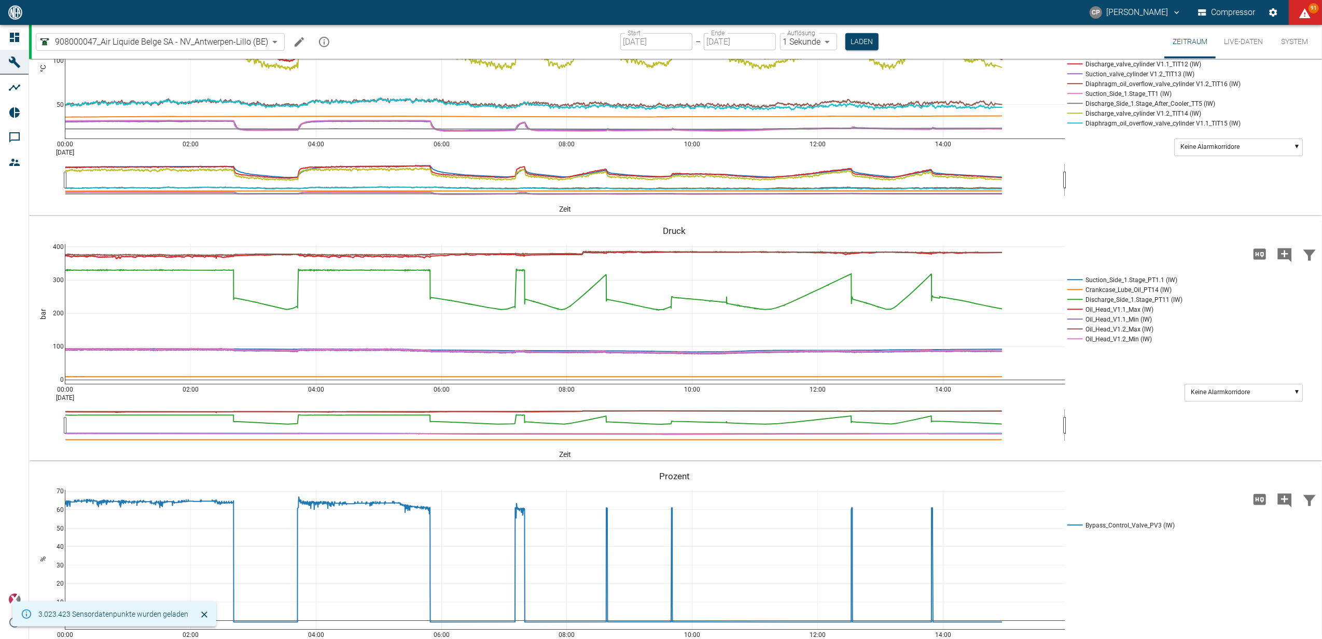
scroll to position [830, 0]
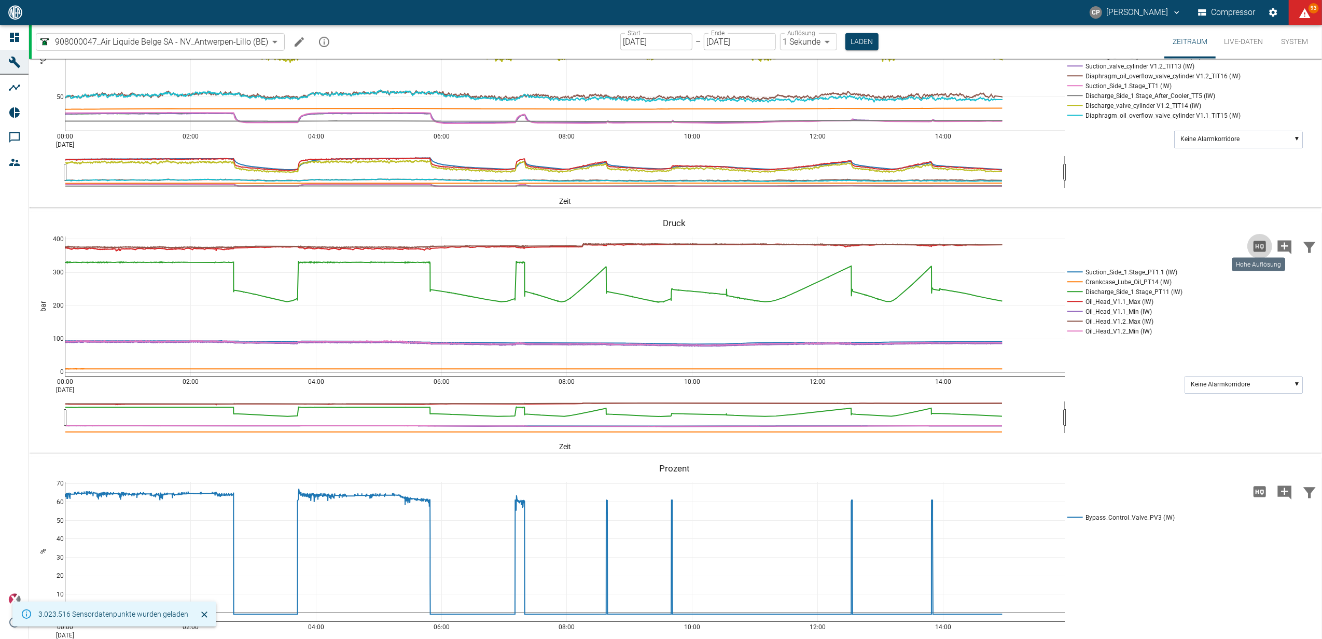
click at [1263, 245] on icon "Hohe Auflösung" at bounding box center [1259, 246] width 12 height 11
